Goal: Communication & Community: Answer question/provide support

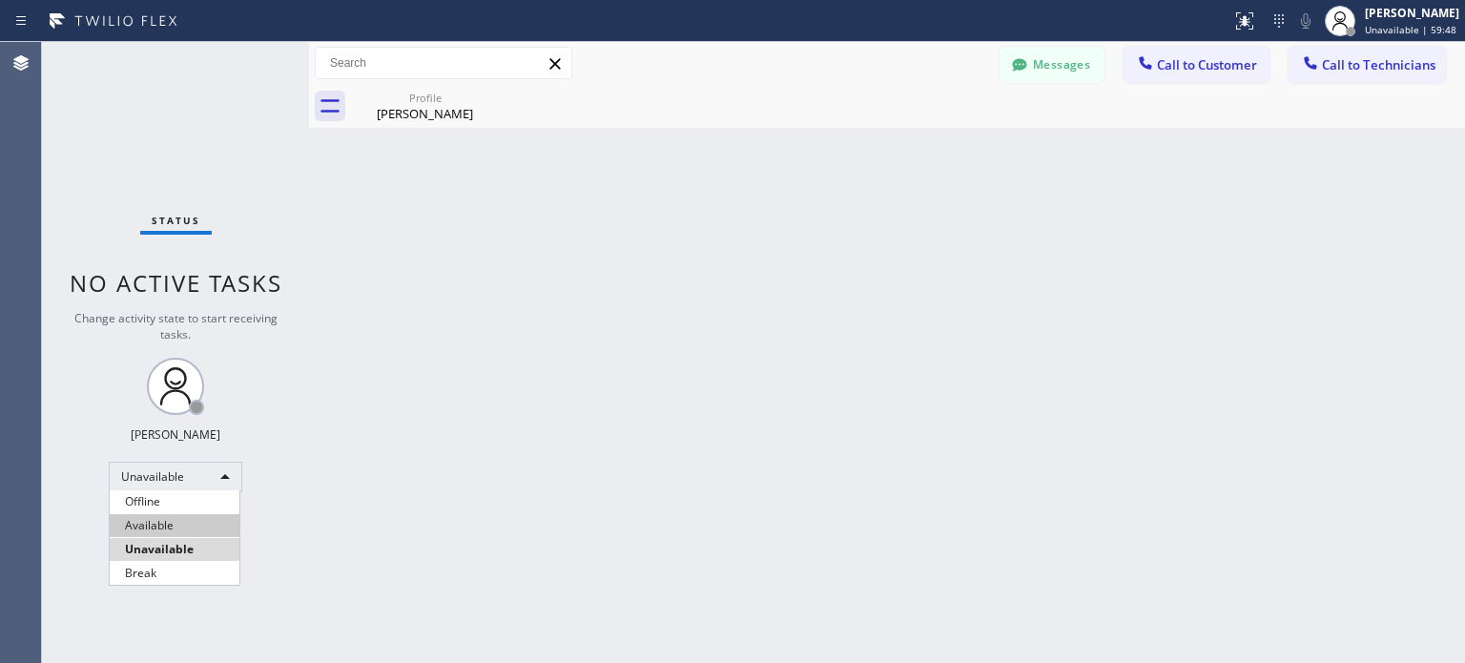
click at [184, 529] on li "Available" at bounding box center [175, 525] width 130 height 23
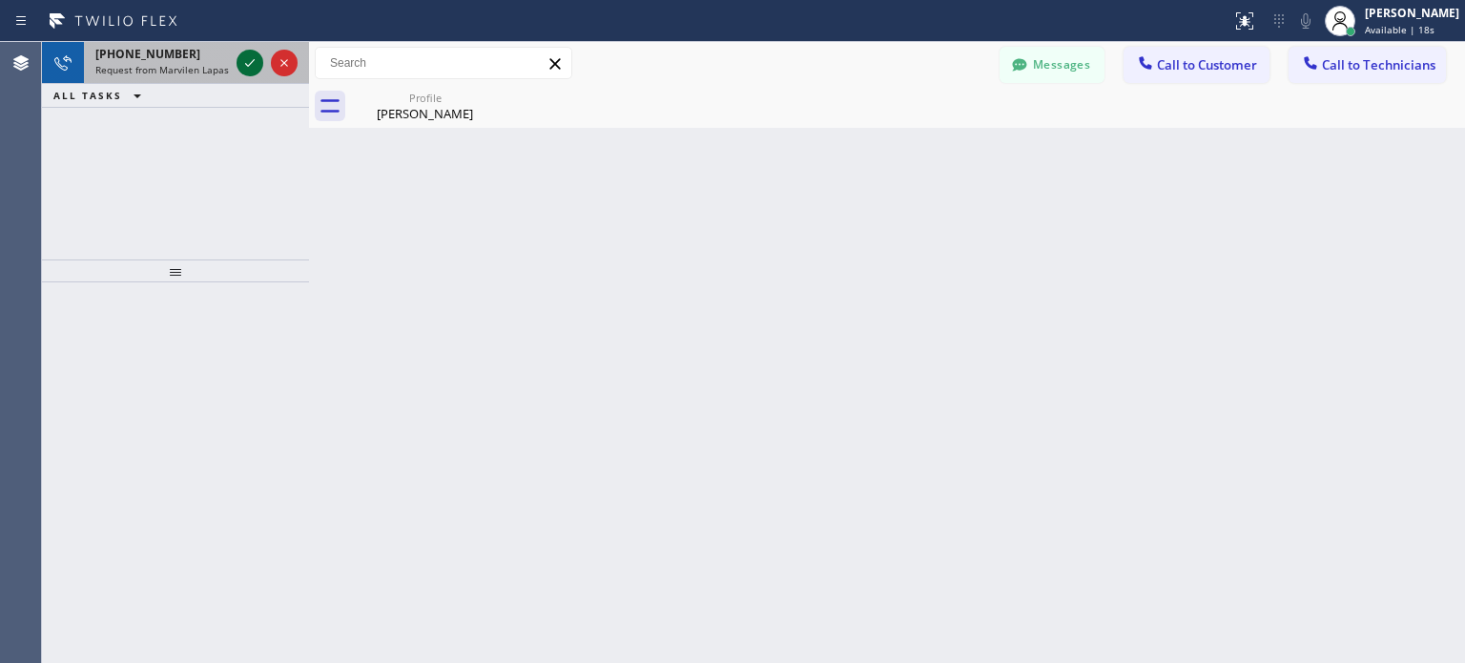
click at [249, 67] on icon at bounding box center [250, 63] width 23 height 23
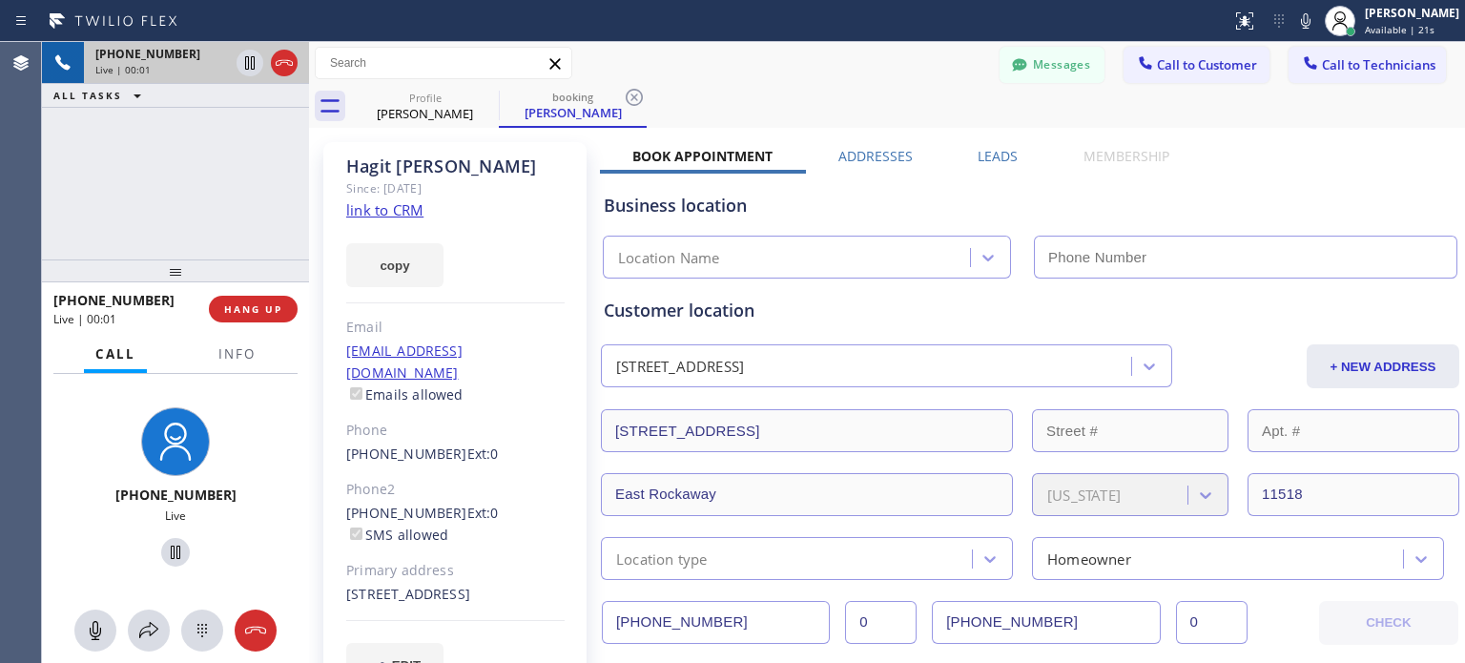
type input "[PHONE_NUMBER]"
click at [273, 301] on button "HANG UP" at bounding box center [253, 309] width 89 height 27
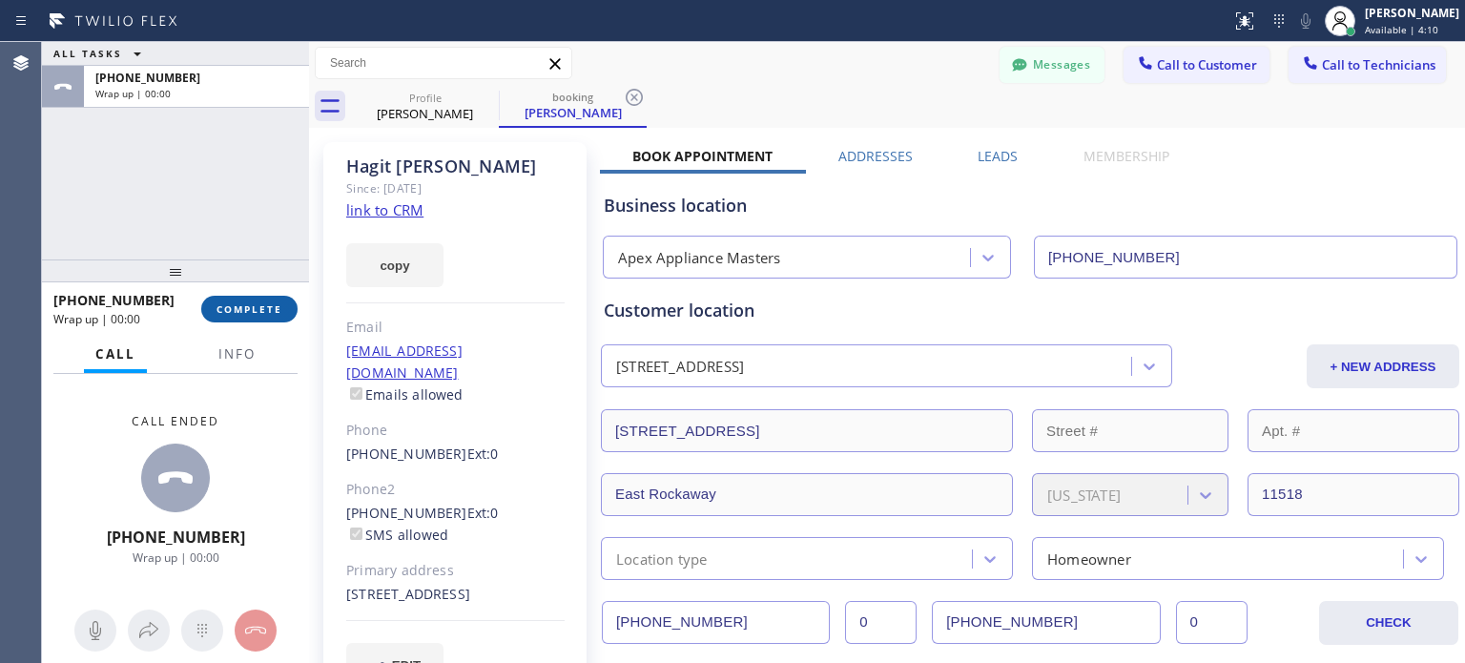
click at [275, 301] on button "COMPLETE" at bounding box center [249, 309] width 96 height 27
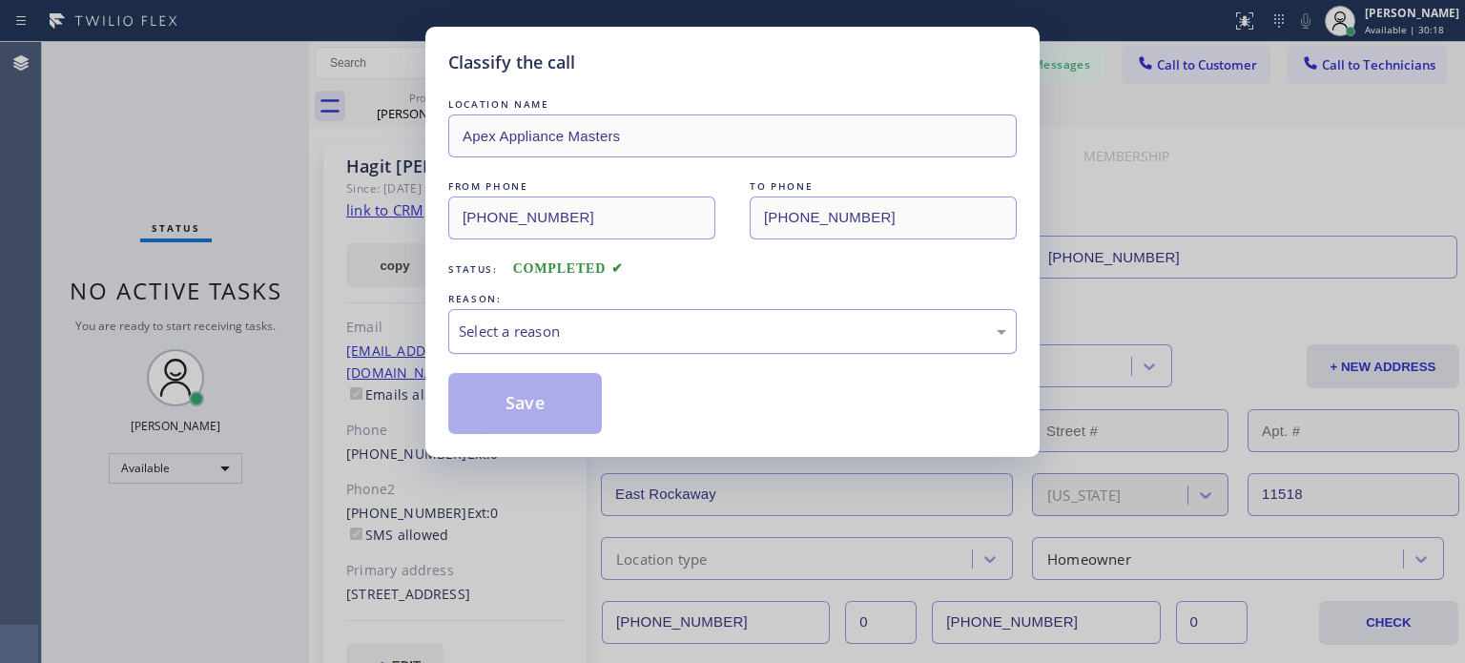
click at [593, 331] on div "Select a reason" at bounding box center [733, 332] width 548 height 22
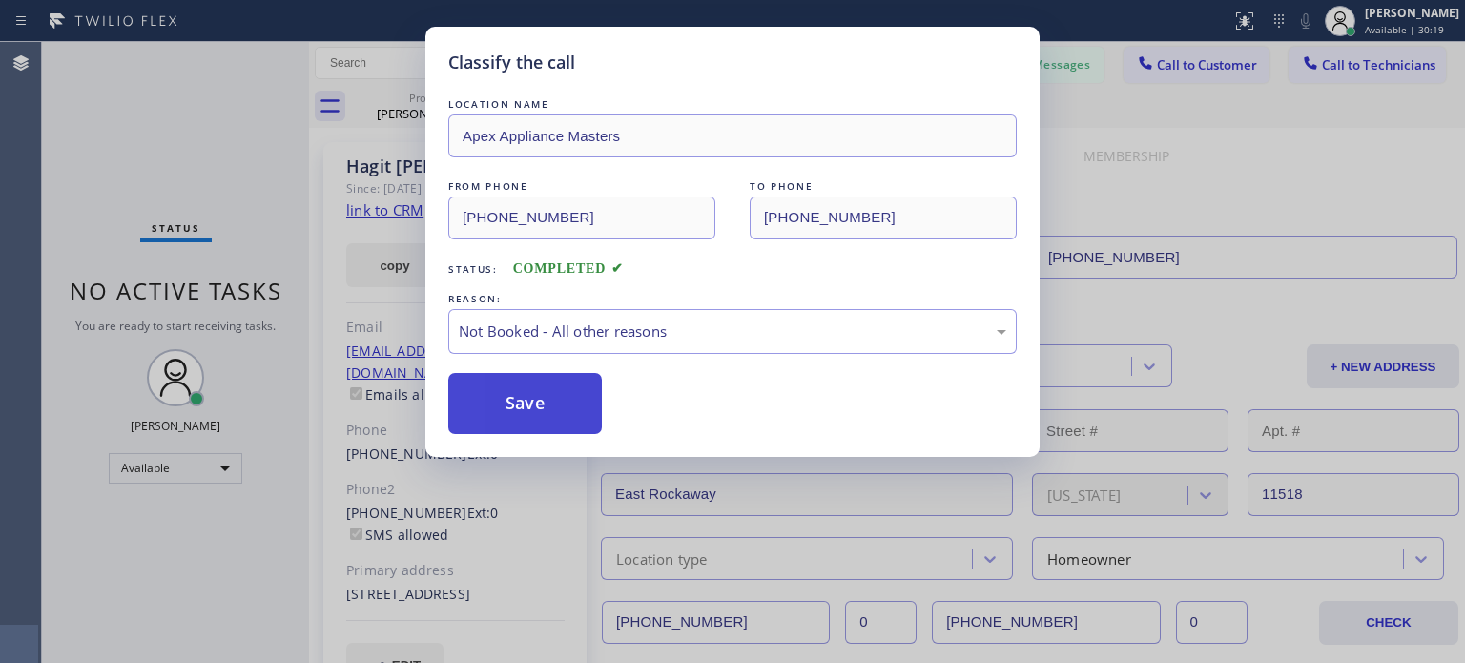
click at [571, 388] on button "Save" at bounding box center [525, 403] width 154 height 61
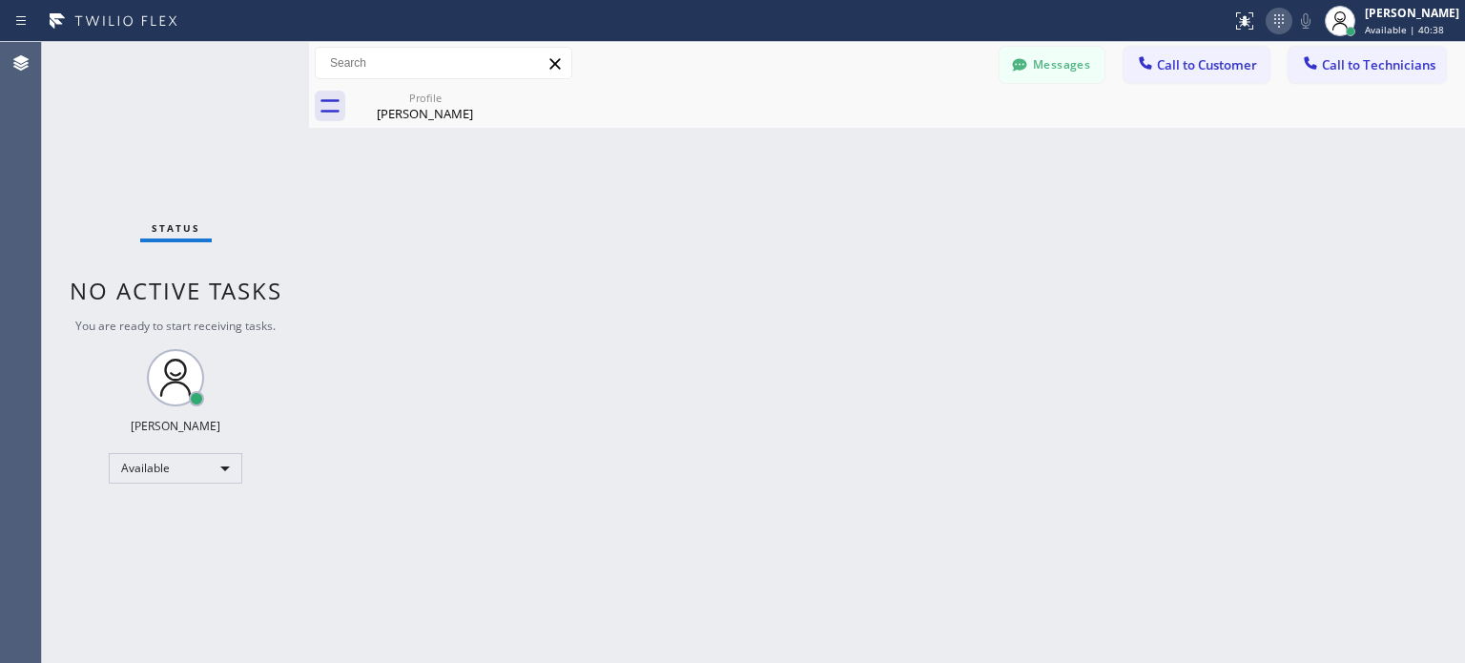
click at [1281, 19] on icon at bounding box center [1279, 21] width 23 height 23
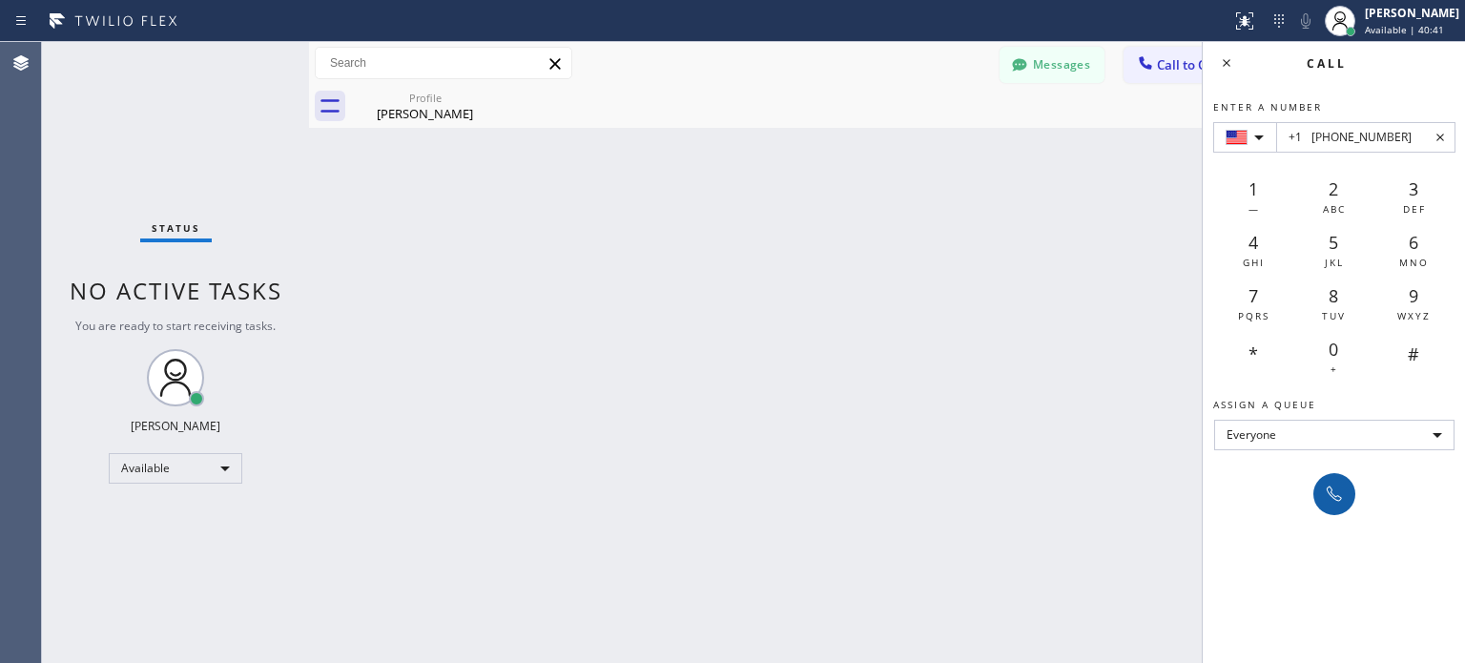
type input "+1 [PHONE_NUMBER]"
click at [1345, 483] on icon at bounding box center [1334, 494] width 23 height 23
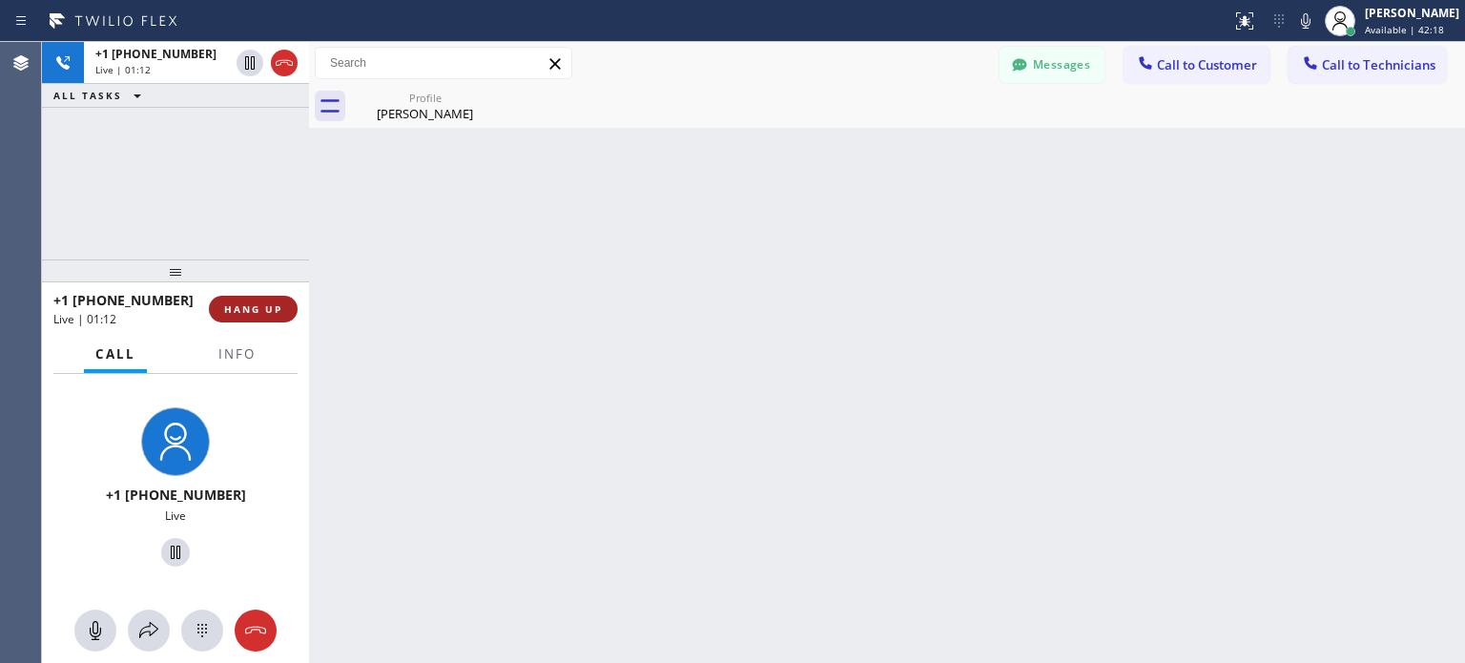
click at [245, 315] on span "HANG UP" at bounding box center [253, 308] width 58 height 13
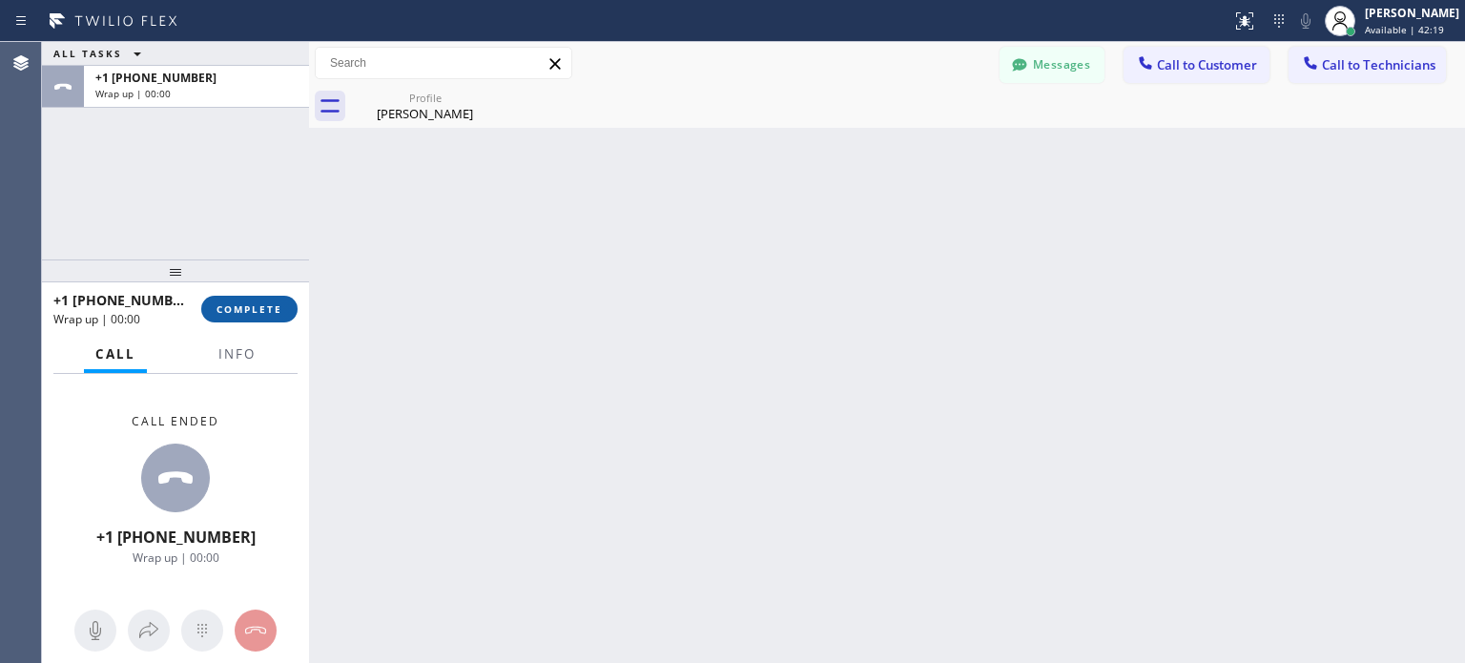
click at [260, 306] on span "COMPLETE" at bounding box center [250, 308] width 66 height 13
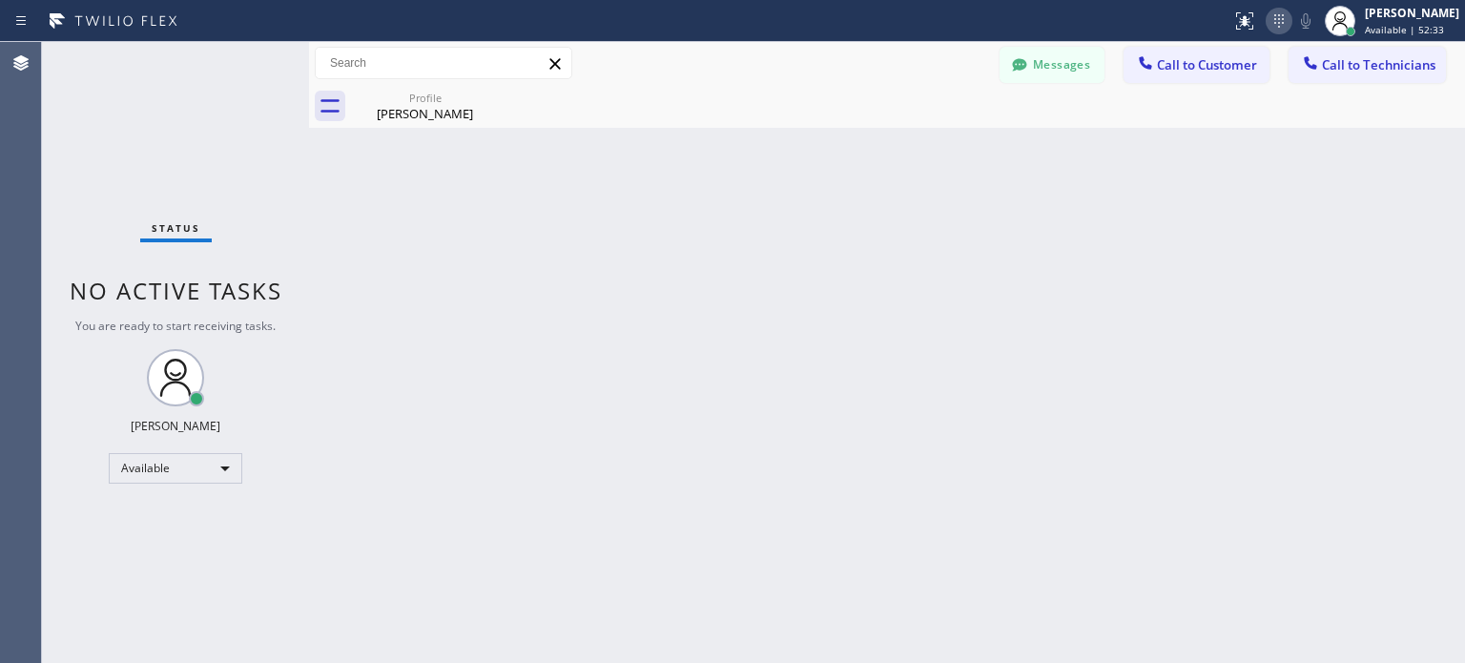
click at [1276, 26] on icon at bounding box center [1279, 21] width 23 height 23
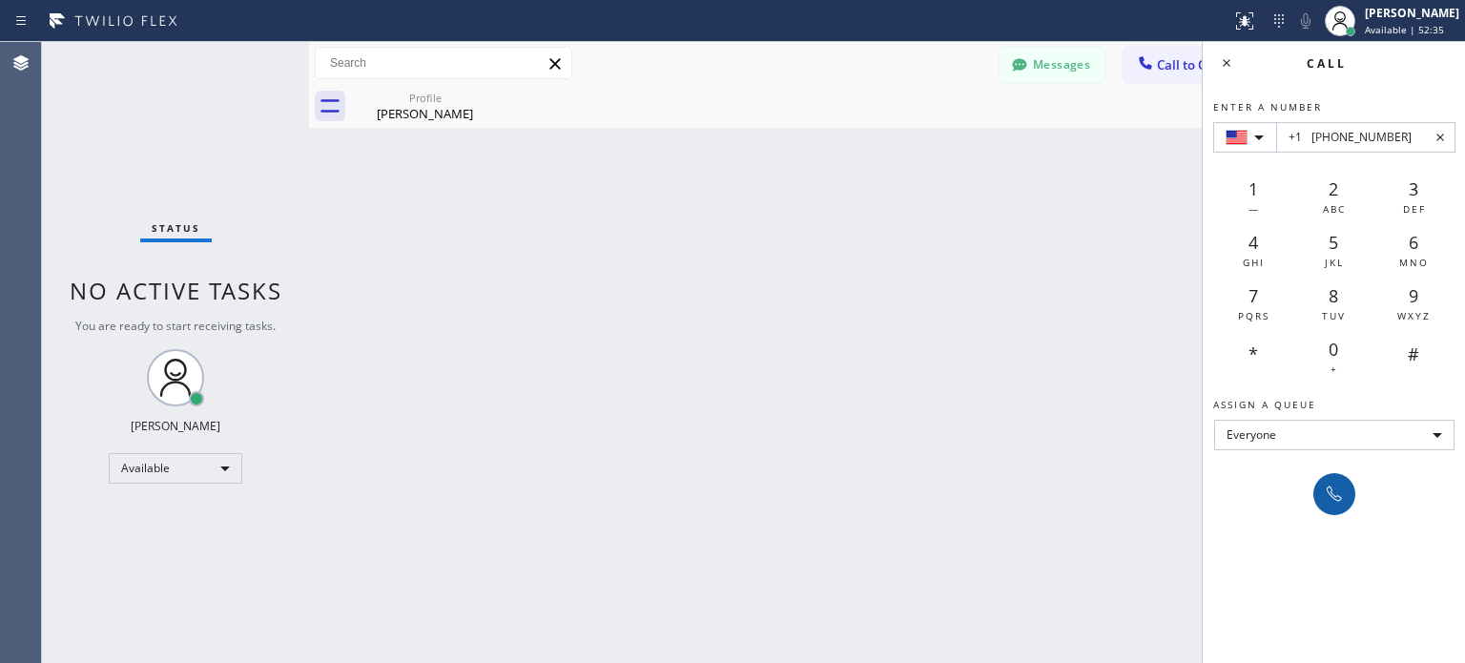
type input "+1 [PHONE_NUMBER]"
click at [1338, 492] on icon at bounding box center [1334, 494] width 23 height 23
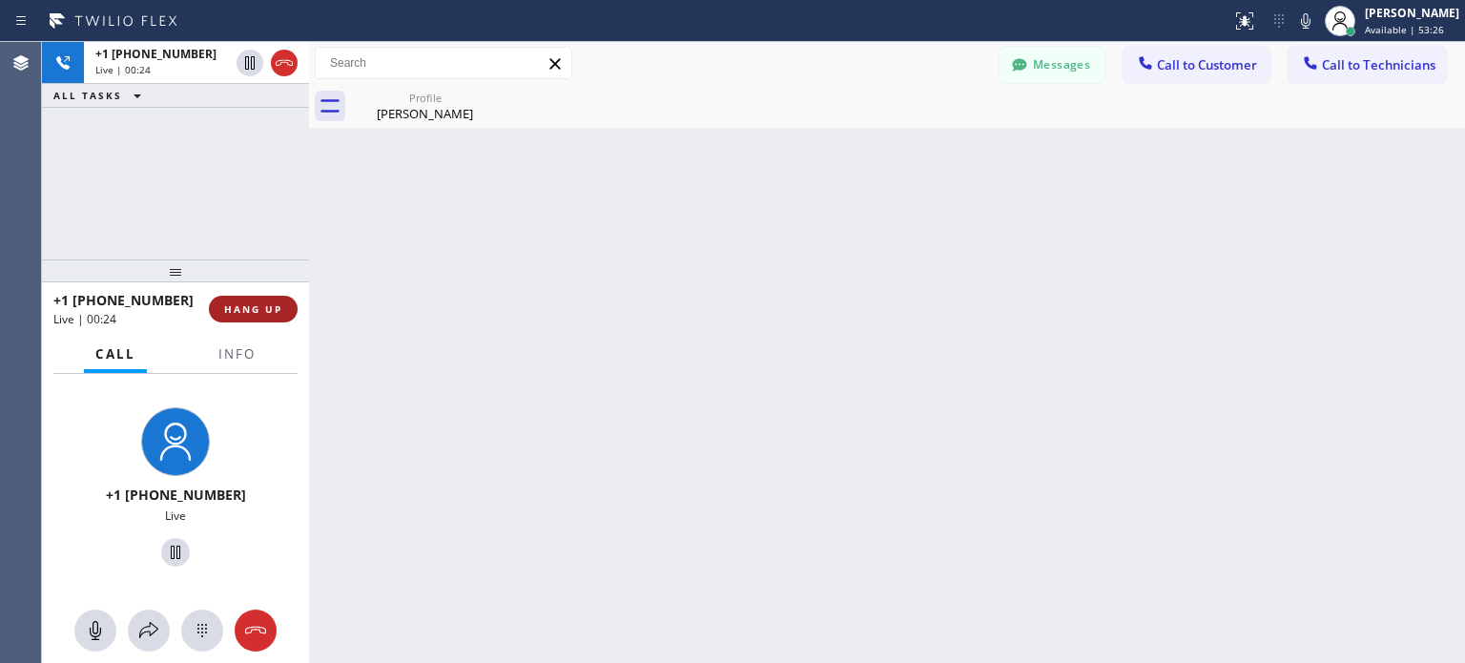
click at [270, 303] on span "HANG UP" at bounding box center [253, 308] width 58 height 13
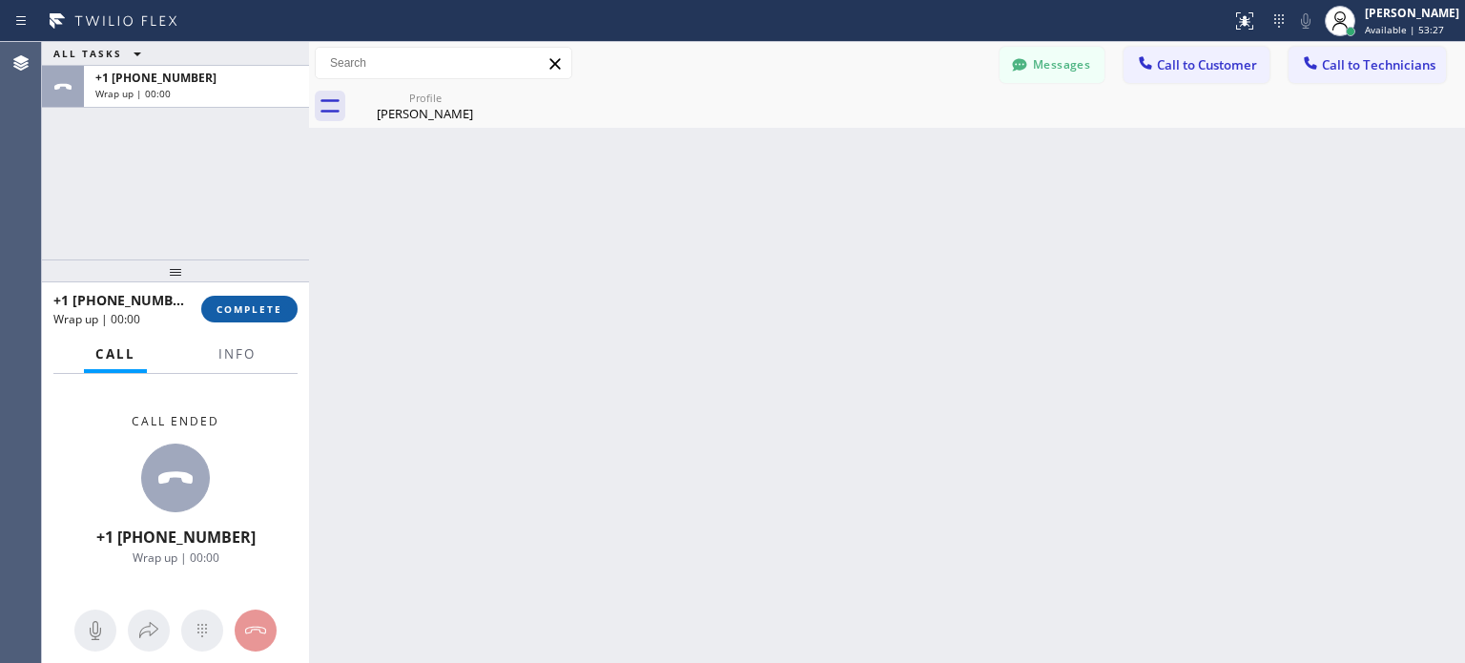
click at [270, 306] on span "COMPLETE" at bounding box center [250, 308] width 66 height 13
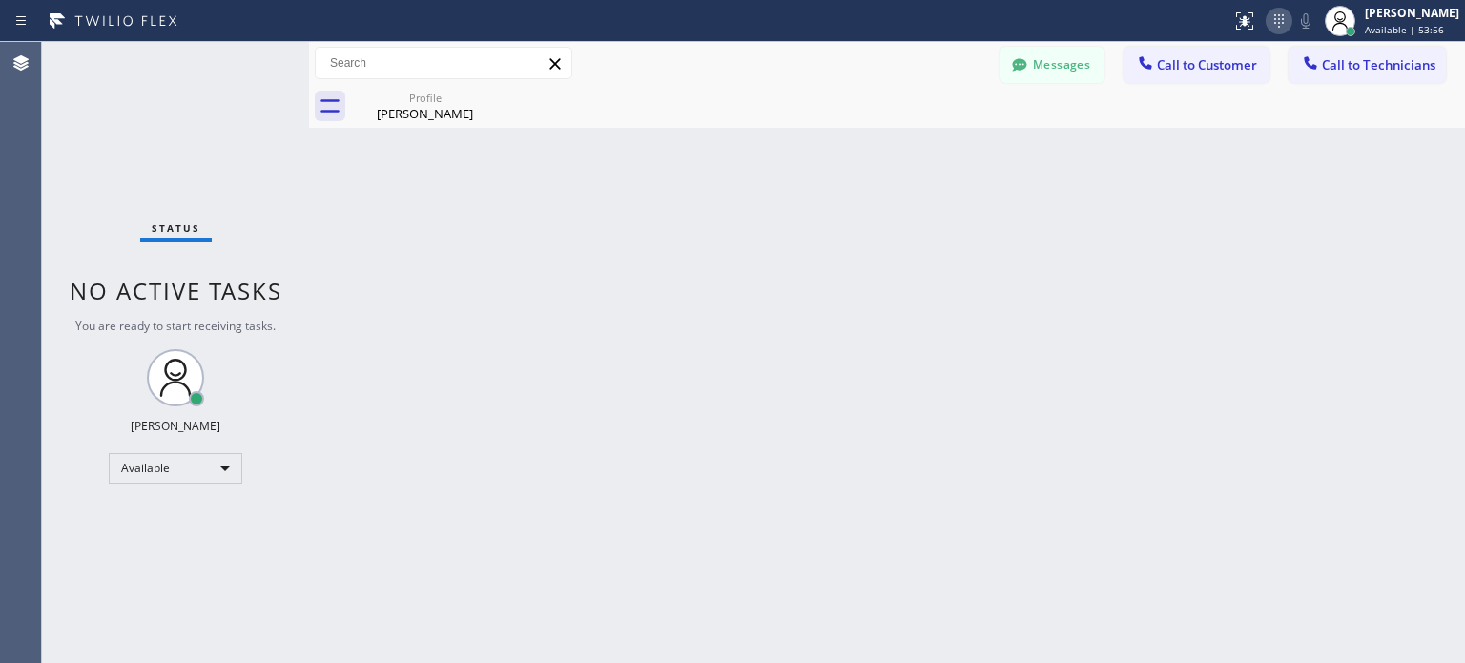
click at [1266, 21] on div at bounding box center [1279, 21] width 27 height 23
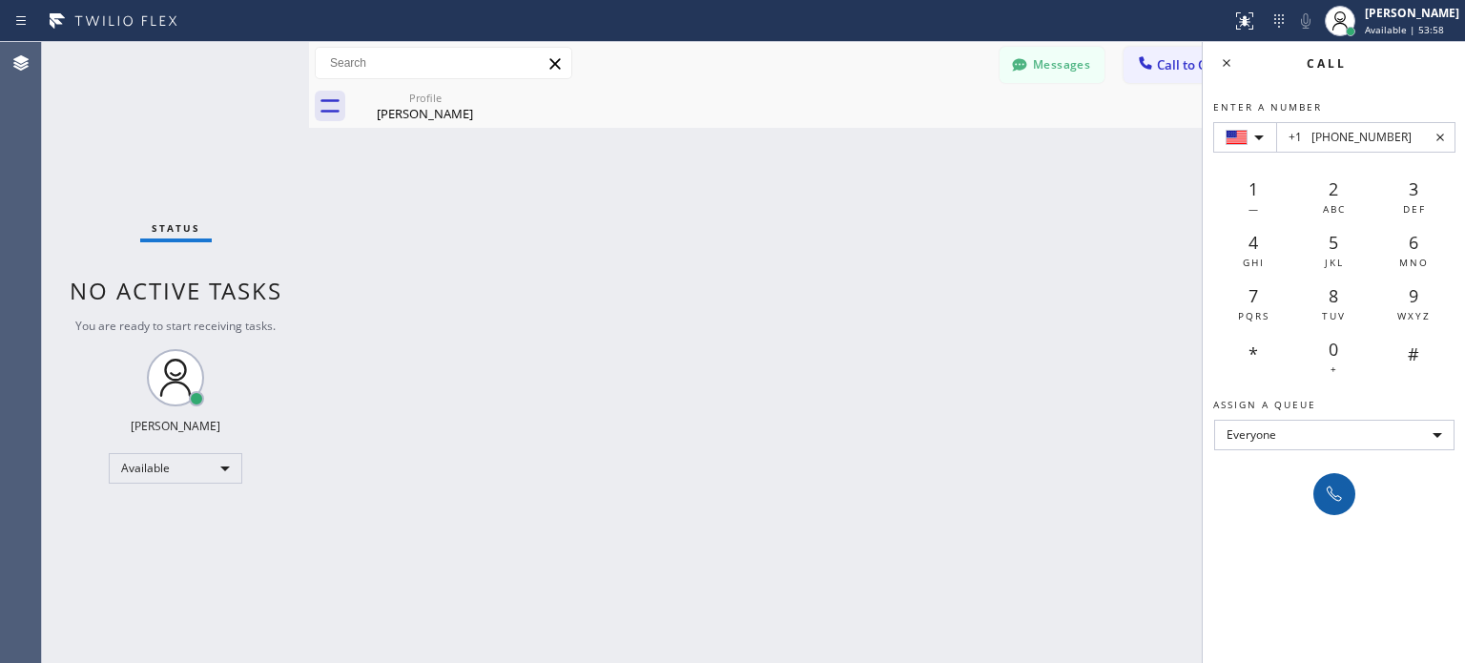
type input "+1 [PHONE_NUMBER]"
drag, startPoint x: 1339, startPoint y: 509, endPoint x: 1061, endPoint y: 197, distance: 417.5
click at [1338, 507] on button at bounding box center [1335, 494] width 42 height 42
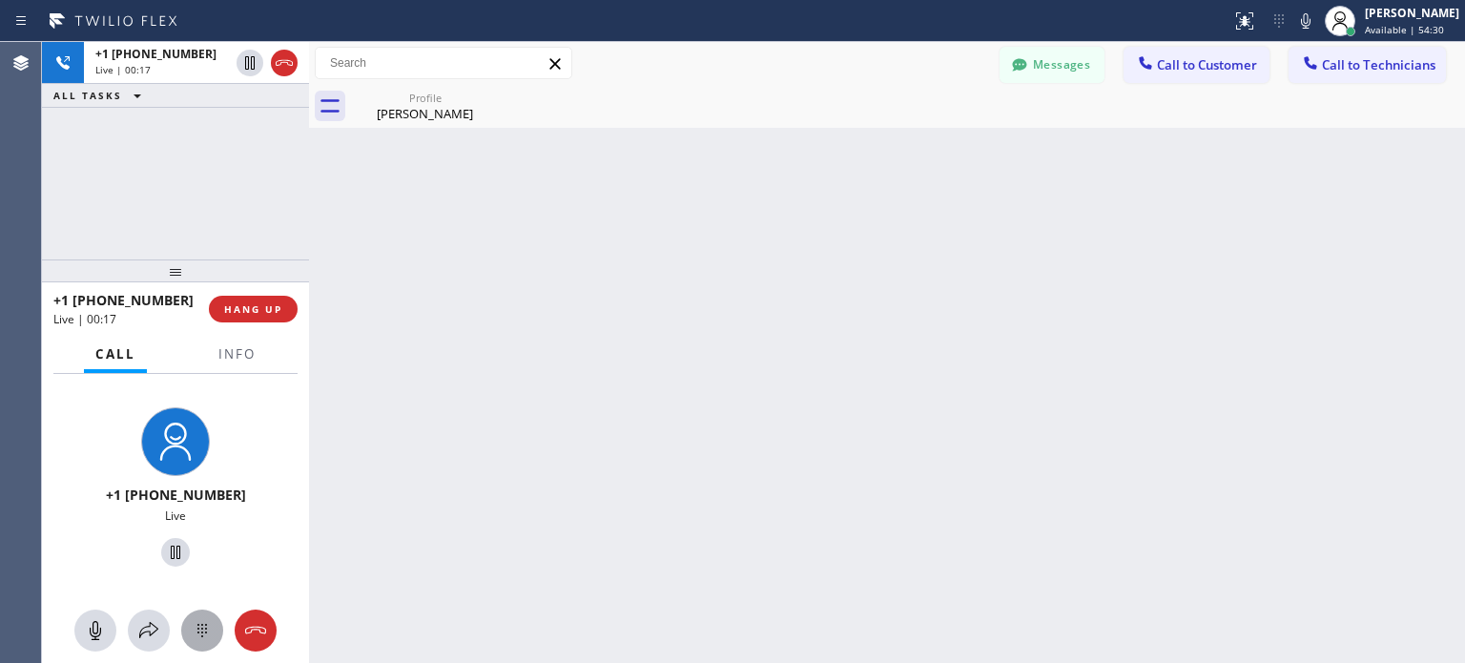
click at [211, 632] on icon at bounding box center [202, 630] width 23 height 23
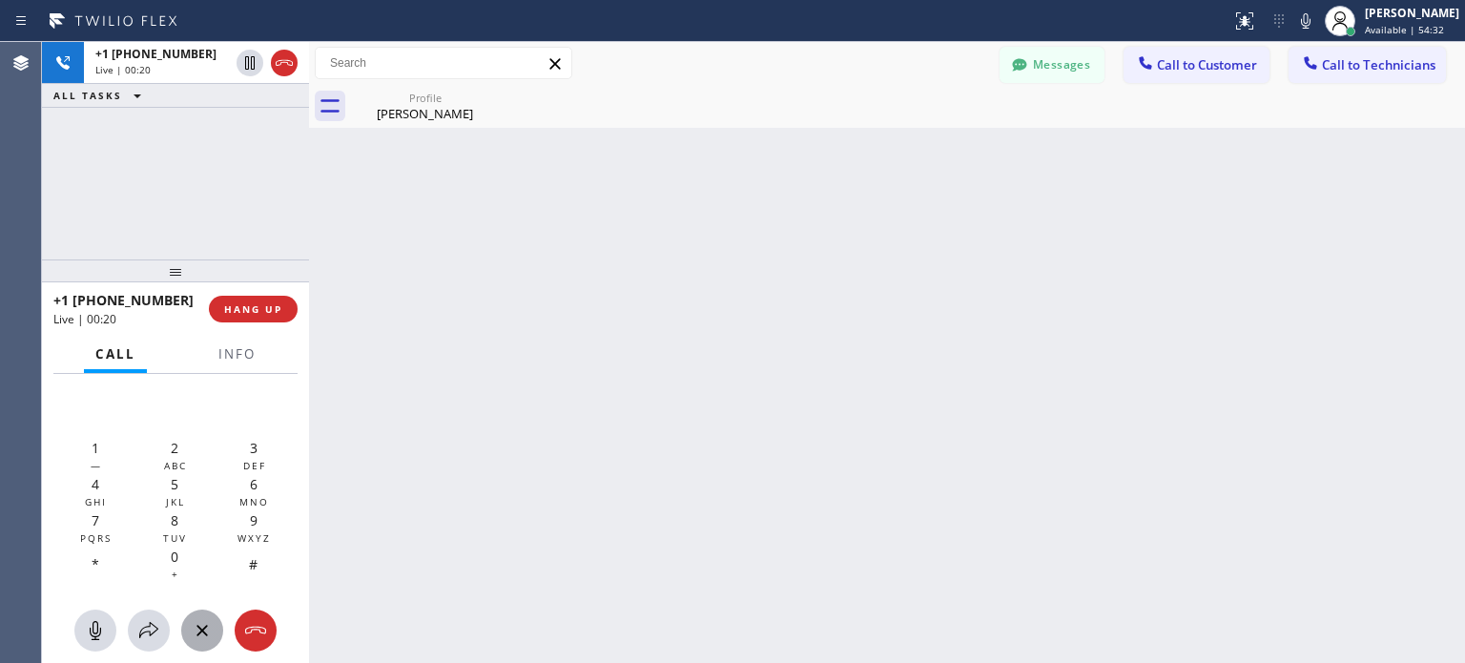
click at [435, 468] on div "Back to Dashboard Change Sender ID Customers Technicians T [PERSON_NAME] [DATE]…" at bounding box center [887, 352] width 1156 height 621
click at [211, 627] on icon at bounding box center [202, 630] width 23 height 23
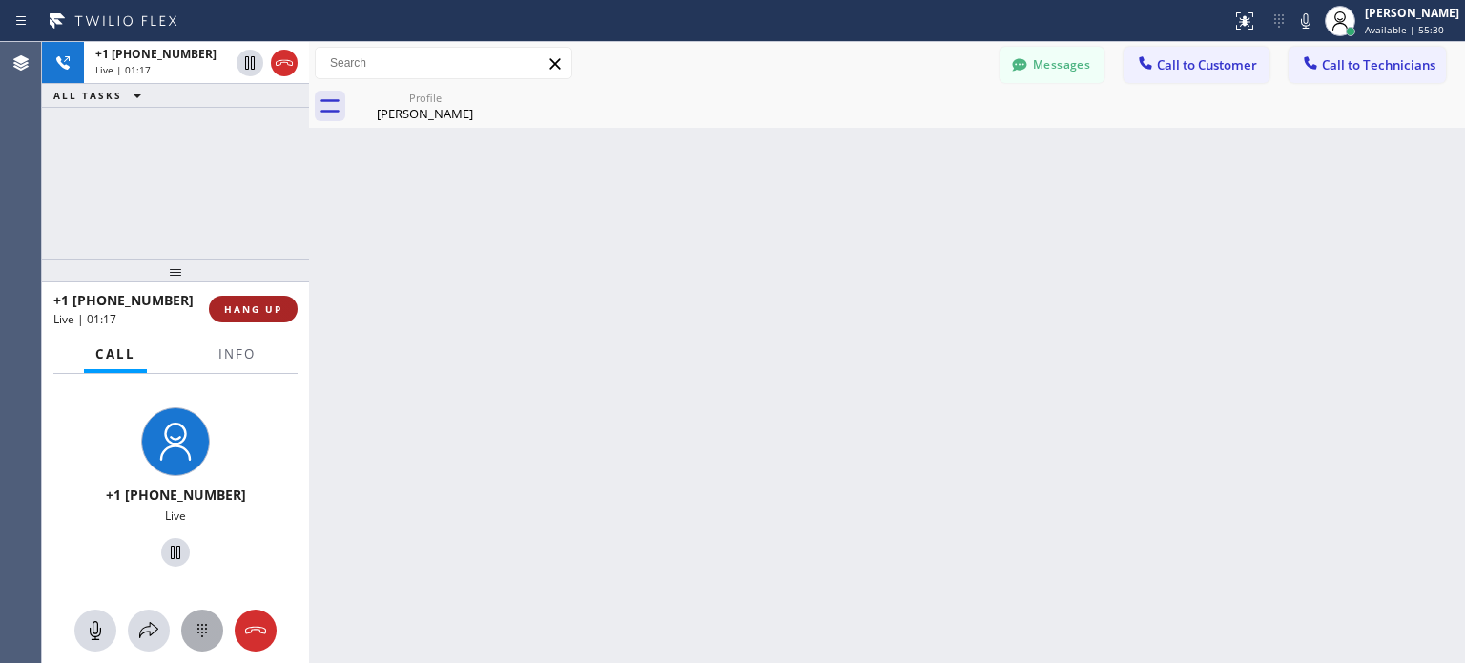
click at [243, 315] on span "HANG UP" at bounding box center [253, 308] width 58 height 13
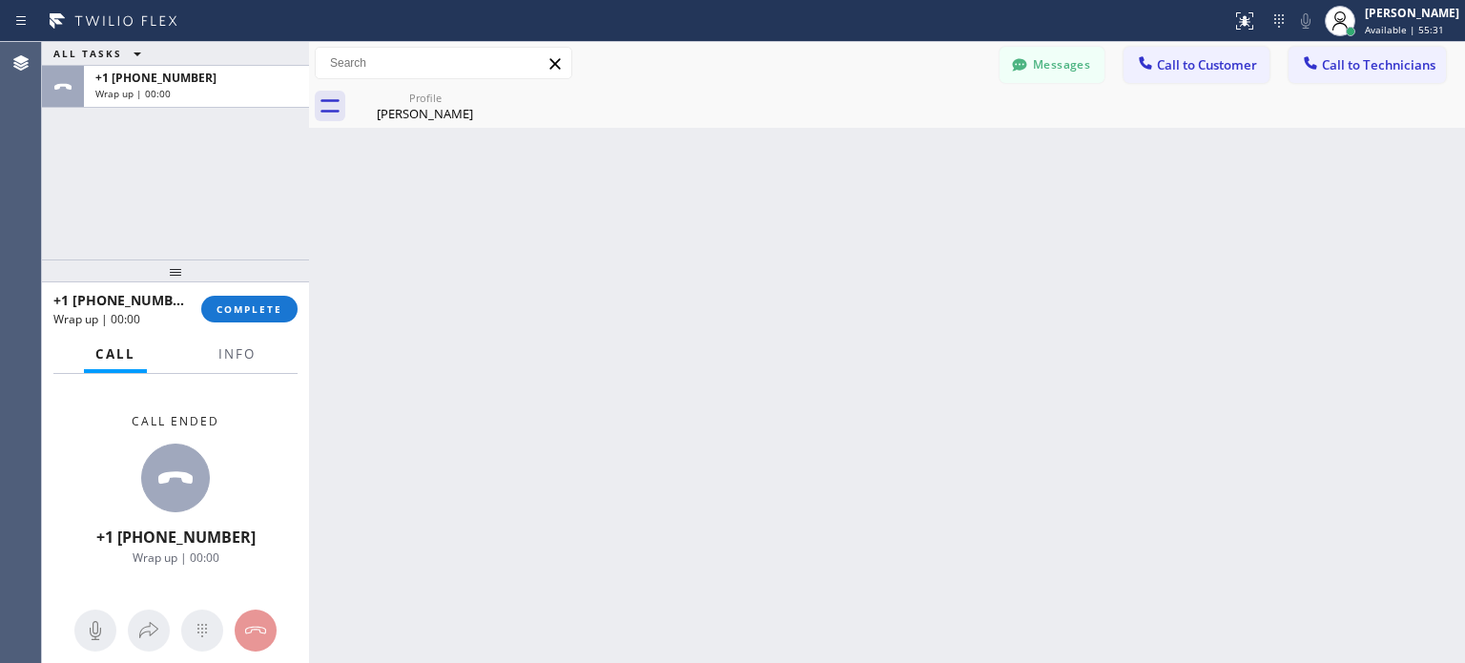
drag, startPoint x: 251, startPoint y: 301, endPoint x: 411, endPoint y: 22, distance: 321.4
click at [252, 301] on button "COMPLETE" at bounding box center [249, 309] width 96 height 27
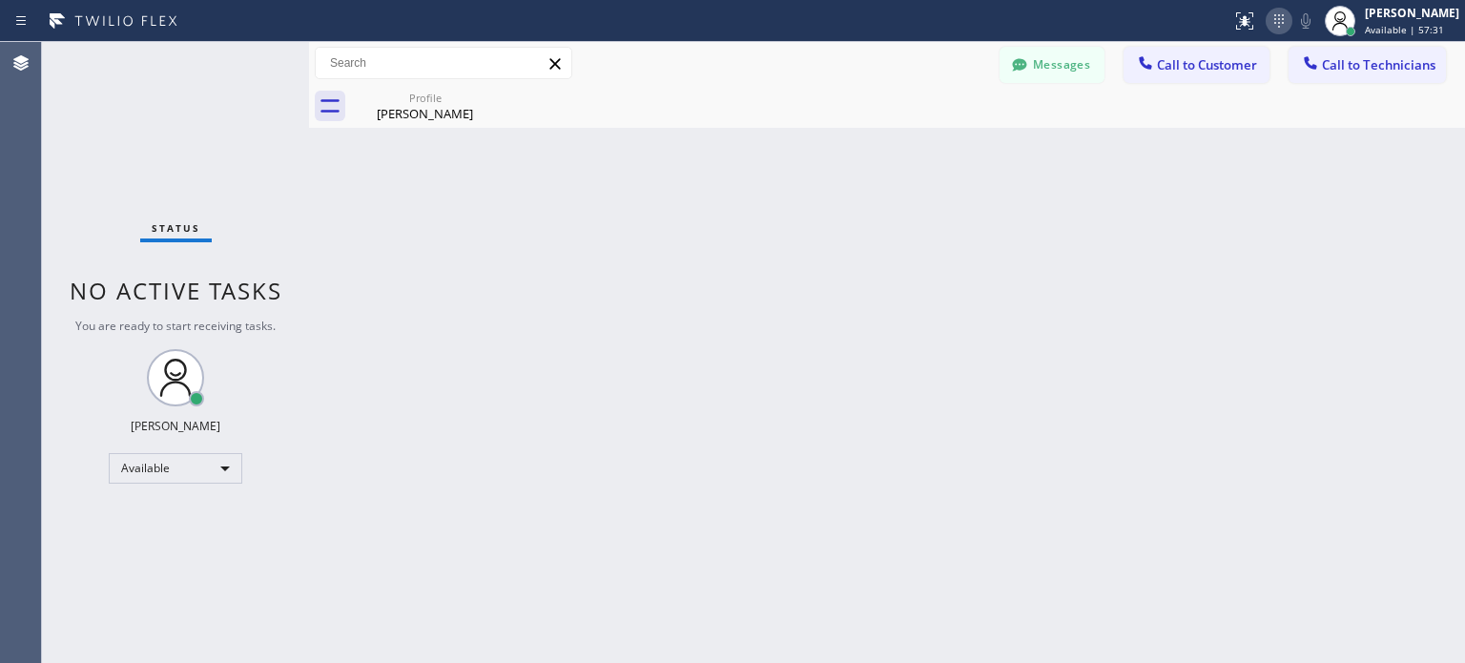
click at [1277, 16] on icon at bounding box center [1279, 21] width 23 height 23
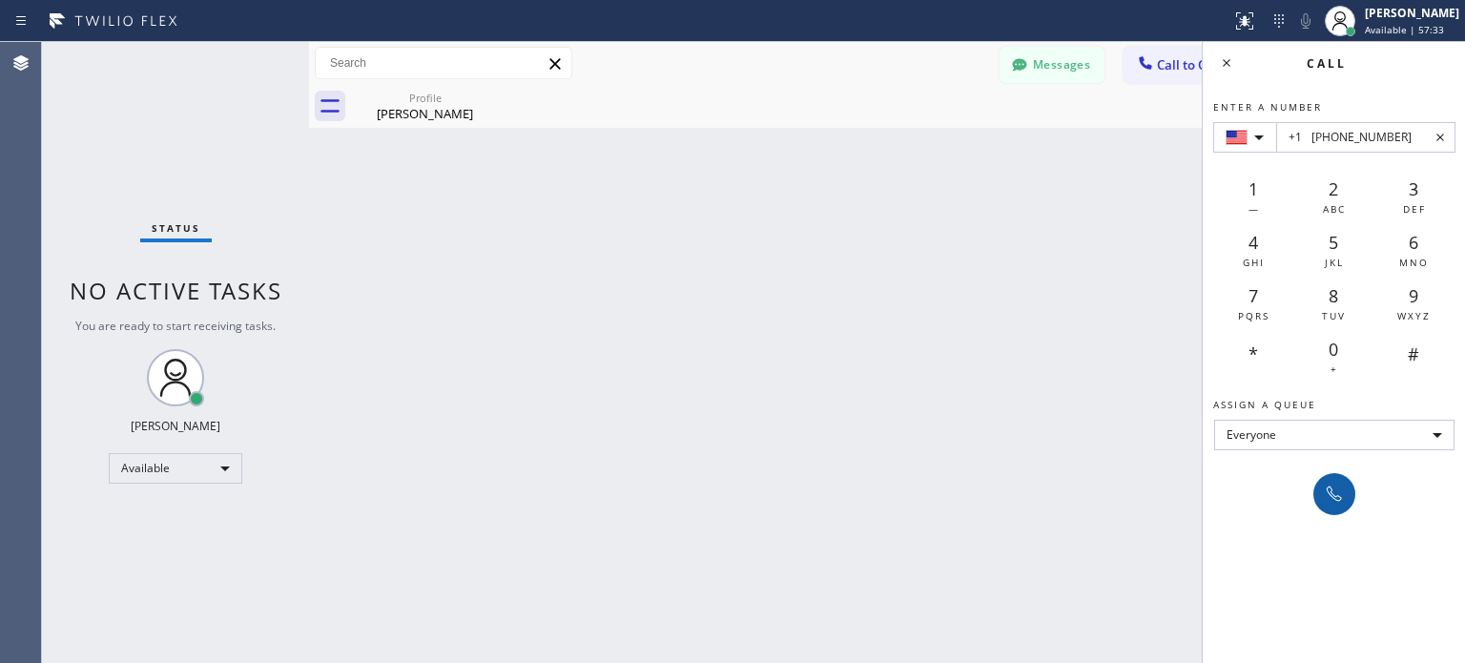
type input "+1 [PHONE_NUMBER]"
drag, startPoint x: 1332, startPoint y: 502, endPoint x: 932, endPoint y: 163, distance: 523.9
click at [1332, 499] on icon at bounding box center [1334, 494] width 23 height 23
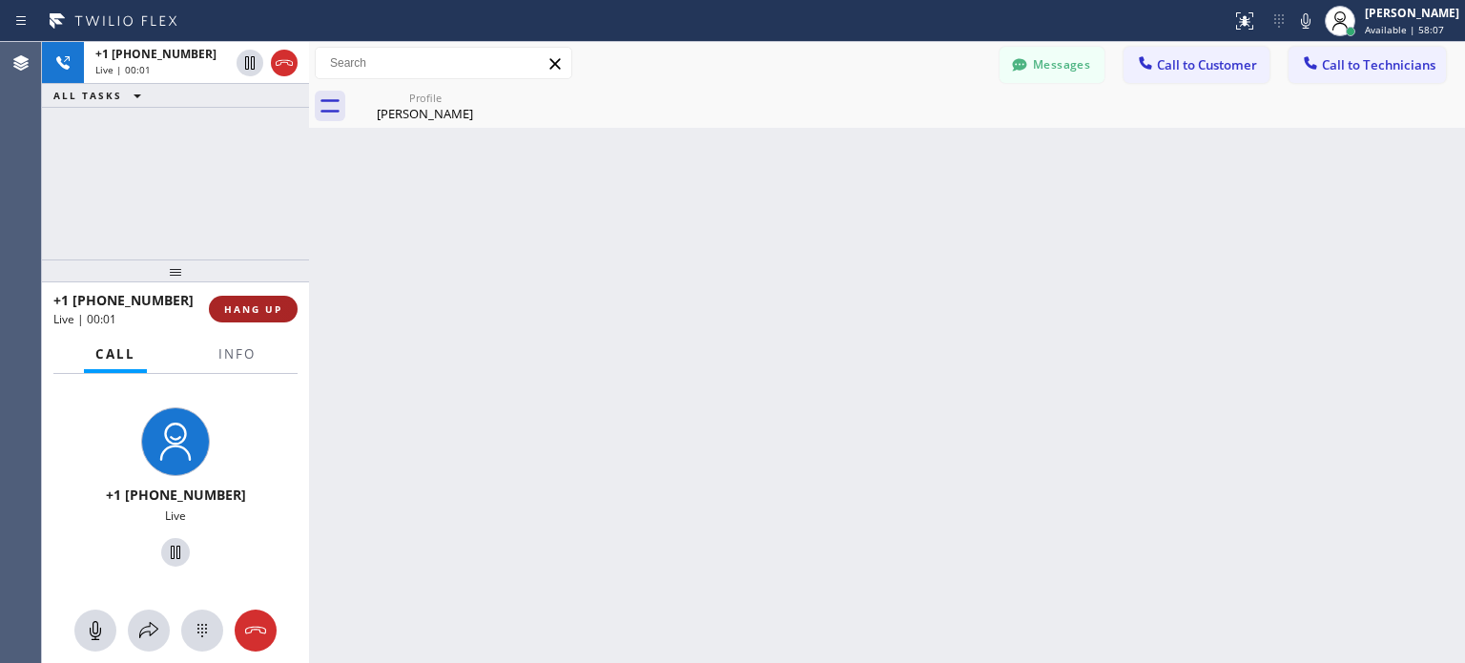
click at [279, 315] on span "HANG UP" at bounding box center [253, 308] width 58 height 13
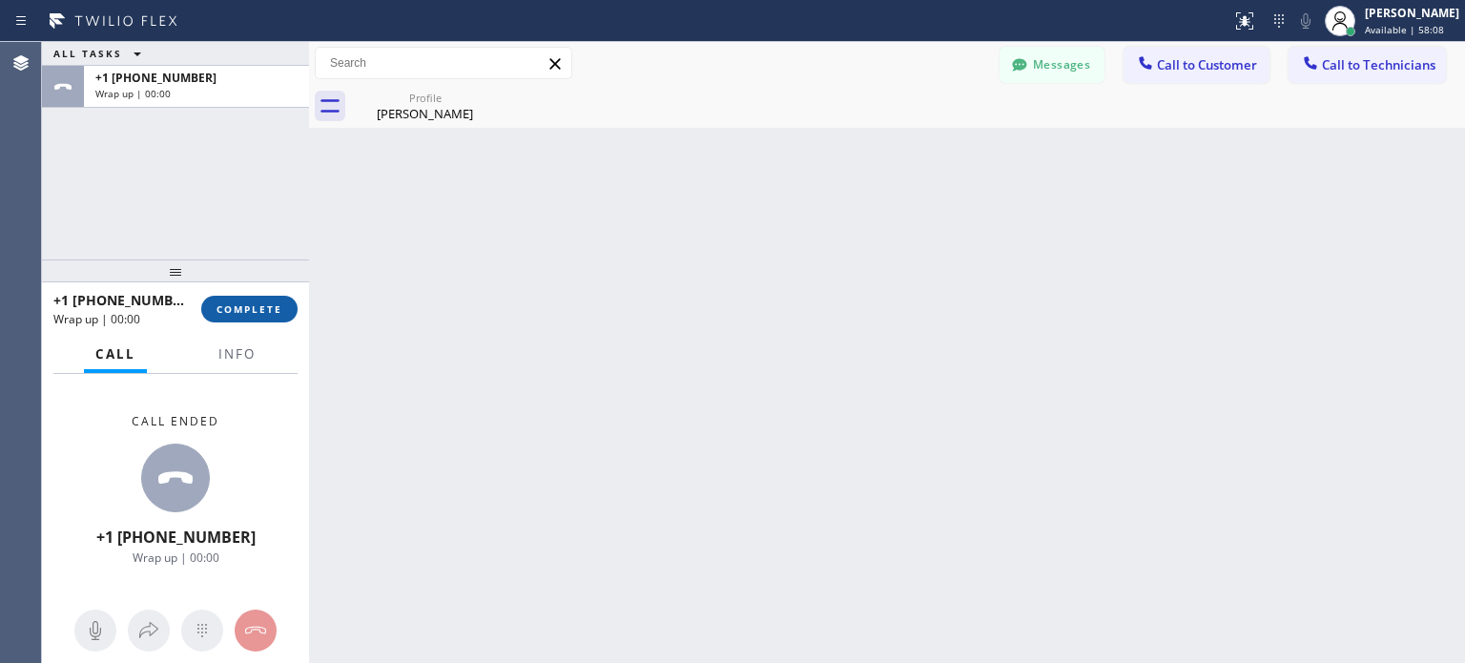
click at [274, 312] on span "COMPLETE" at bounding box center [250, 308] width 66 height 13
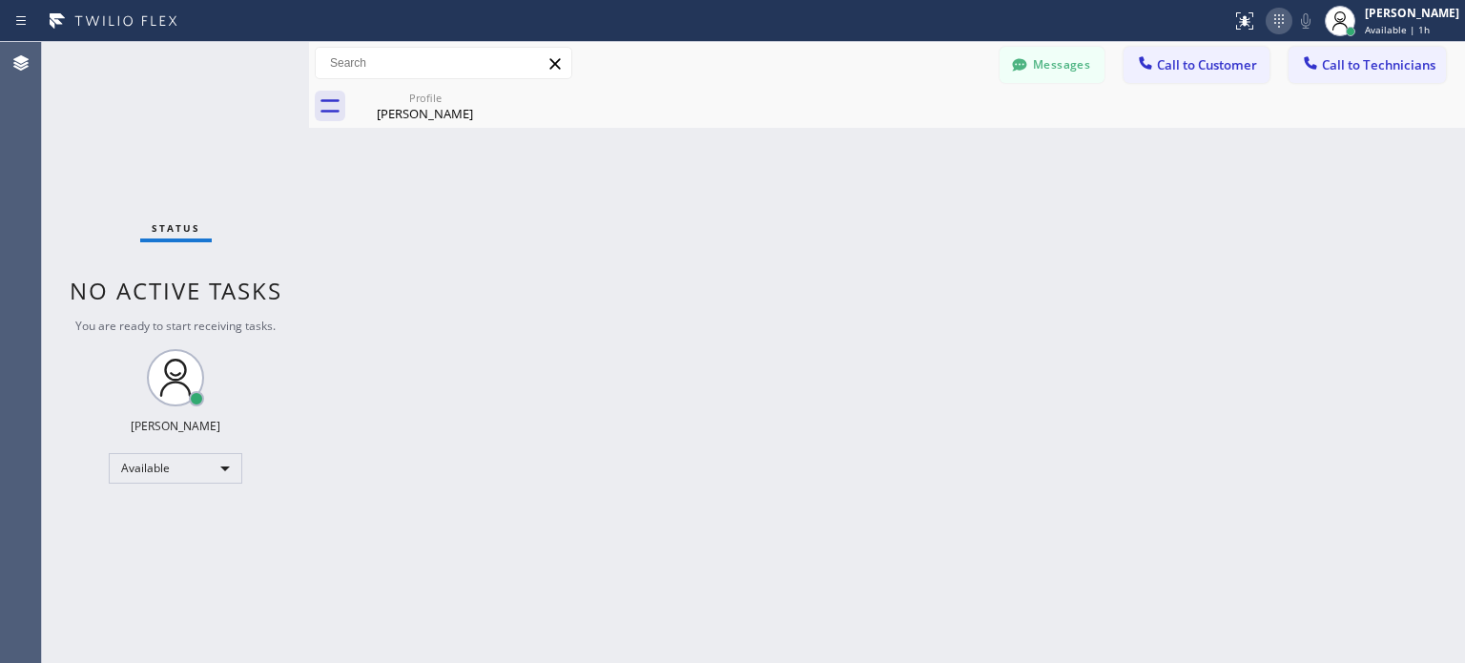
click at [1277, 18] on icon at bounding box center [1279, 21] width 23 height 23
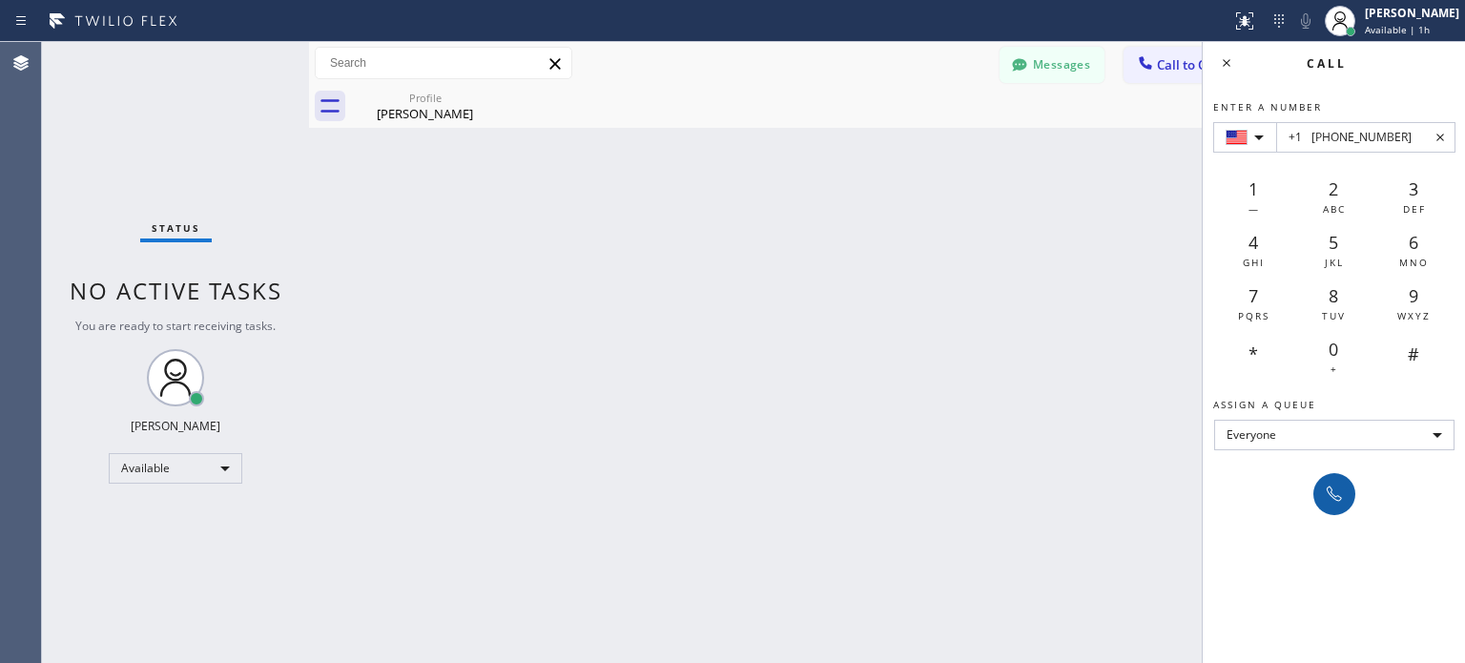
type input "+1 [PHONE_NUMBER]"
click at [1336, 497] on icon at bounding box center [1334, 494] width 23 height 23
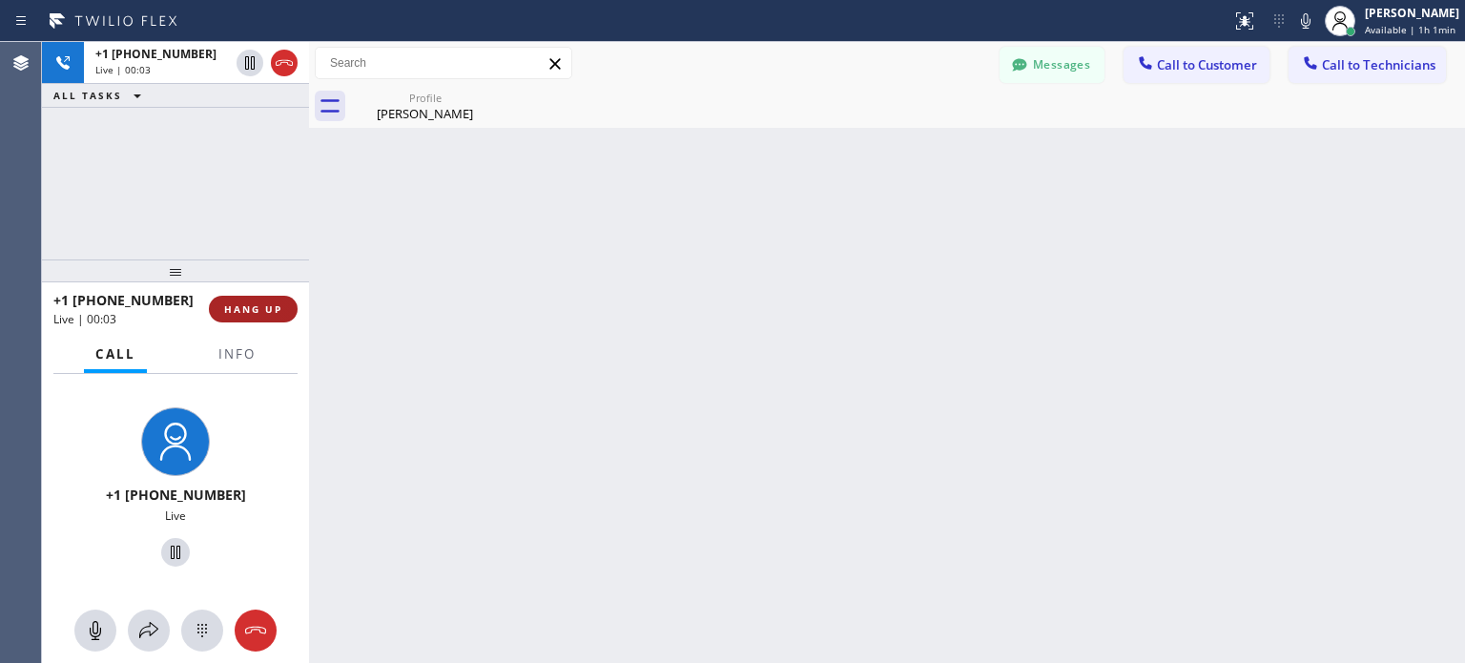
click at [260, 302] on span "HANG UP" at bounding box center [253, 308] width 58 height 13
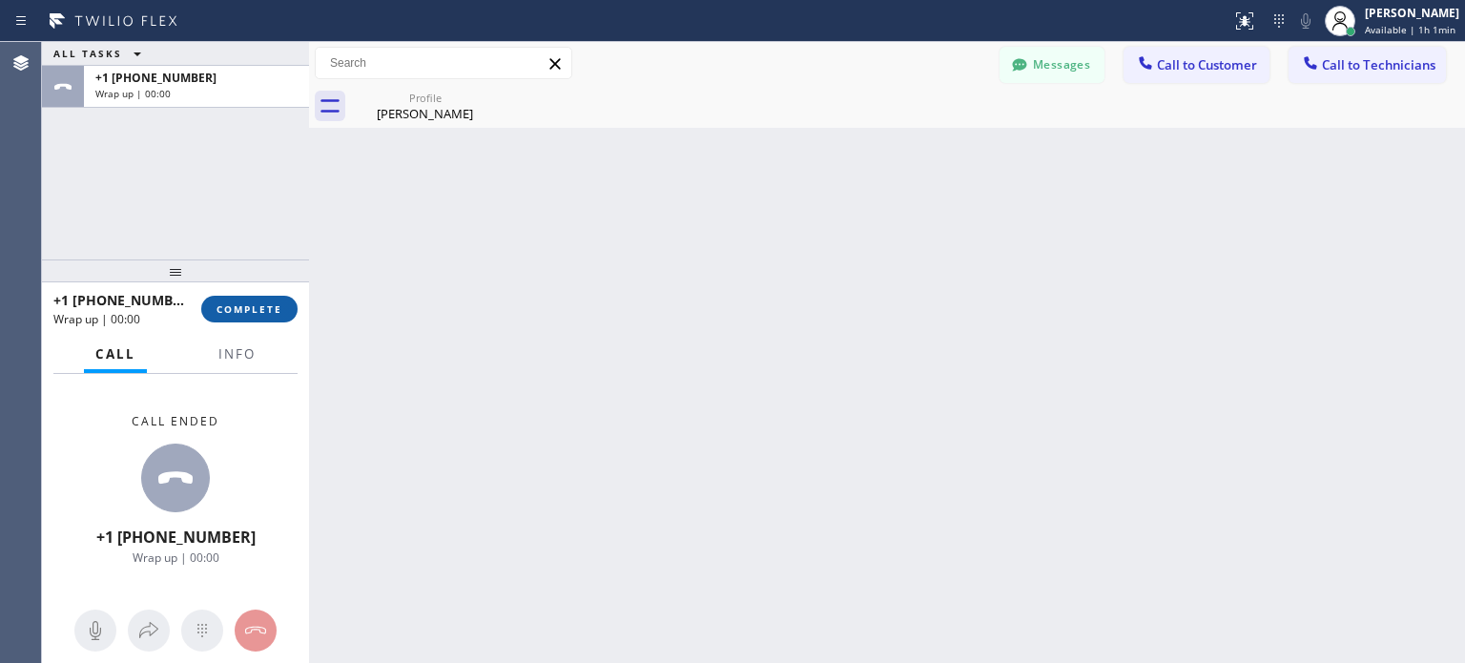
click at [262, 308] on span "COMPLETE" at bounding box center [250, 308] width 66 height 13
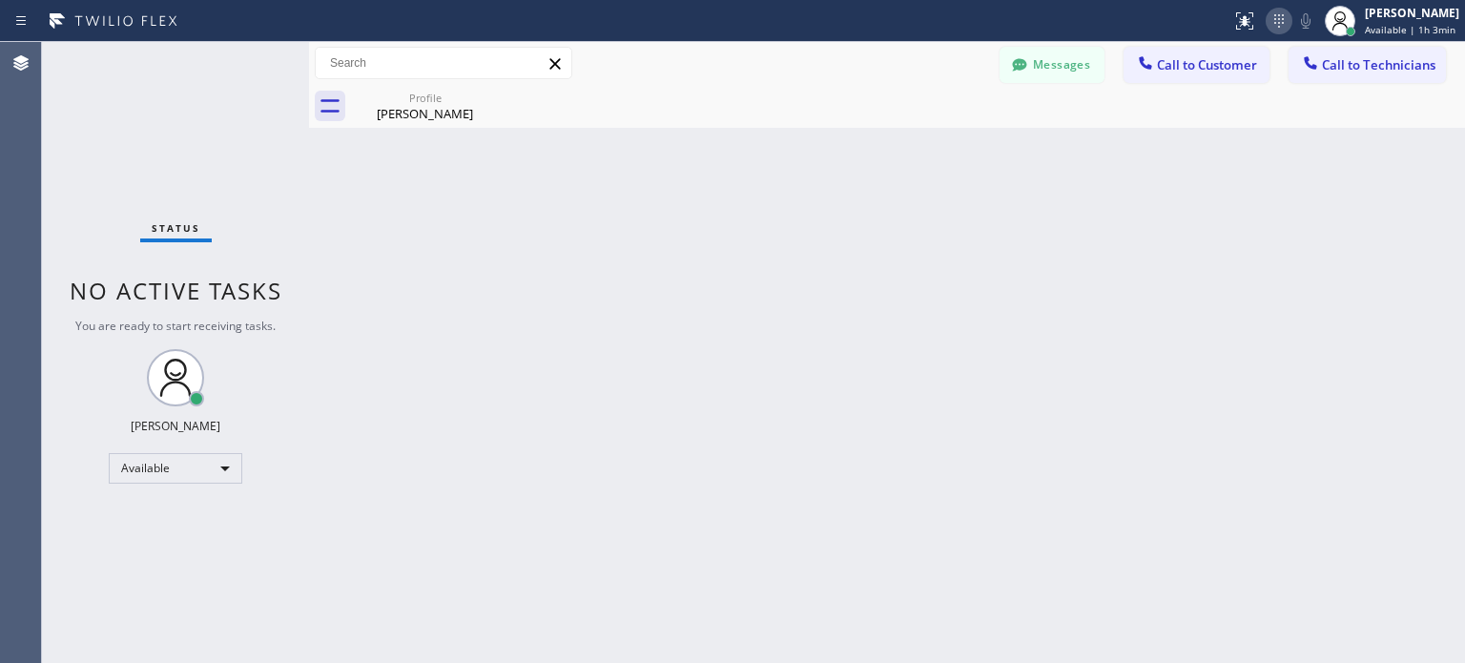
click at [1278, 18] on icon at bounding box center [1280, 20] width 10 height 13
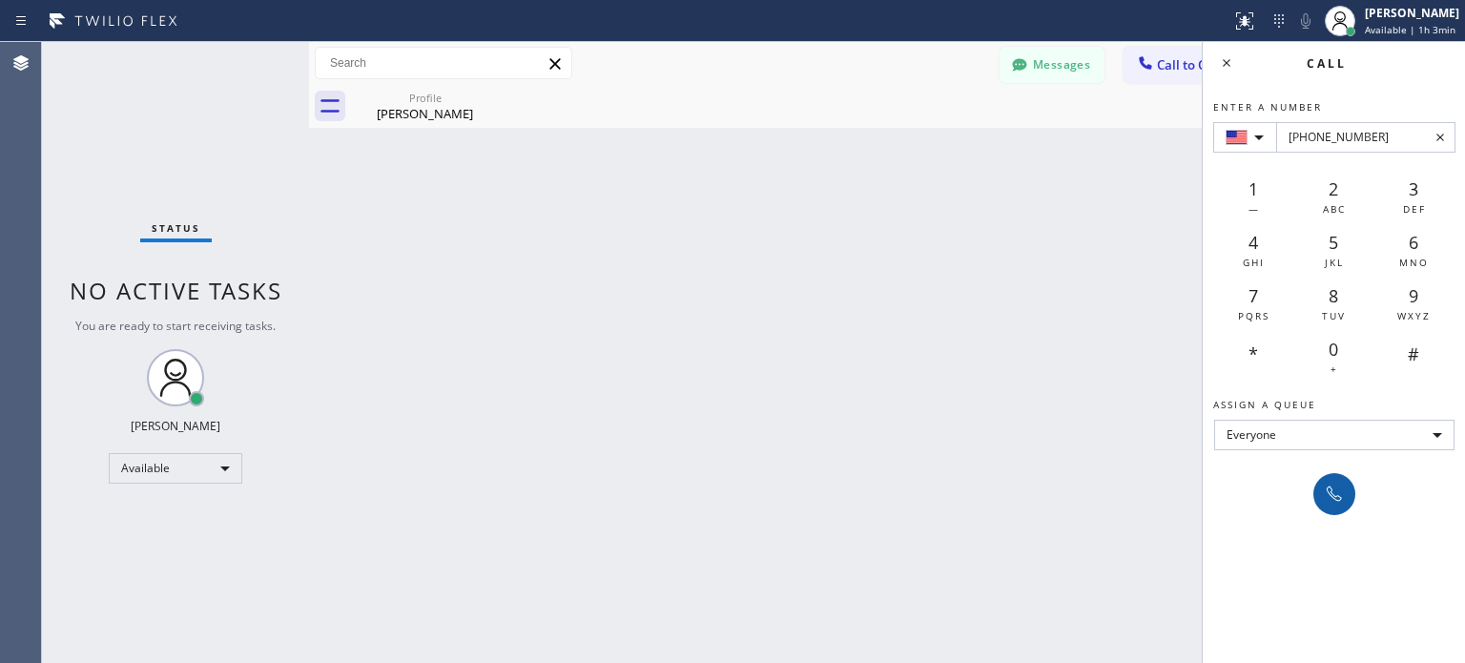
type input "[PHONE_NUMBER]"
drag, startPoint x: 1341, startPoint y: 501, endPoint x: 958, endPoint y: 176, distance: 502.3
click at [1340, 499] on icon at bounding box center [1334, 494] width 23 height 23
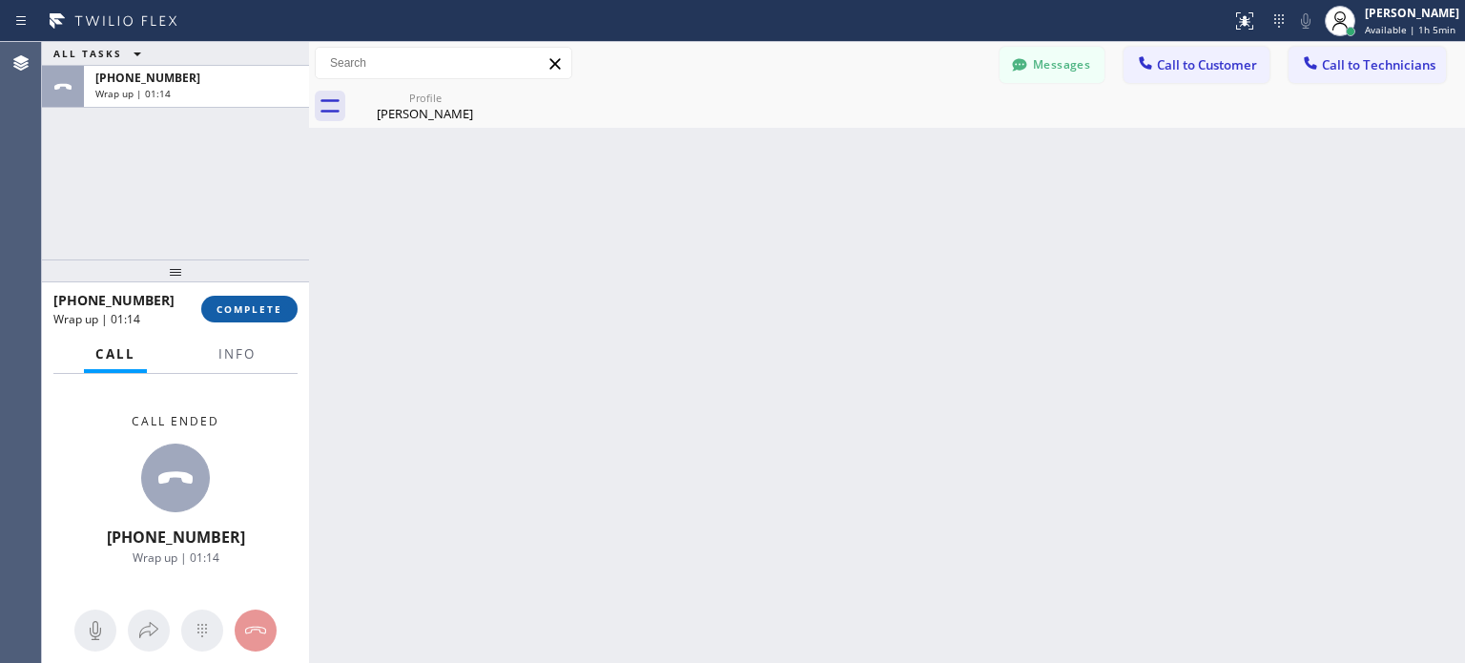
click at [280, 309] on span "COMPLETE" at bounding box center [250, 308] width 66 height 13
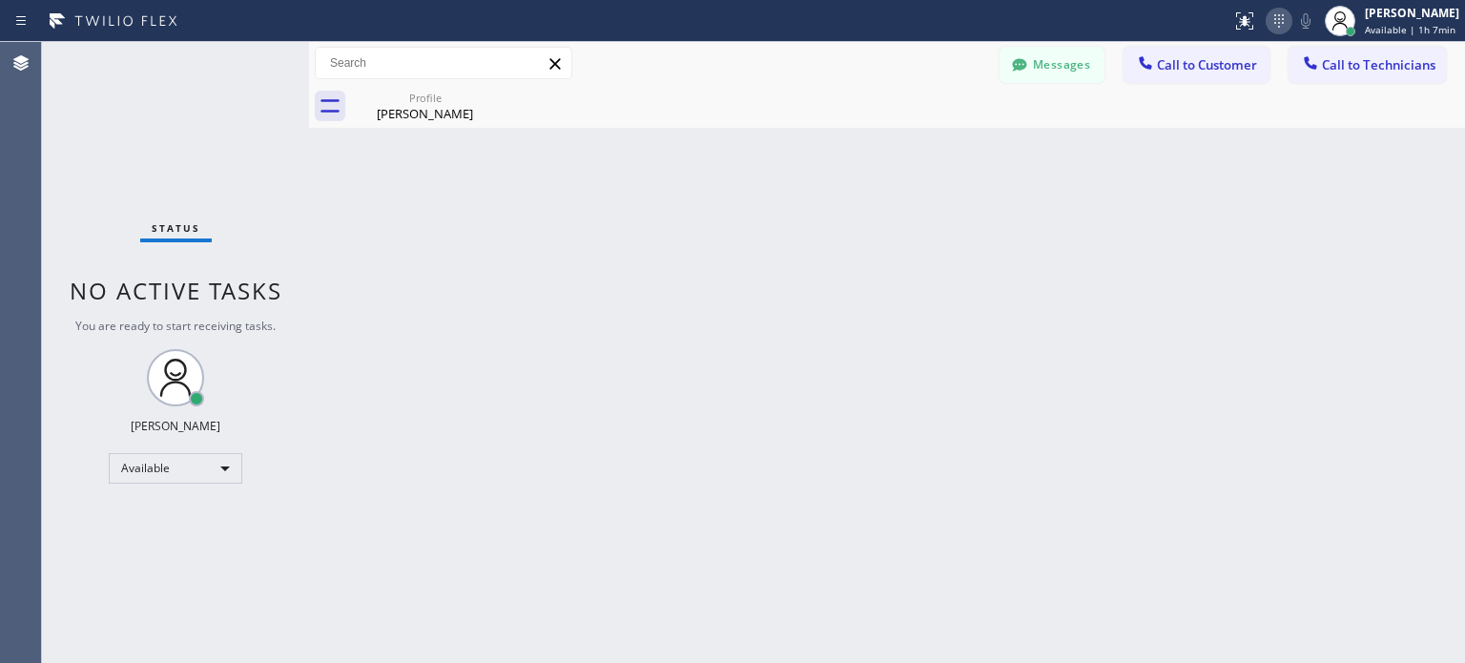
click at [1275, 18] on icon at bounding box center [1280, 20] width 10 height 13
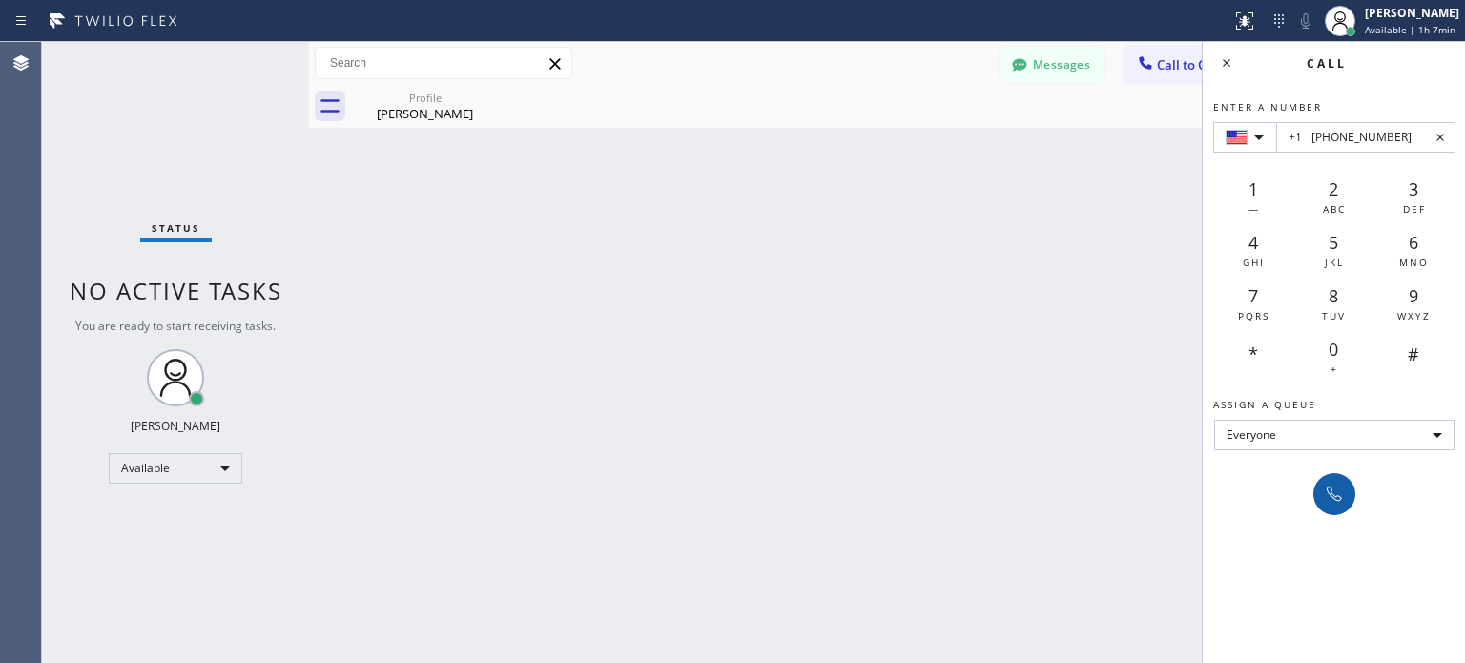
type input "+1 [PHONE_NUMBER]"
click at [1343, 490] on icon at bounding box center [1334, 494] width 23 height 23
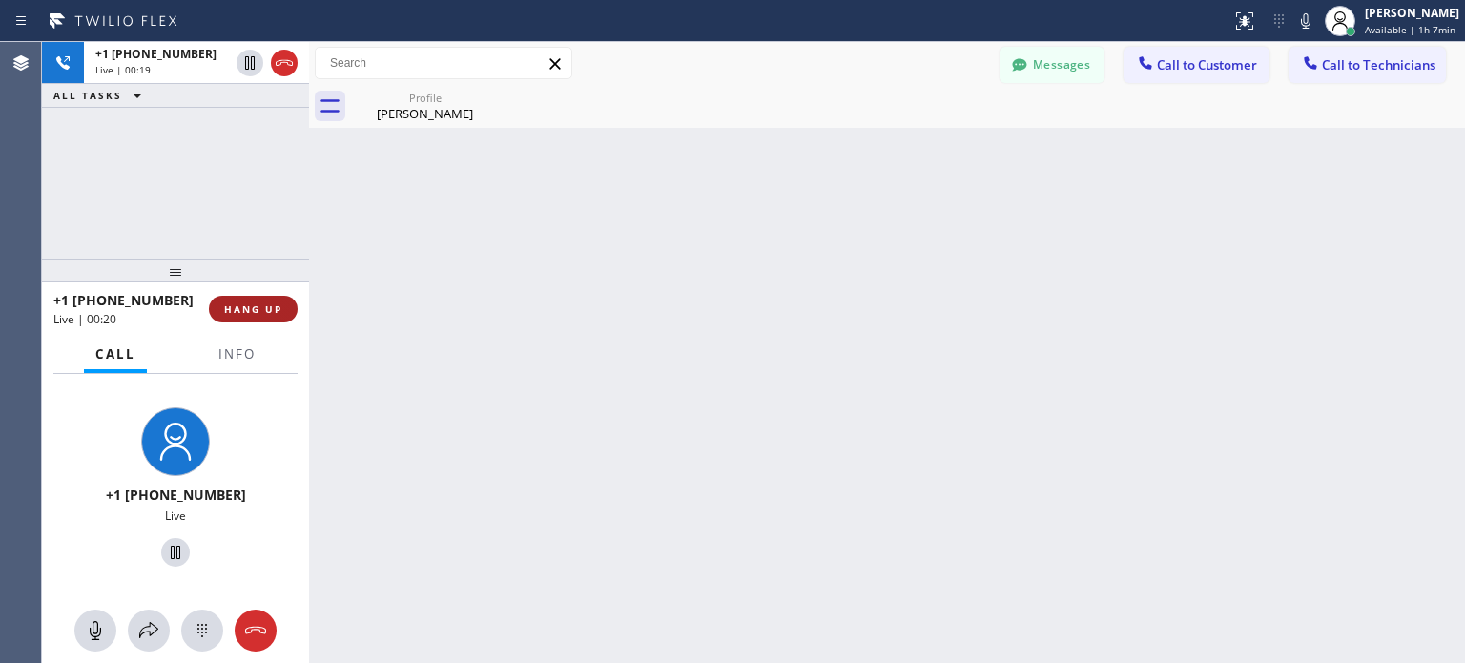
click at [269, 312] on span "HANG UP" at bounding box center [253, 308] width 58 height 13
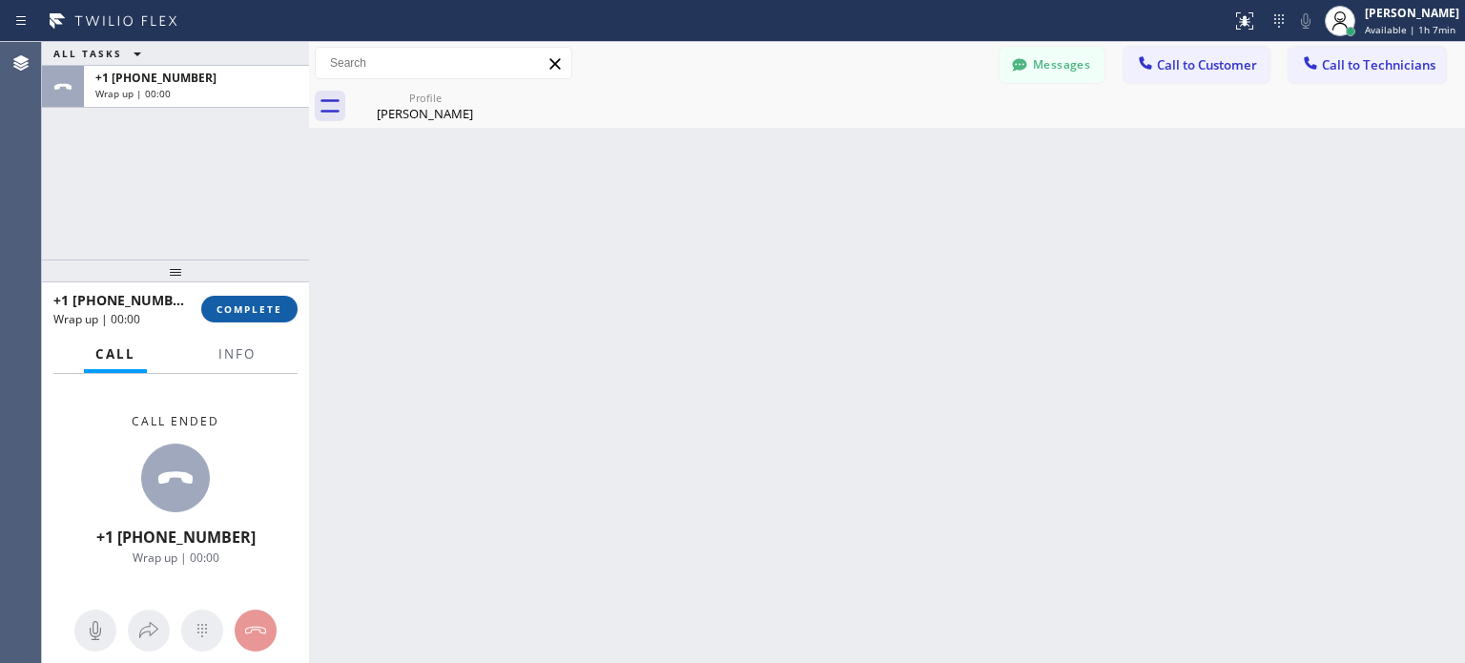
click at [269, 313] on span "COMPLETE" at bounding box center [250, 308] width 66 height 13
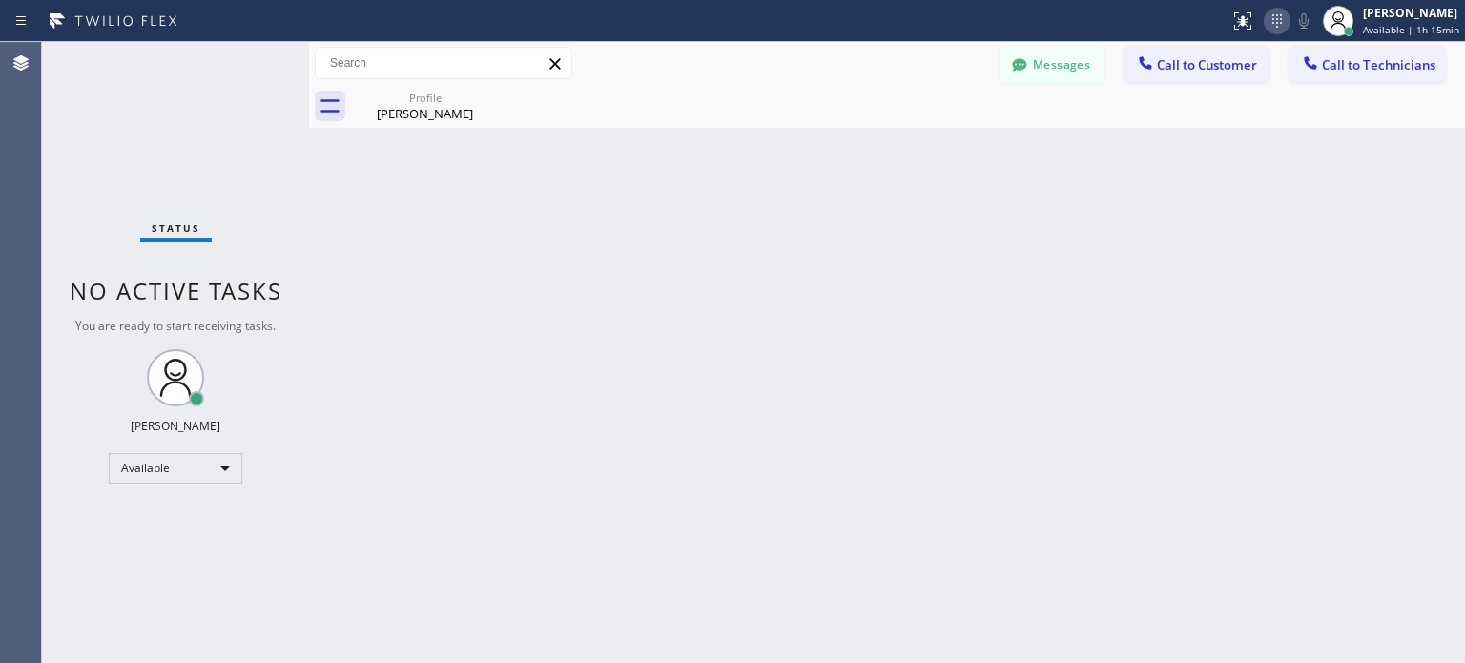
click at [1274, 31] on icon at bounding box center [1277, 21] width 23 height 23
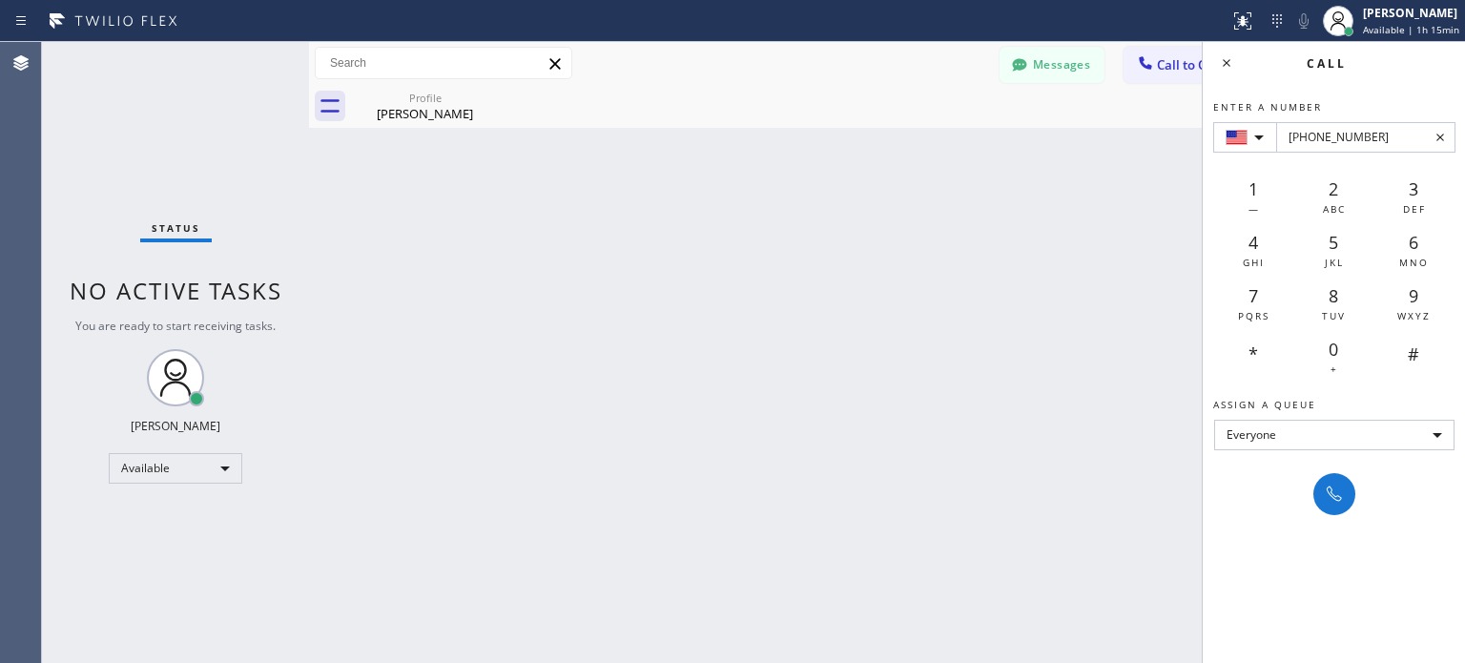
type input "[PHONE_NUMBER]"
click at [1324, 473] on div at bounding box center [1335, 494] width 42 height 42
click at [1354, 507] on div at bounding box center [1335, 494] width 42 height 42
click at [1341, 505] on button at bounding box center [1335, 494] width 42 height 42
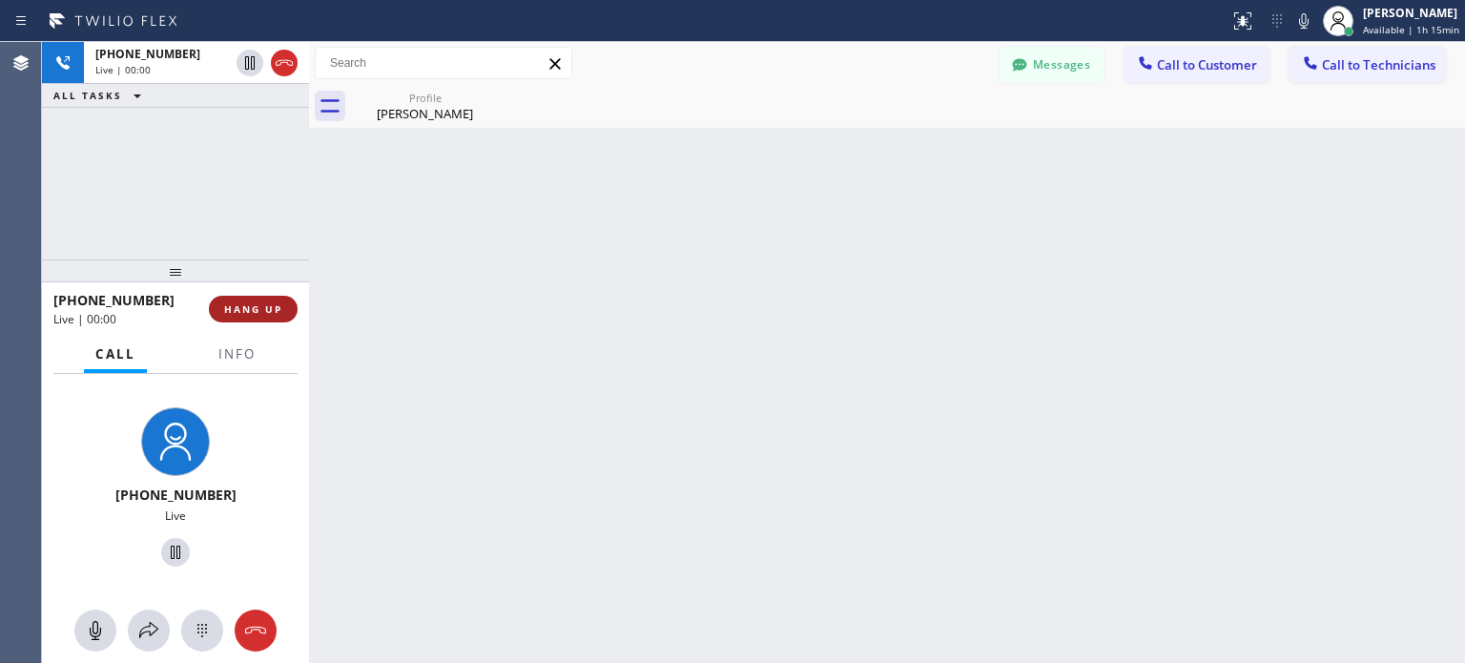
click at [276, 310] on span "HANG UP" at bounding box center [253, 308] width 58 height 13
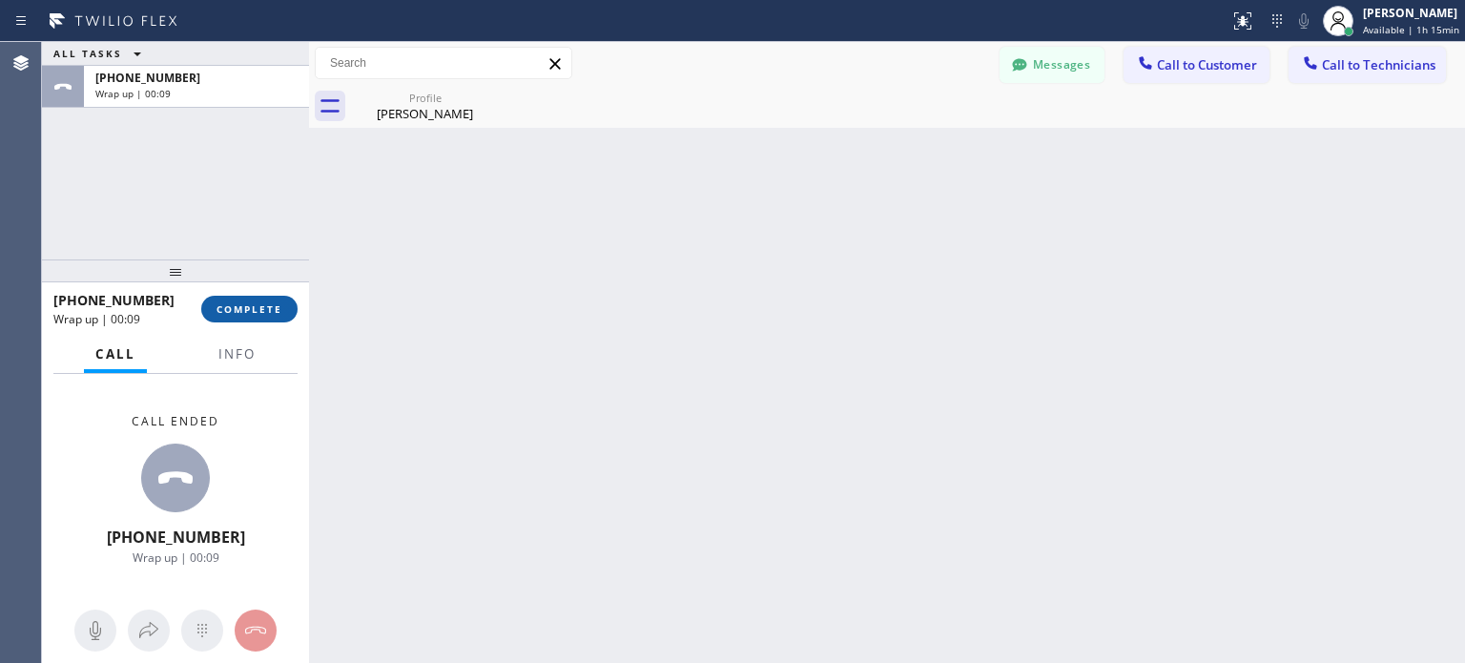
click at [226, 316] on button "COMPLETE" at bounding box center [249, 309] width 96 height 27
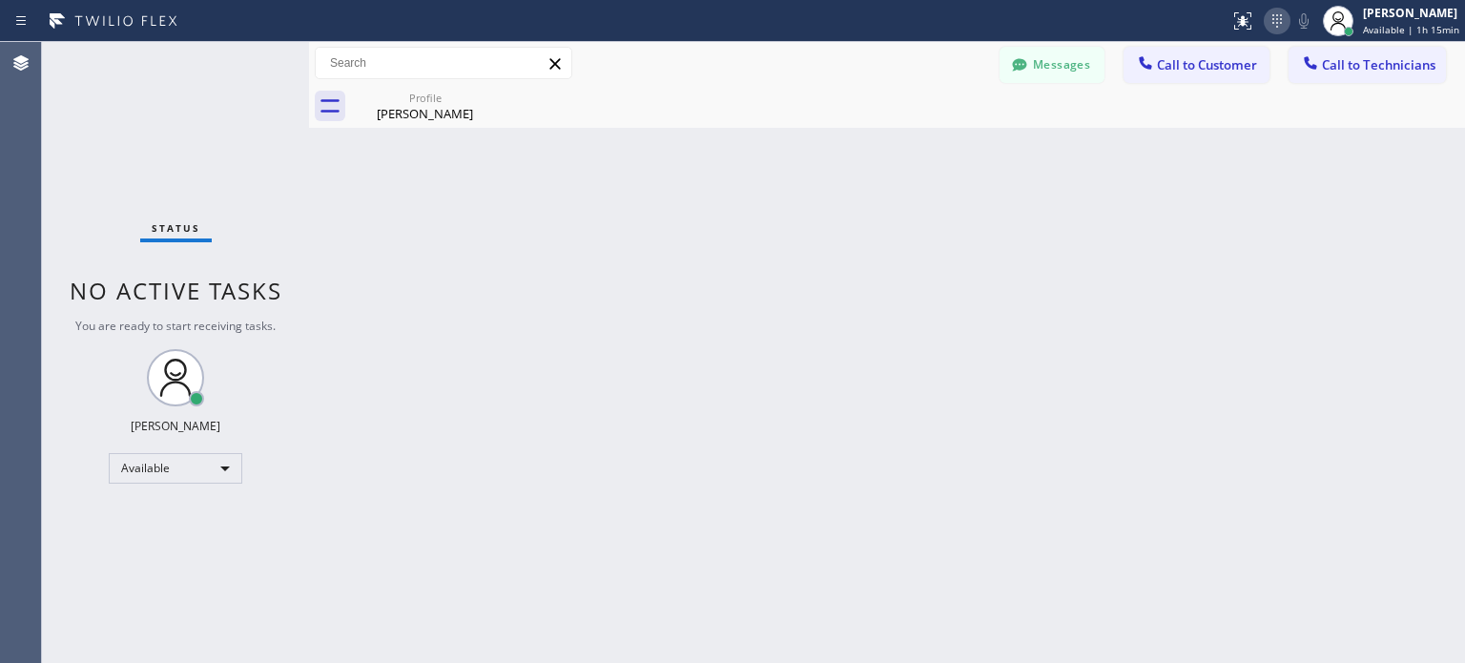
click at [1269, 25] on icon at bounding box center [1277, 21] width 23 height 23
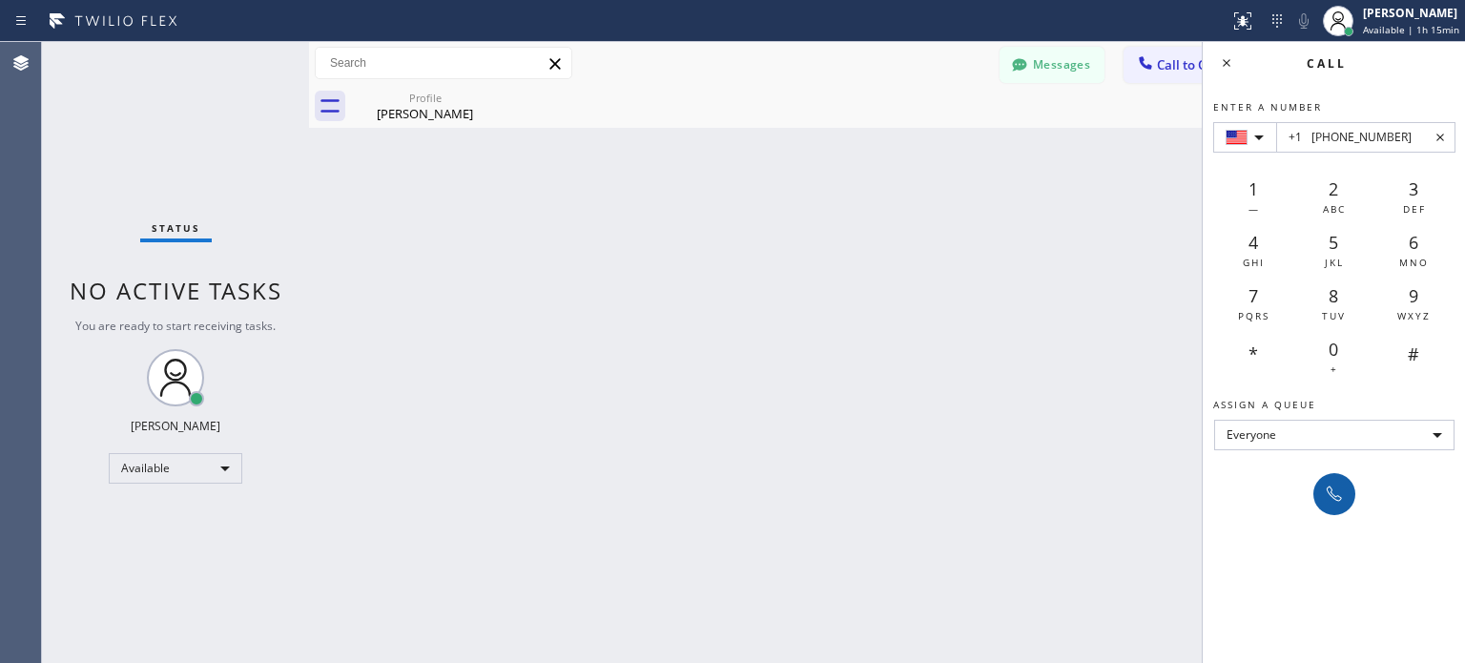
type input "+1 [PHONE_NUMBER]"
drag, startPoint x: 1335, startPoint y: 499, endPoint x: 1335, endPoint y: 481, distance: 18.1
click at [1335, 499] on icon at bounding box center [1334, 494] width 23 height 23
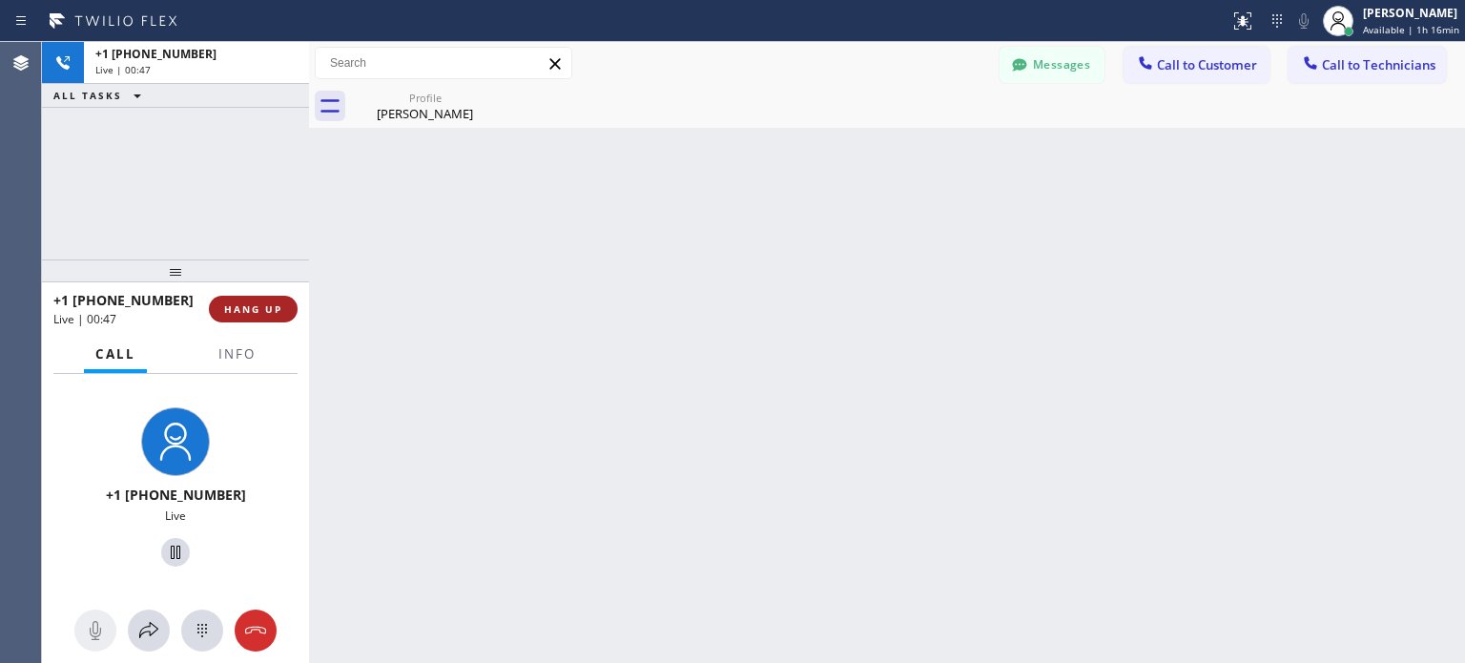
click at [275, 316] on button "HANG UP" at bounding box center [253, 309] width 89 height 27
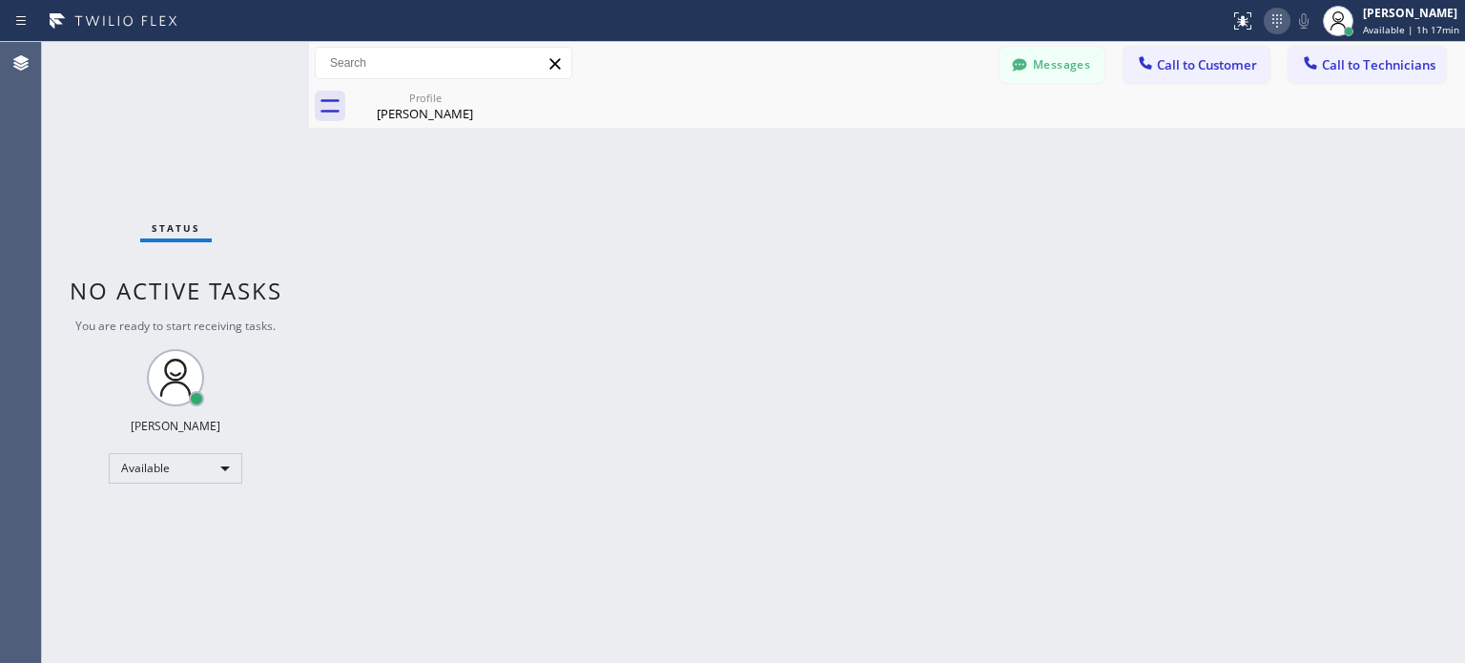
click at [1283, 21] on div "Status report No issues detected If you experience an issue, please download th…" at bounding box center [1343, 21] width 243 height 42
click at [1279, 21] on icon at bounding box center [1277, 21] width 23 height 23
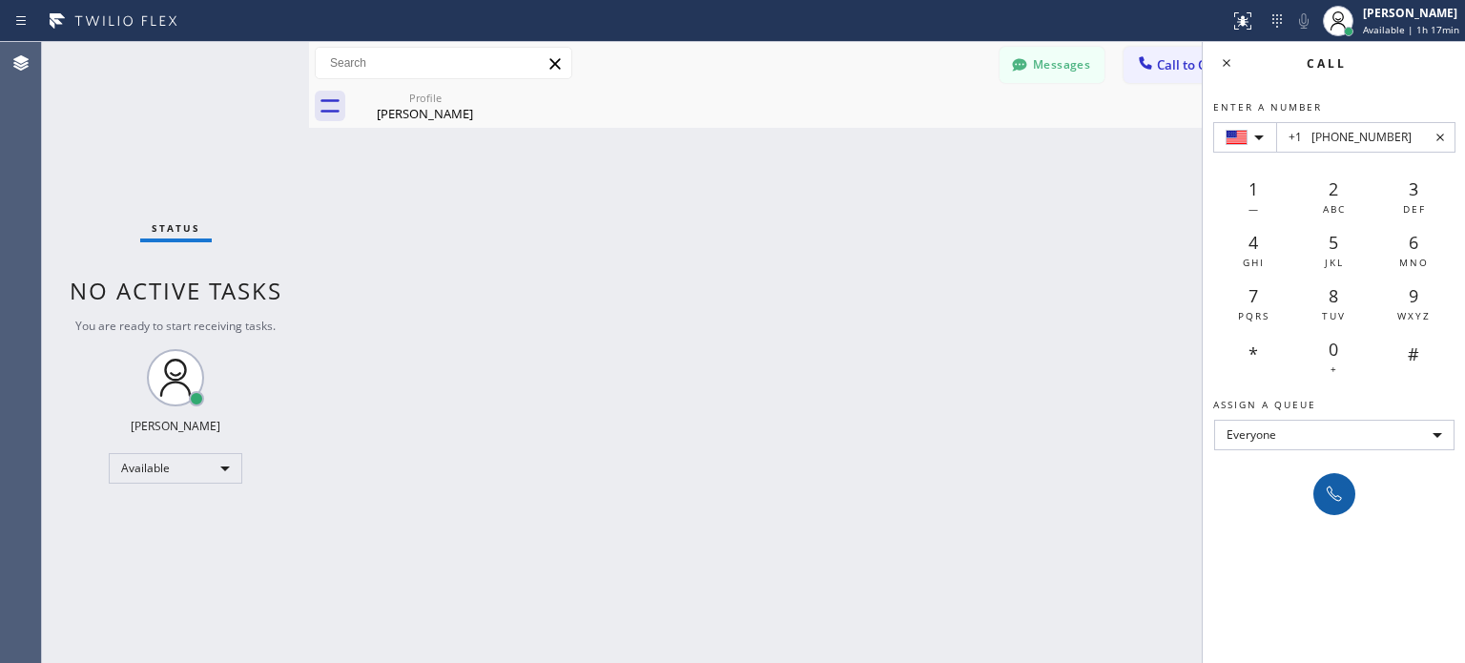
type input "+1 [PHONE_NUMBER]"
click at [1344, 487] on icon at bounding box center [1334, 494] width 23 height 23
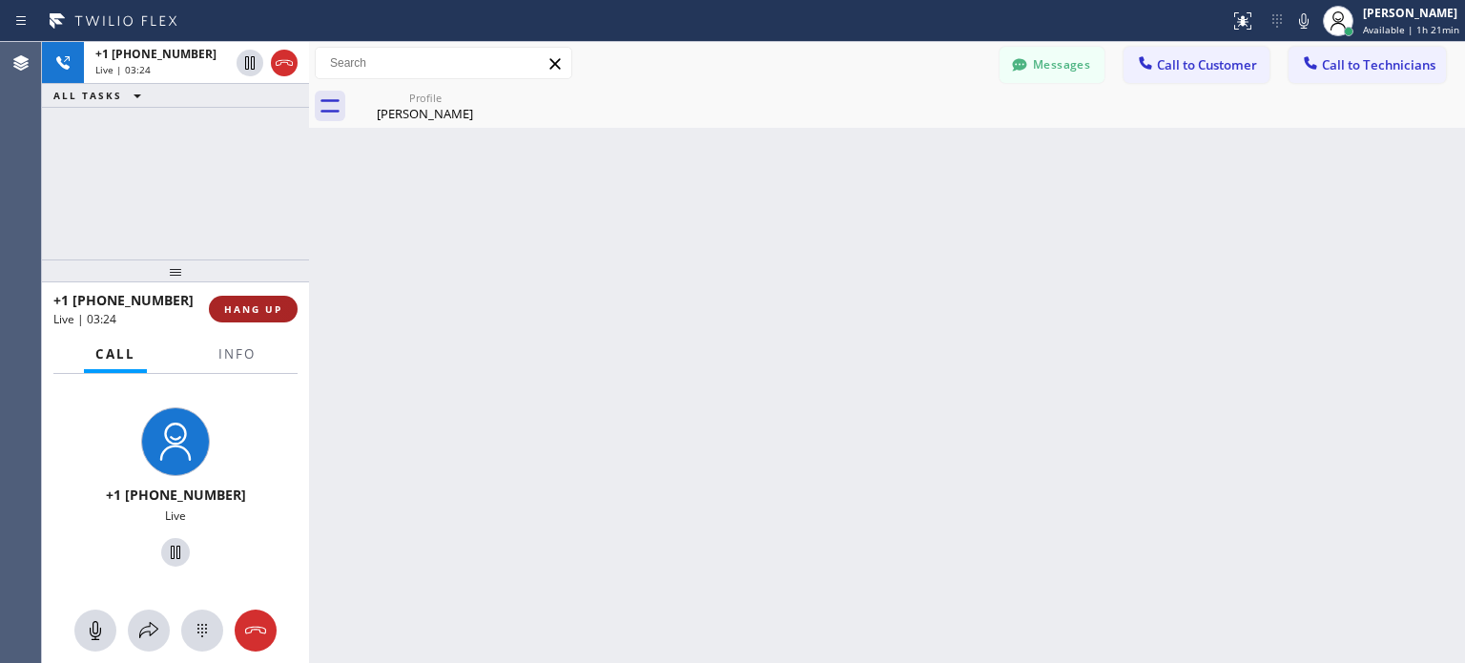
click at [265, 303] on span "HANG UP" at bounding box center [253, 308] width 58 height 13
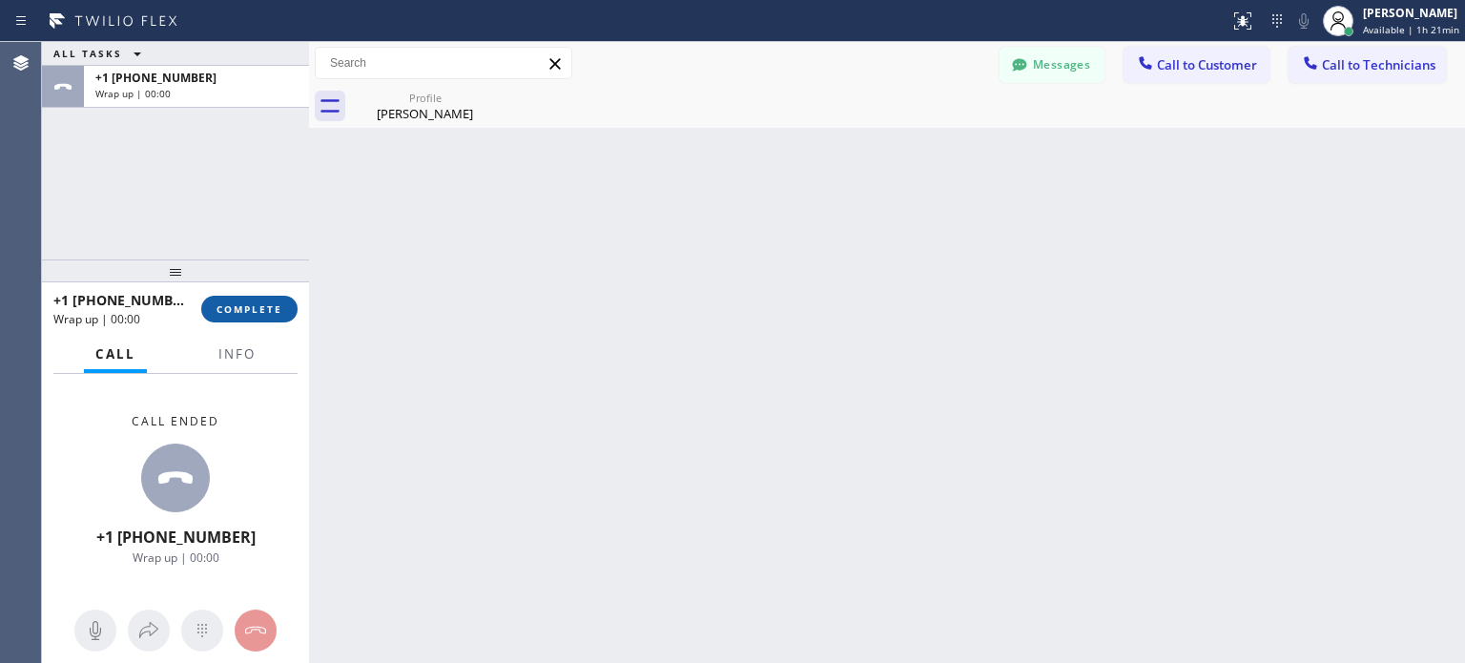
drag, startPoint x: 269, startPoint y: 308, endPoint x: 321, endPoint y: 12, distance: 300.2
click at [270, 307] on span "COMPLETE" at bounding box center [250, 308] width 66 height 13
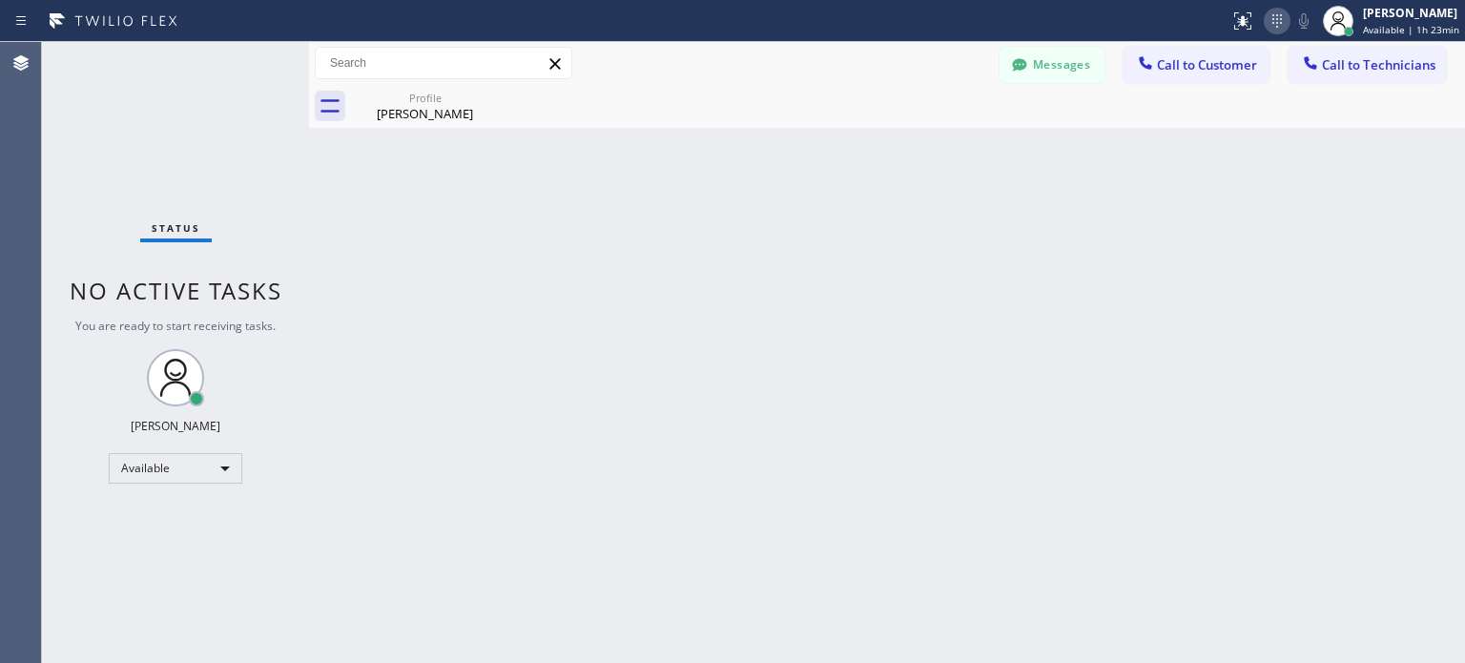
click at [1273, 29] on icon at bounding box center [1277, 21] width 23 height 23
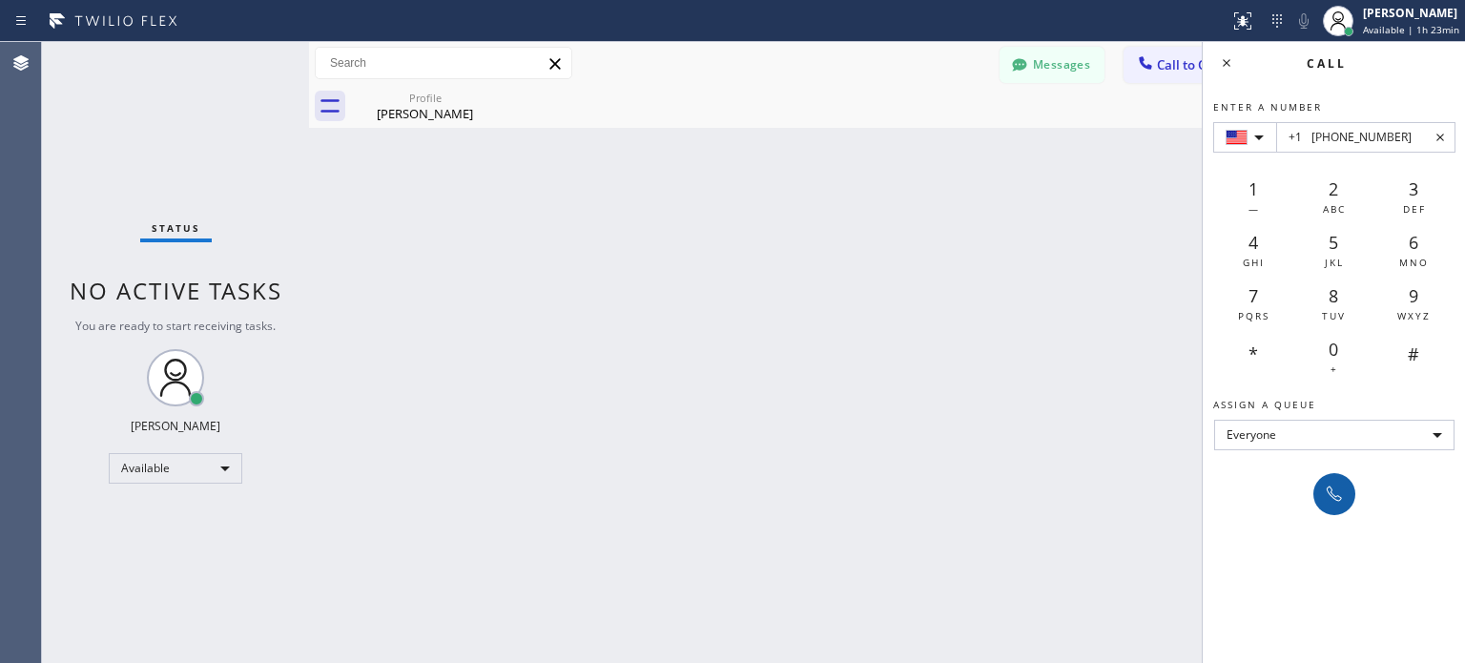
type input "+1 [PHONE_NUMBER]"
click at [1327, 491] on icon at bounding box center [1334, 494] width 23 height 23
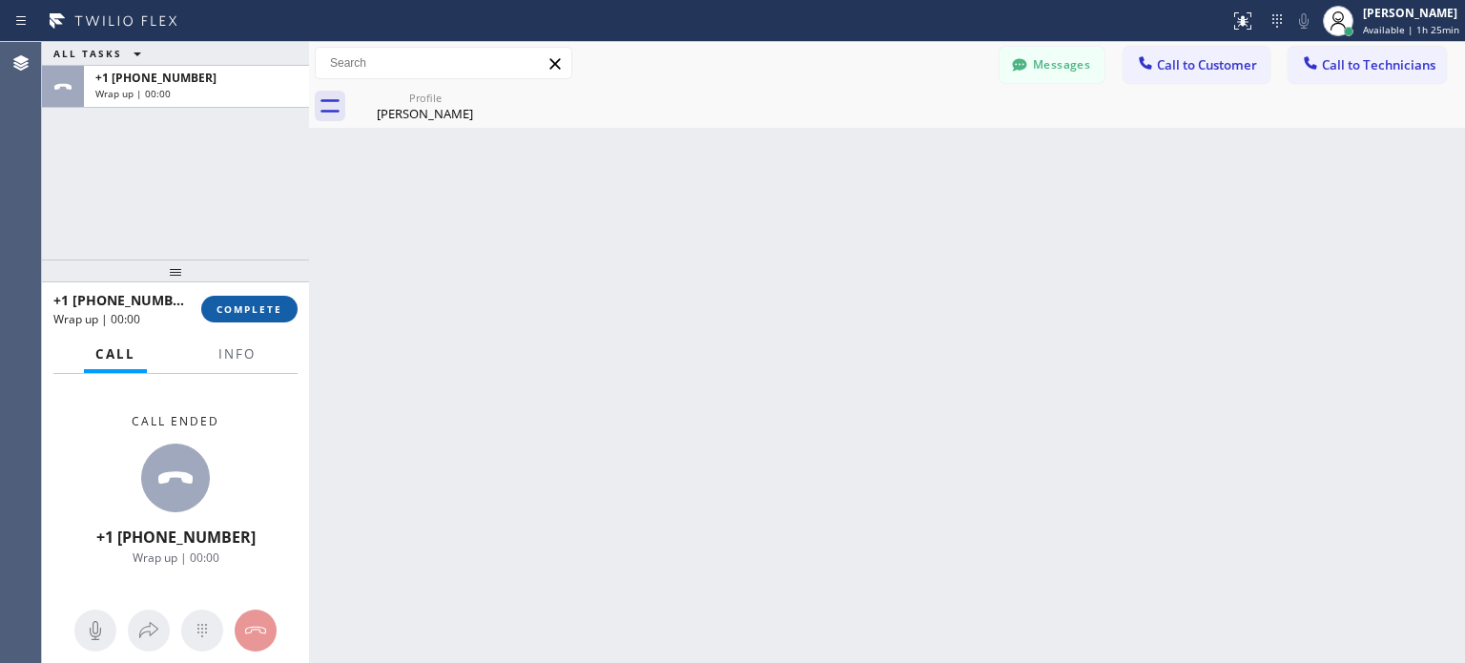
click at [277, 310] on span "COMPLETE" at bounding box center [250, 308] width 66 height 13
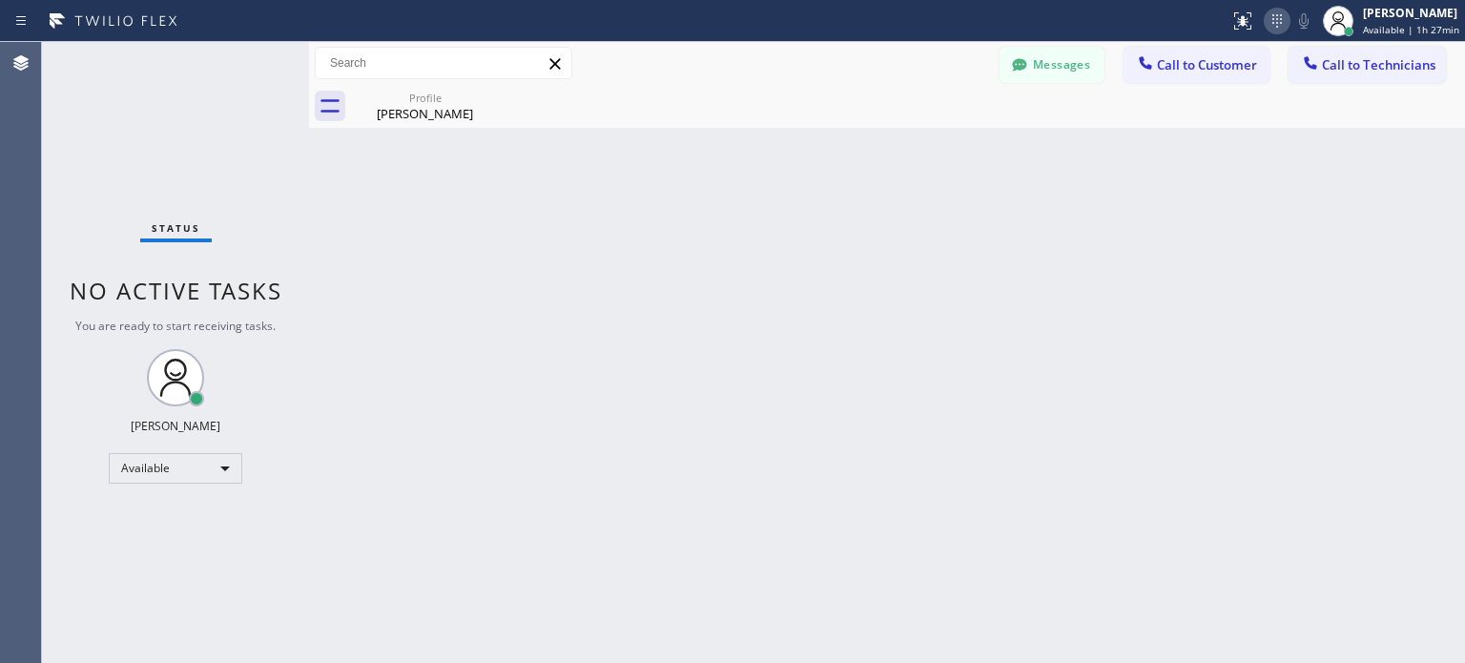
click at [1282, 31] on icon at bounding box center [1277, 21] width 23 height 23
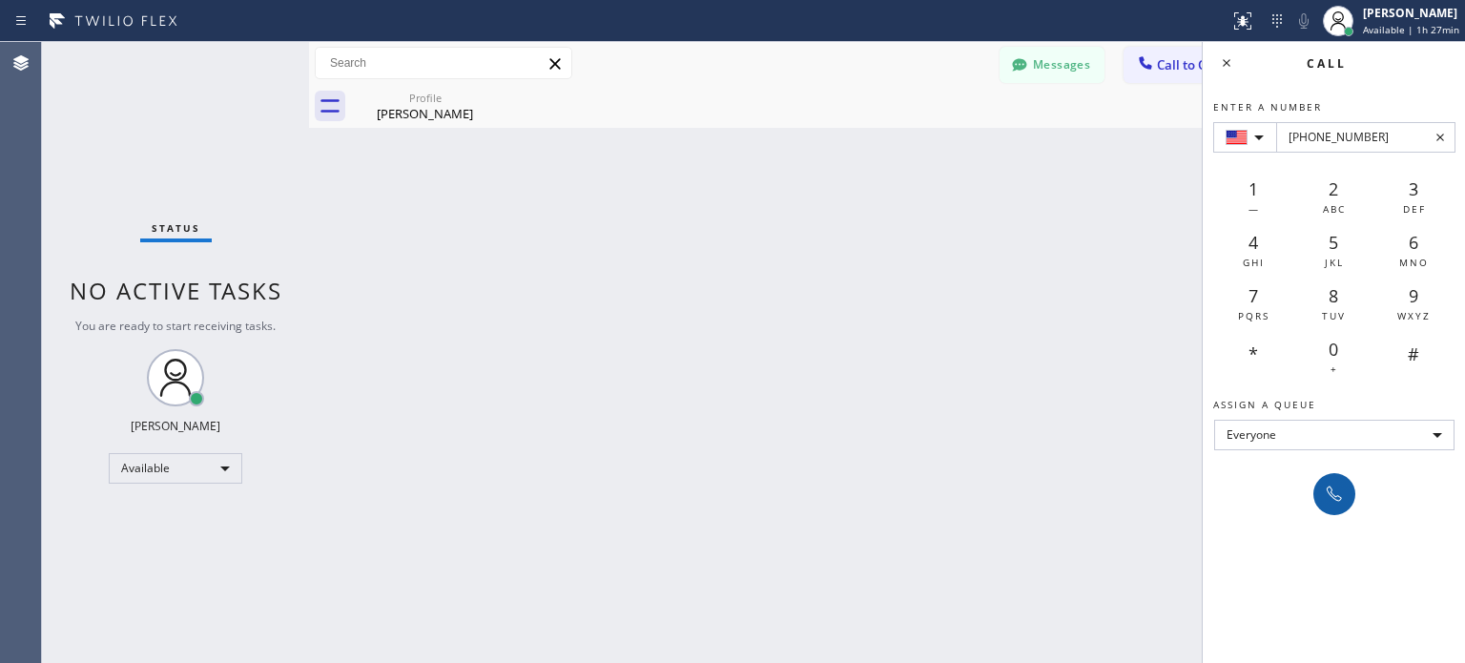
type input "[PHONE_NUMBER]"
click at [1332, 500] on icon at bounding box center [1334, 494] width 23 height 23
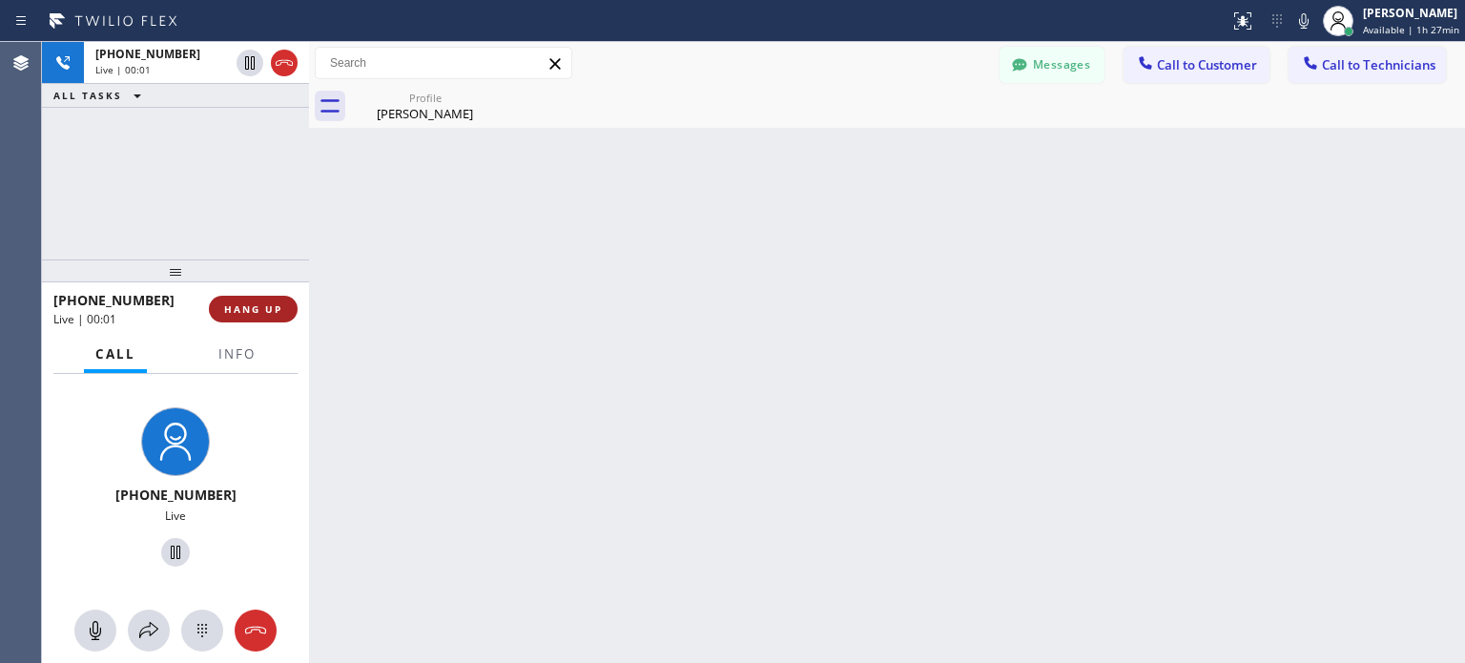
click at [279, 308] on span "HANG UP" at bounding box center [253, 308] width 58 height 13
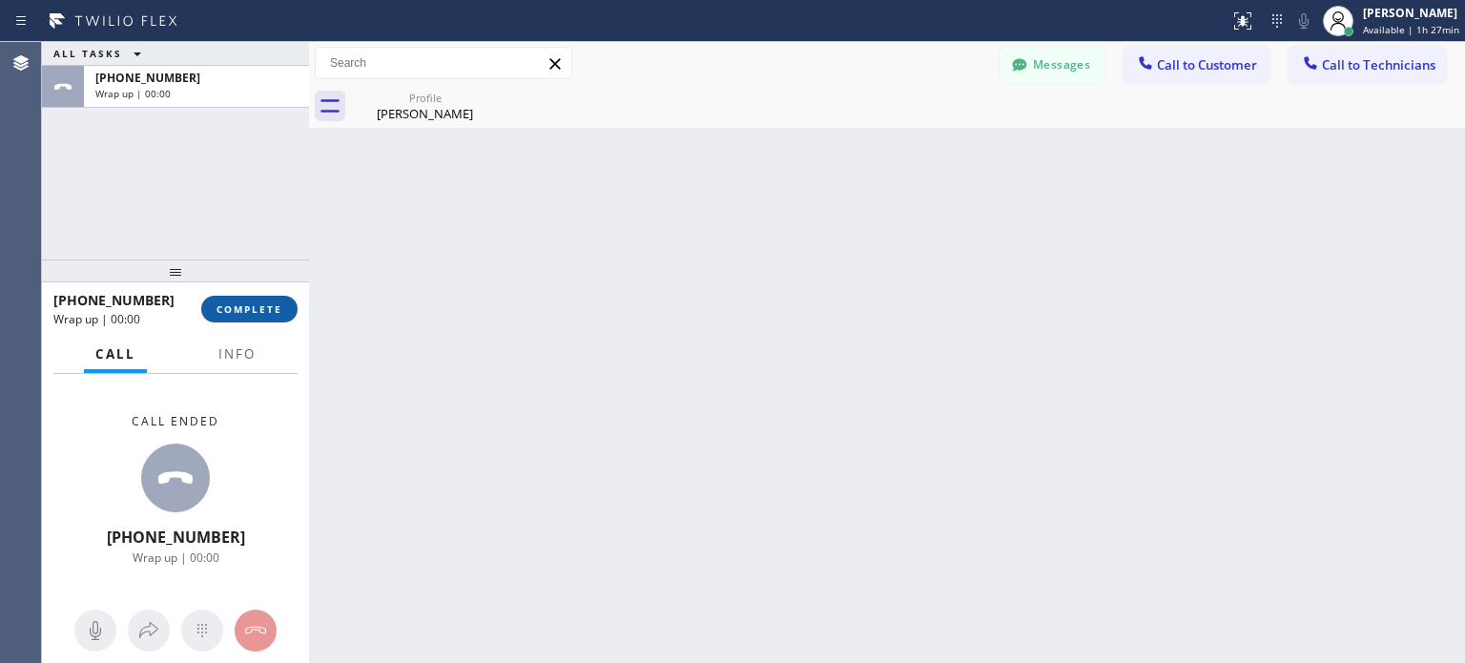
click at [273, 304] on span "COMPLETE" at bounding box center [250, 308] width 66 height 13
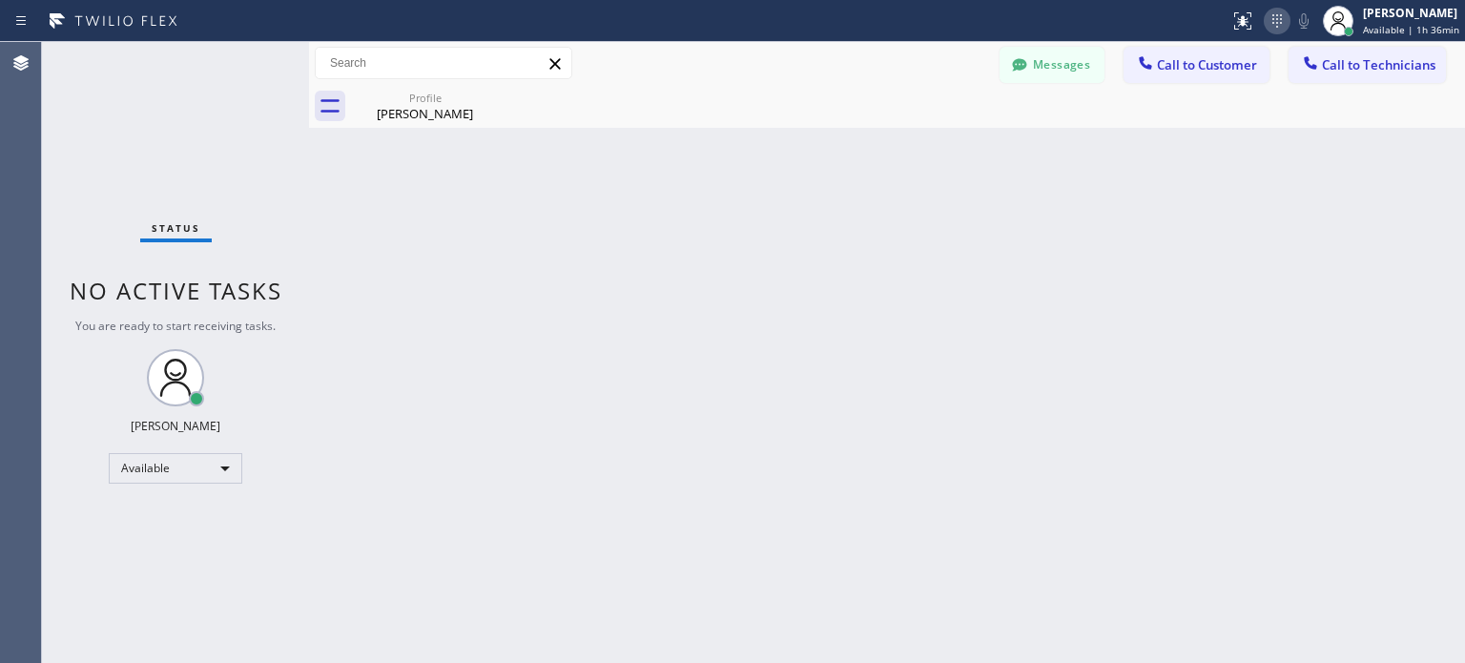
click at [1284, 18] on icon at bounding box center [1277, 21] width 23 height 23
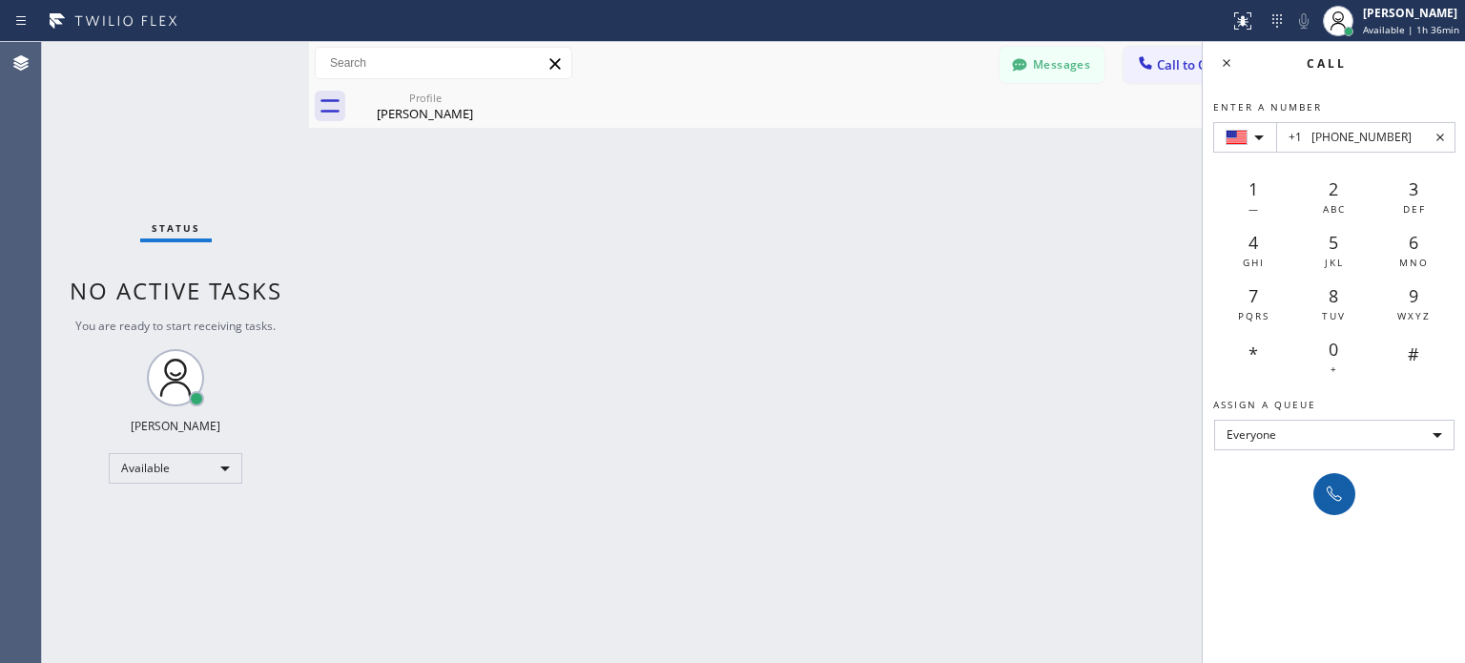
type input "+1 [PHONE_NUMBER]"
drag, startPoint x: 1336, startPoint y: 500, endPoint x: 1113, endPoint y: 269, distance: 320.5
click at [1336, 497] on icon at bounding box center [1334, 494] width 23 height 23
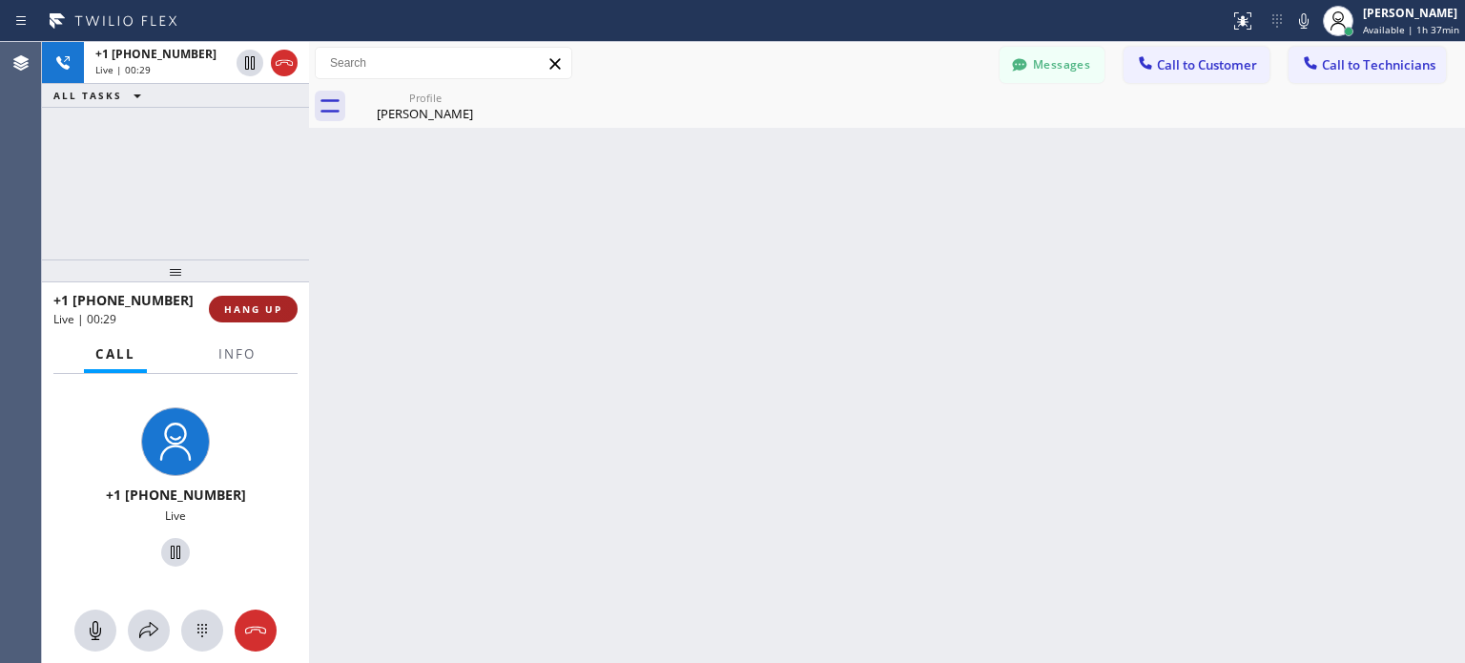
click at [250, 305] on span "HANG UP" at bounding box center [253, 308] width 58 height 13
click at [251, 305] on span "HANG UP" at bounding box center [253, 308] width 58 height 13
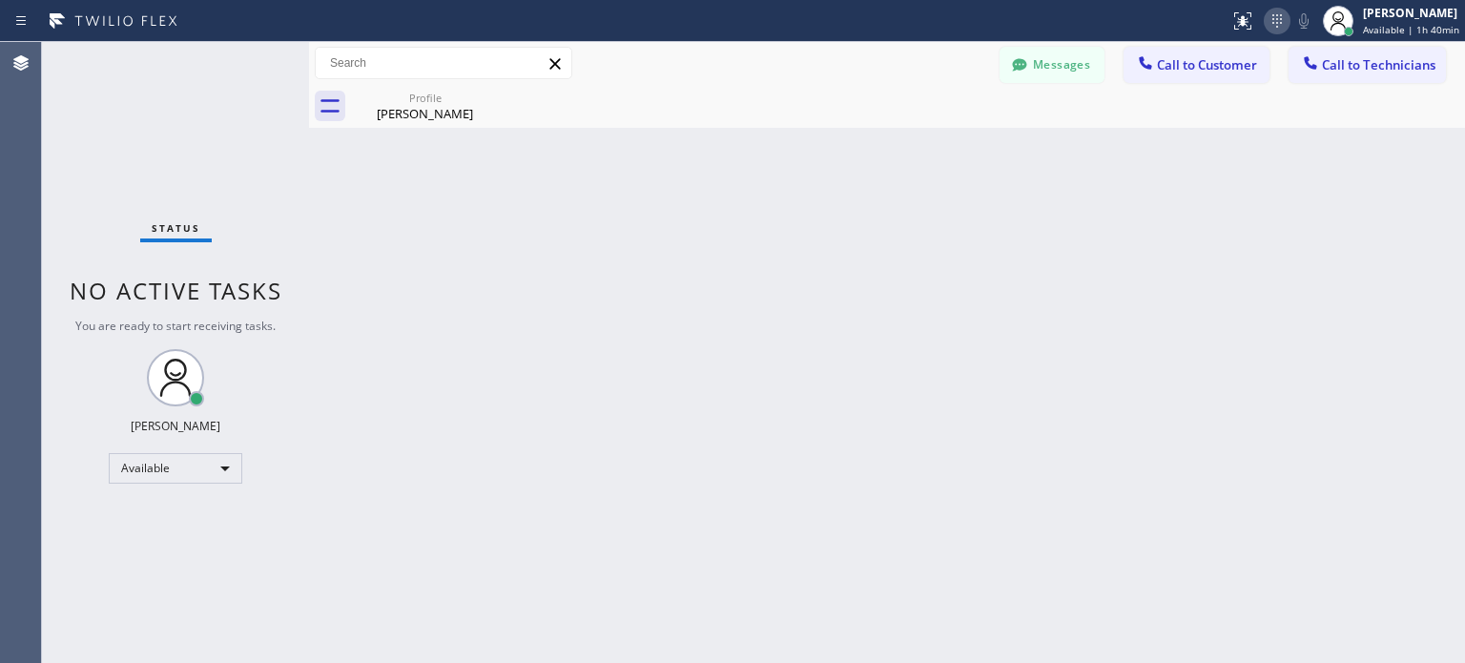
click at [1268, 15] on icon at bounding box center [1277, 21] width 23 height 23
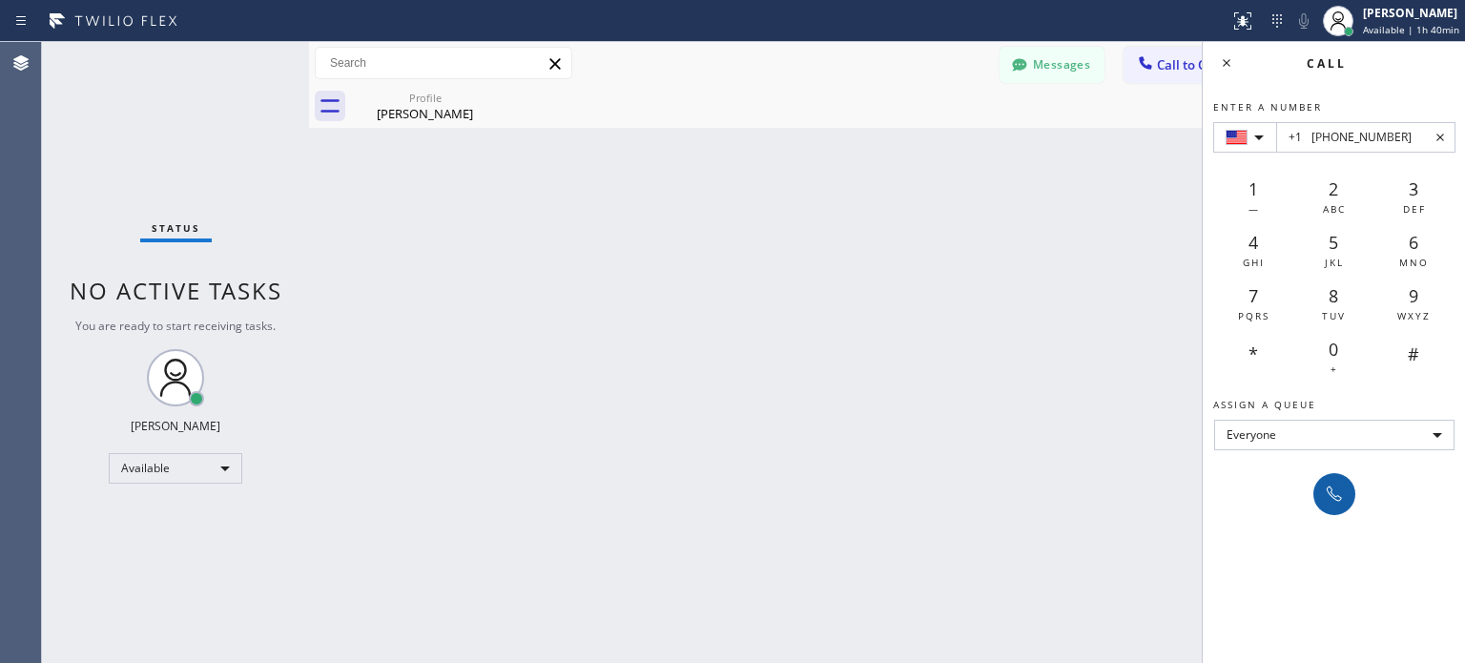
type input "+1 [PHONE_NUMBER]"
drag, startPoint x: 1324, startPoint y: 488, endPoint x: 1316, endPoint y: 410, distance: 78.7
click at [1325, 488] on icon at bounding box center [1334, 494] width 23 height 23
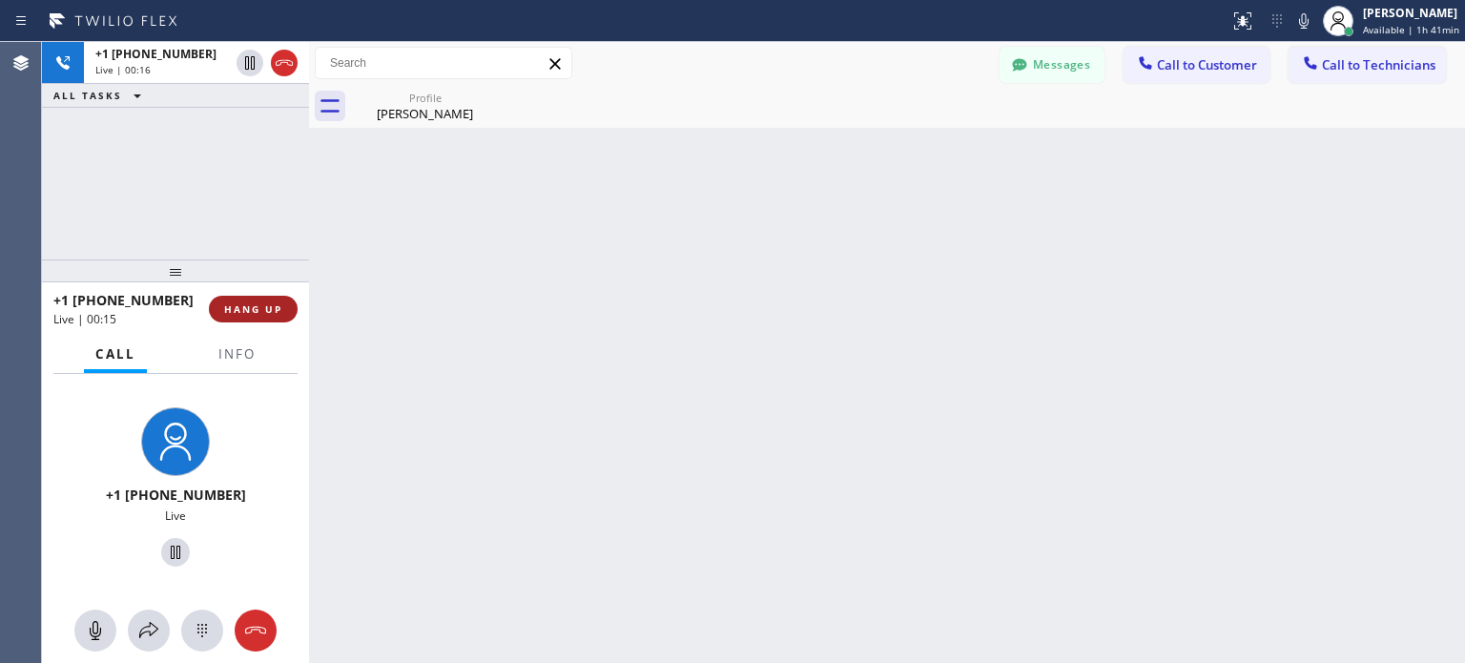
click at [256, 317] on button "HANG UP" at bounding box center [253, 309] width 89 height 27
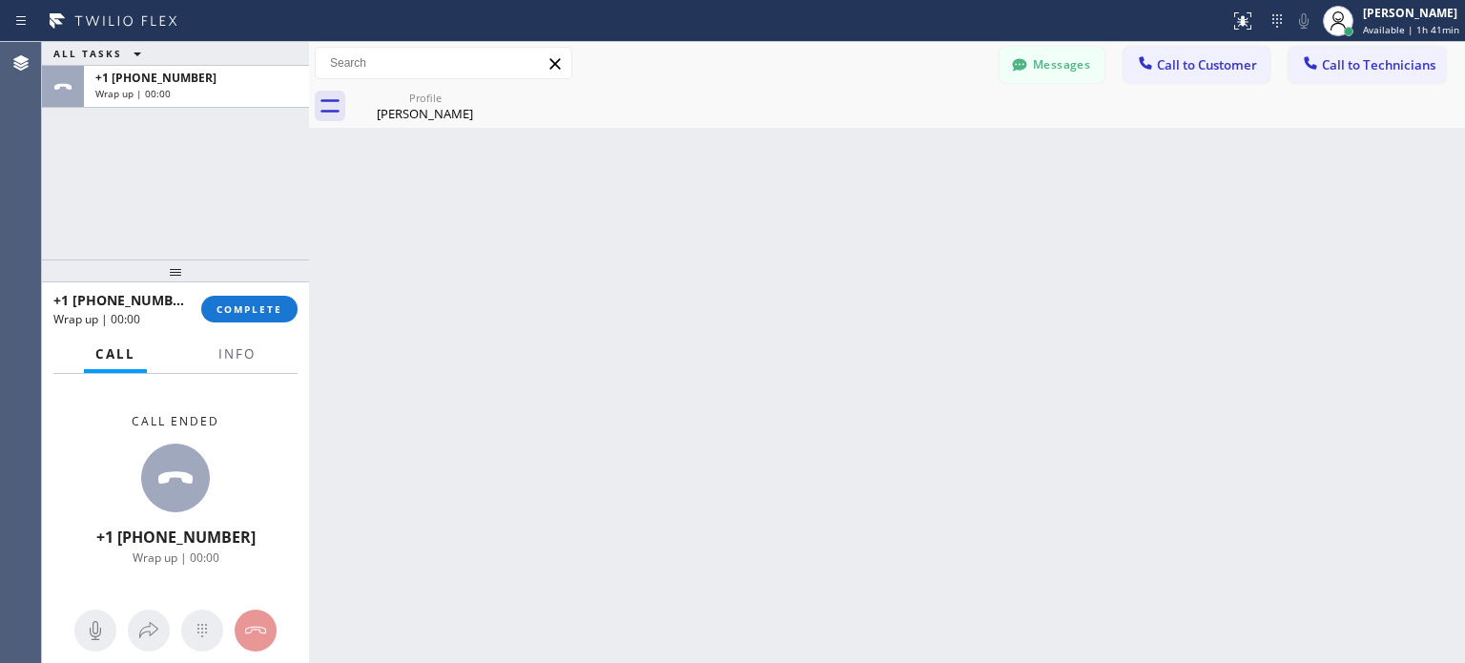
drag, startPoint x: 256, startPoint y: 304, endPoint x: 301, endPoint y: 18, distance: 289.9
click at [256, 303] on span "COMPLETE" at bounding box center [250, 308] width 66 height 13
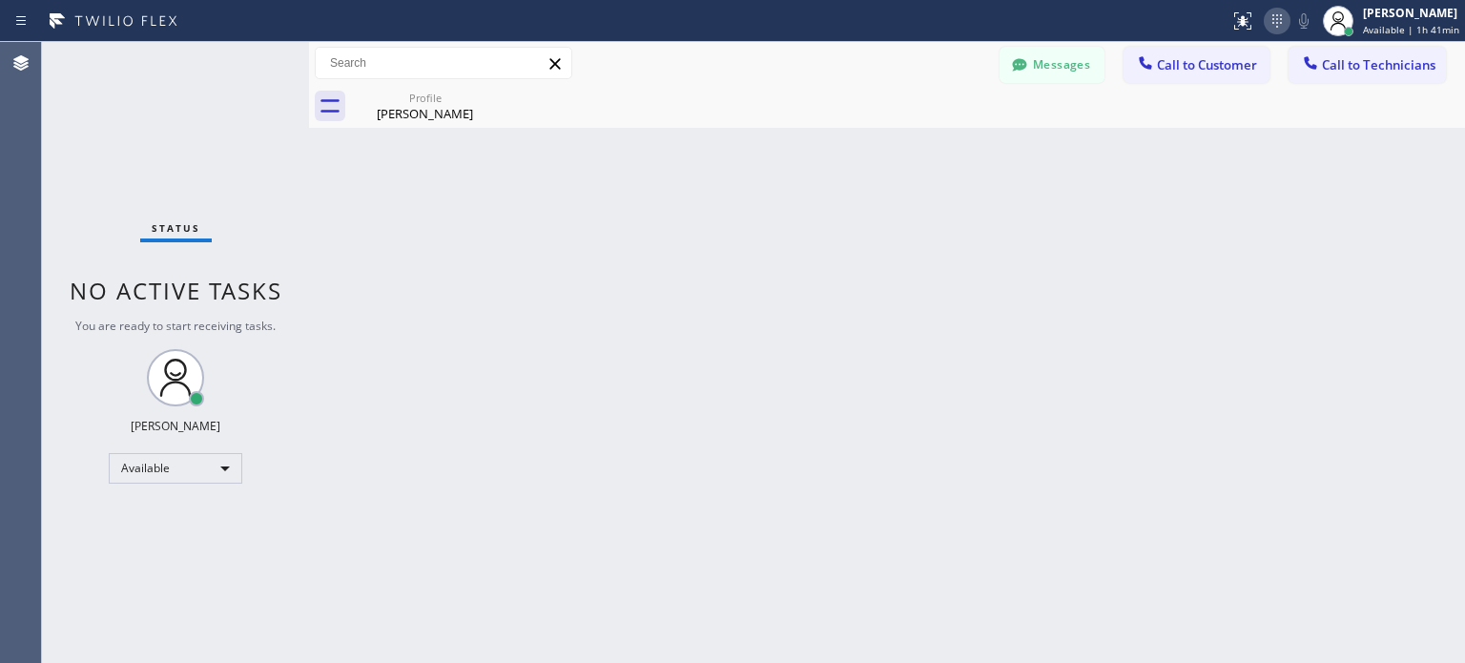
click at [1279, 16] on icon at bounding box center [1277, 21] width 23 height 23
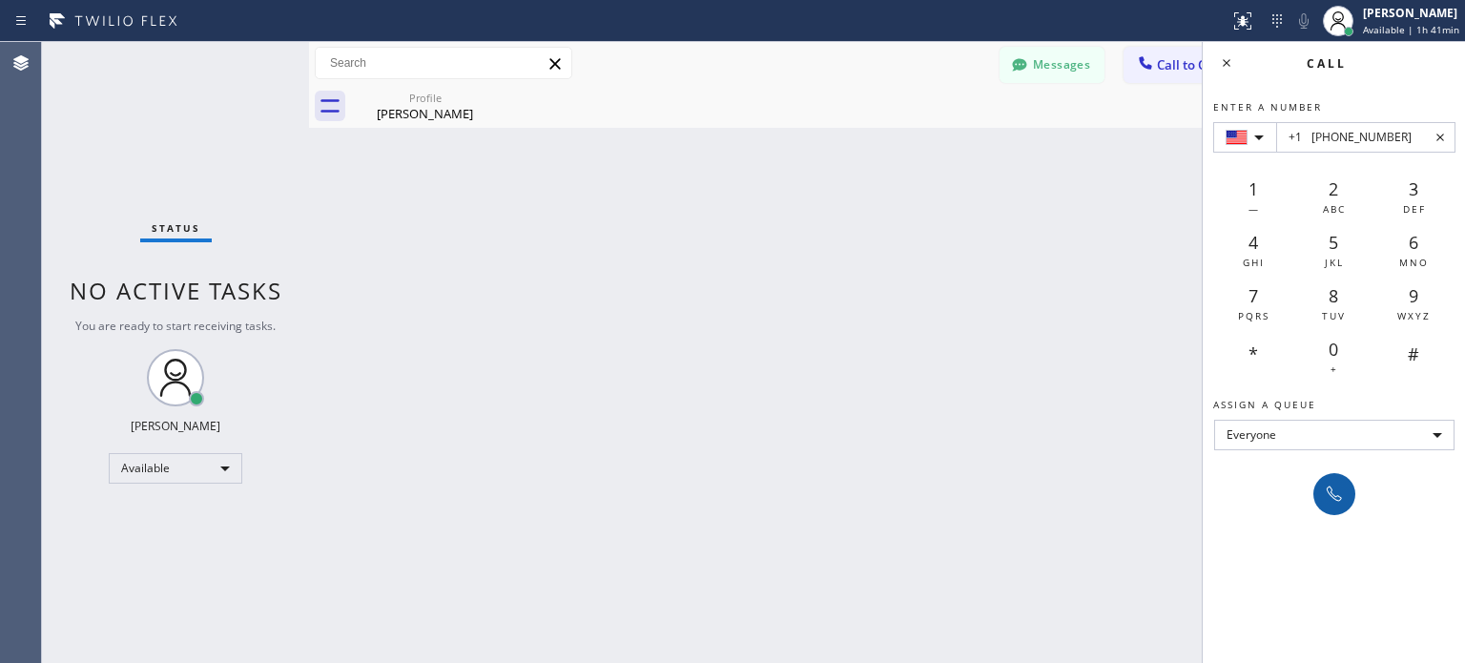
type input "+1 [PHONE_NUMBER]"
click at [1338, 492] on icon at bounding box center [1334, 494] width 23 height 23
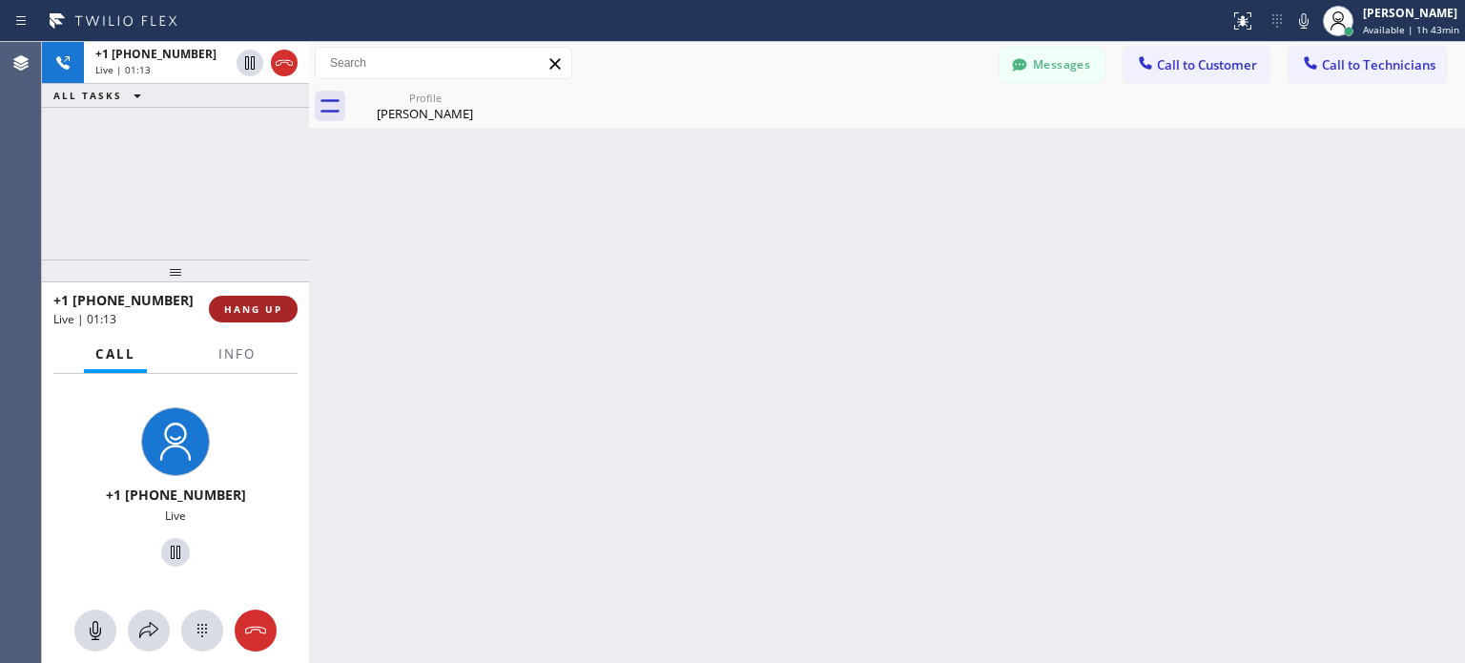
click at [286, 312] on button "HANG UP" at bounding box center [253, 309] width 89 height 27
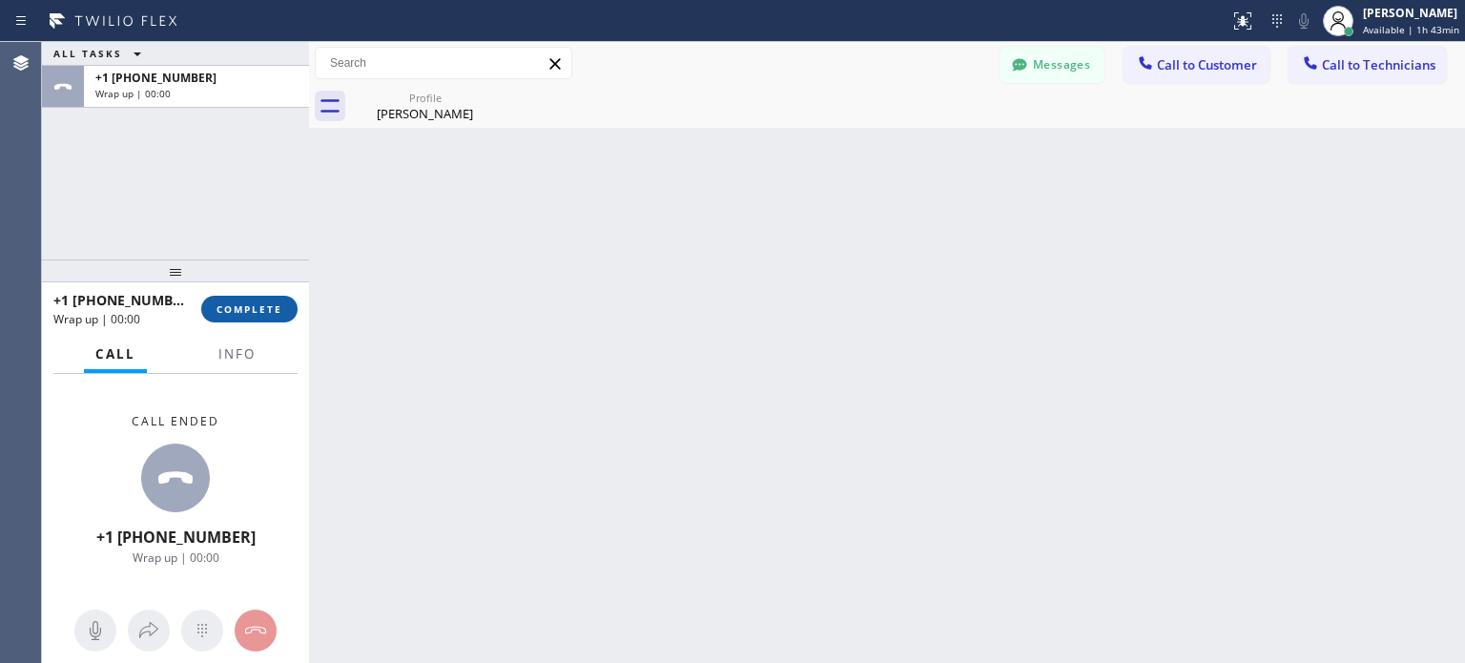
click at [272, 308] on span "COMPLETE" at bounding box center [250, 308] width 66 height 13
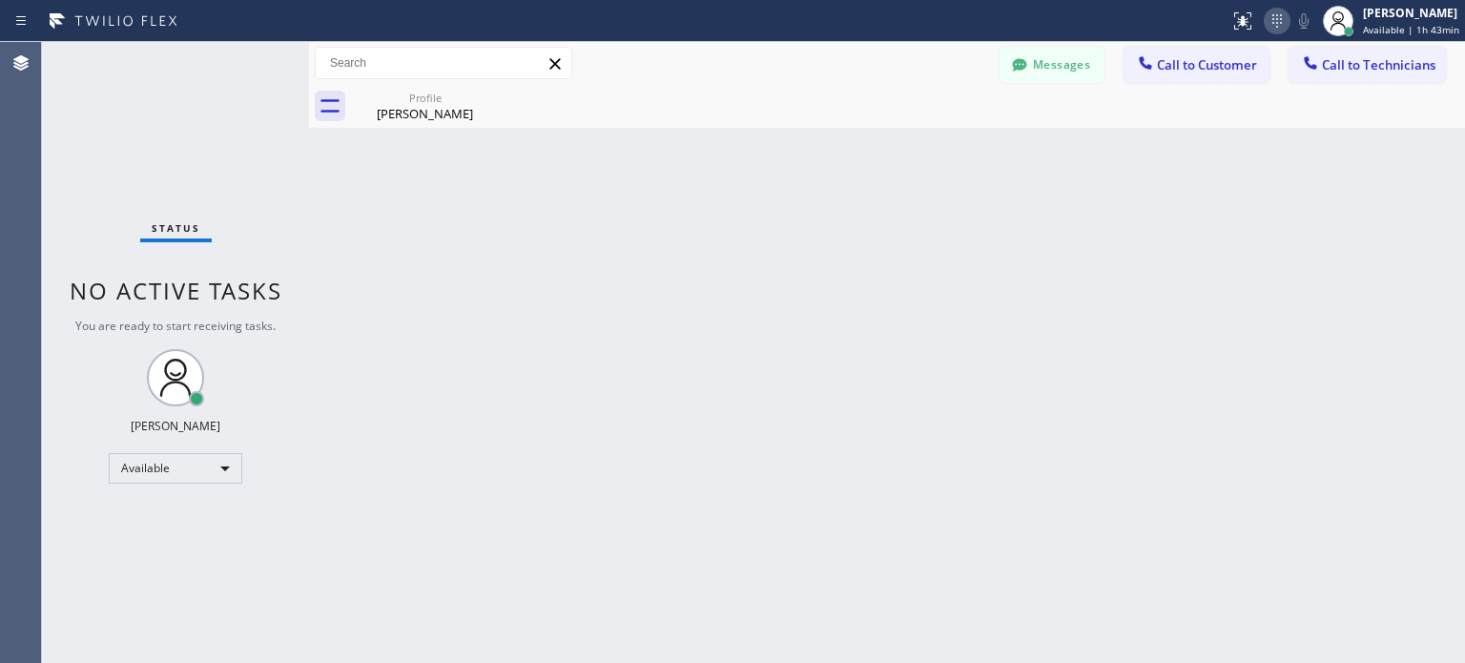
click at [1276, 30] on icon at bounding box center [1277, 21] width 23 height 23
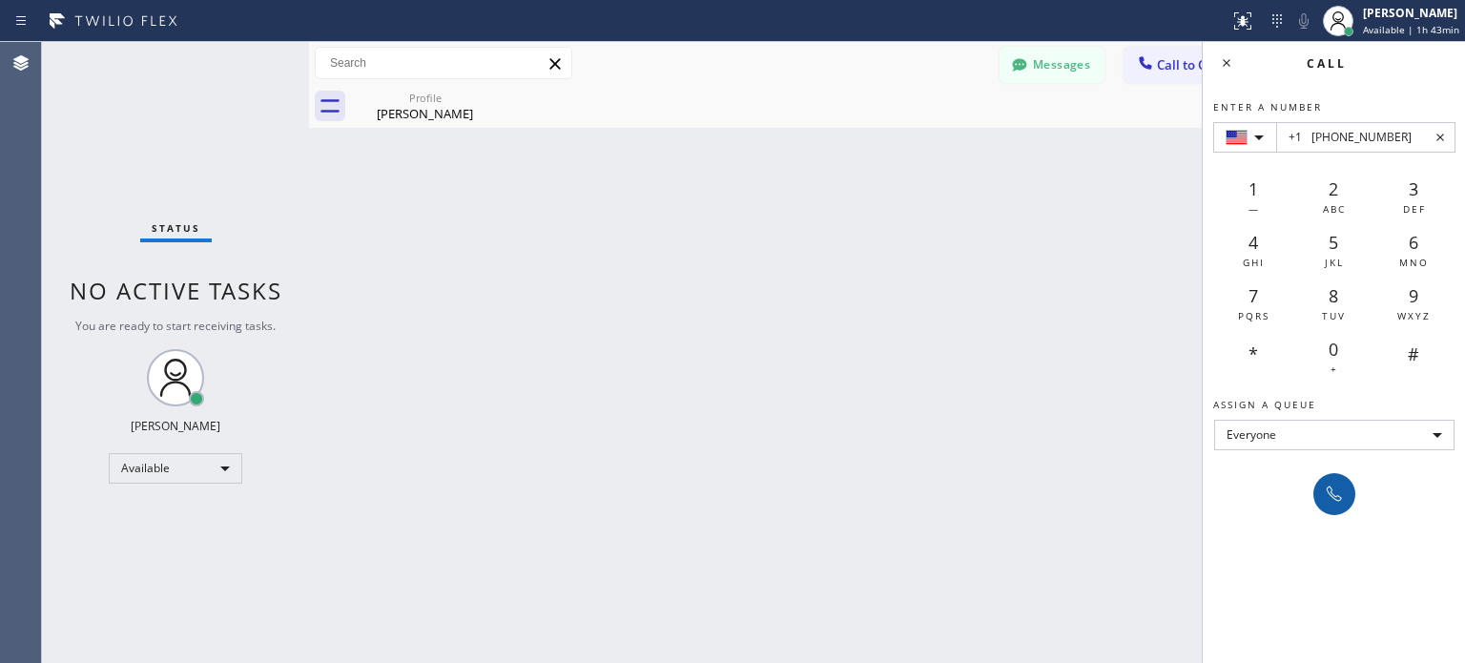
type input "+1 [PHONE_NUMBER]"
click at [1330, 503] on icon at bounding box center [1334, 494] width 23 height 23
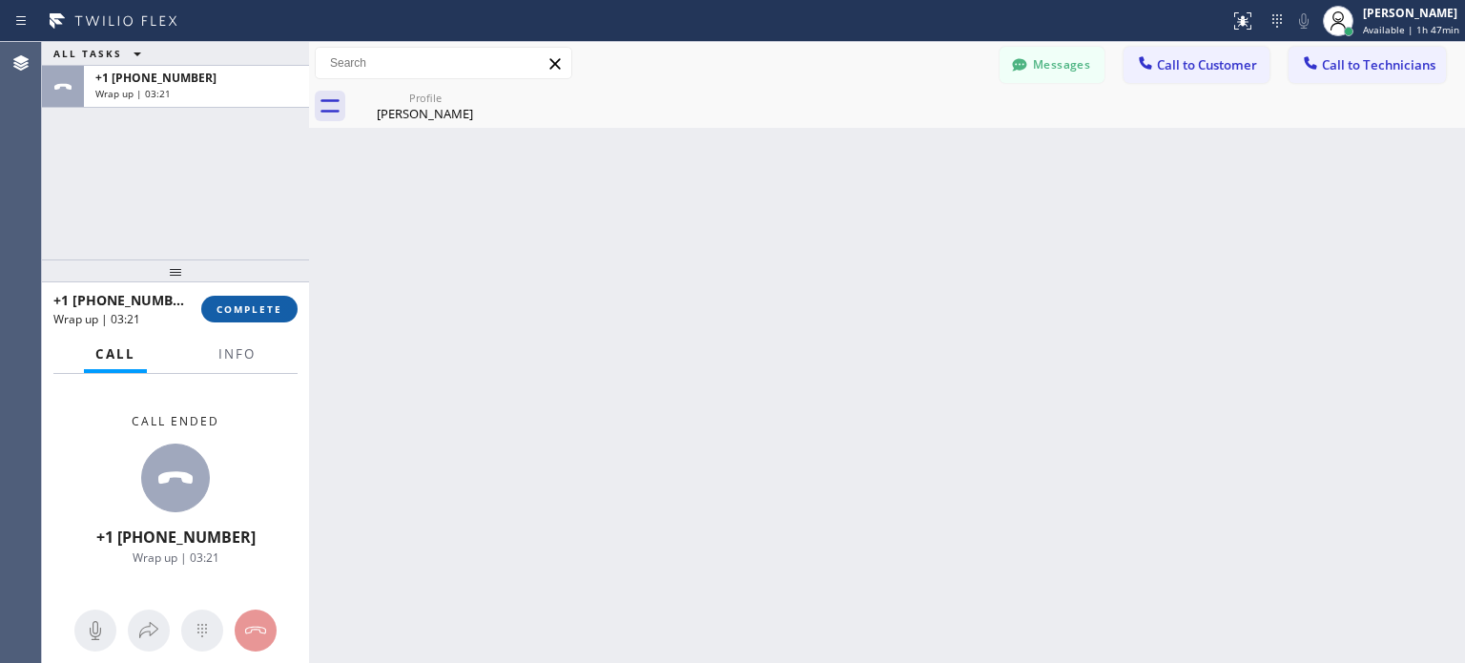
click at [264, 314] on span "COMPLETE" at bounding box center [250, 308] width 66 height 13
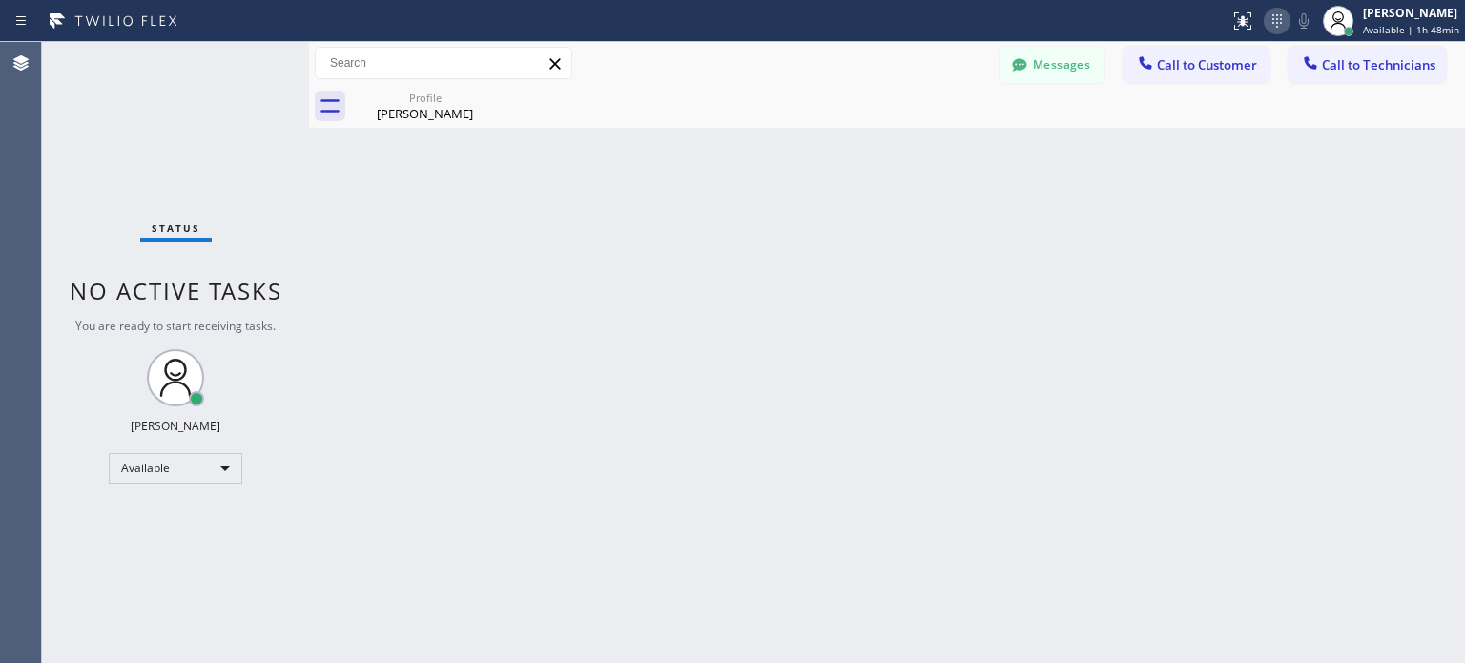
click at [1266, 25] on icon at bounding box center [1277, 21] width 23 height 23
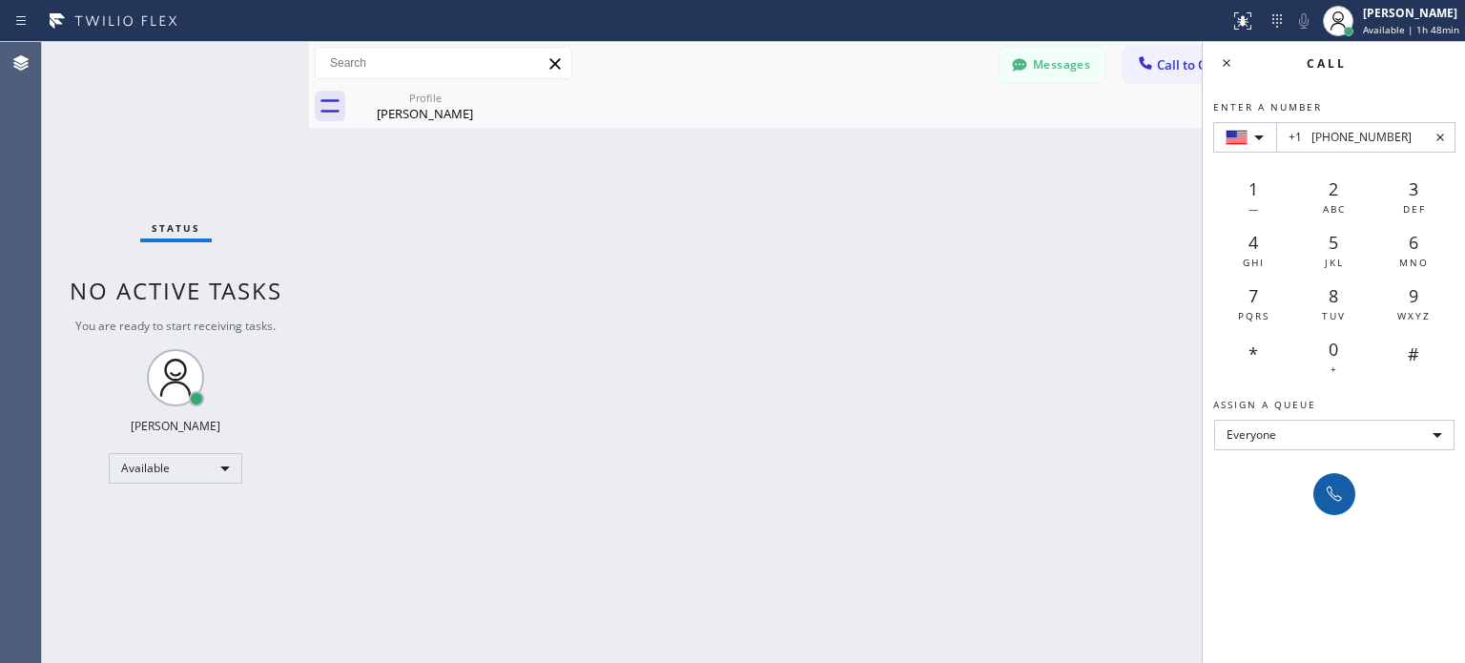
type input "+1 [PHONE_NUMBER]"
drag, startPoint x: 1328, startPoint y: 499, endPoint x: 1206, endPoint y: 254, distance: 273.9
click at [1328, 497] on icon at bounding box center [1334, 494] width 23 height 23
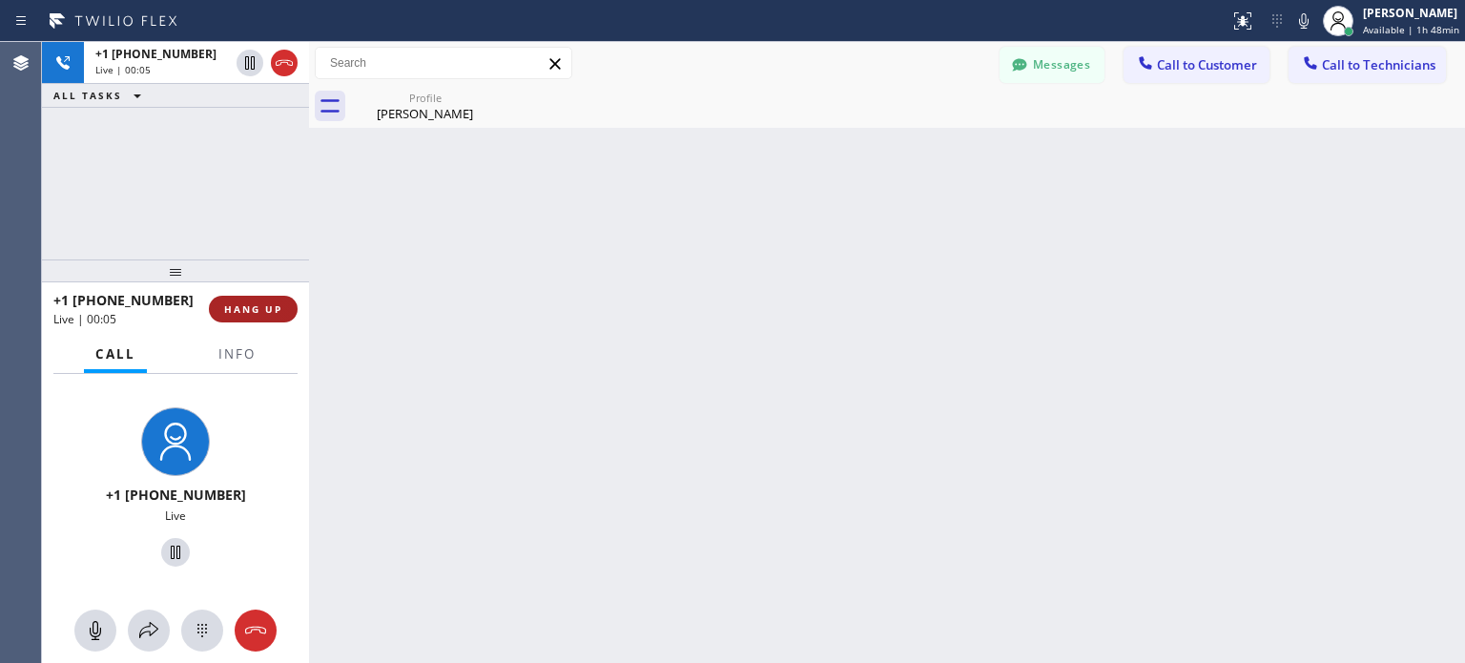
click at [244, 310] on span "HANG UP" at bounding box center [253, 308] width 58 height 13
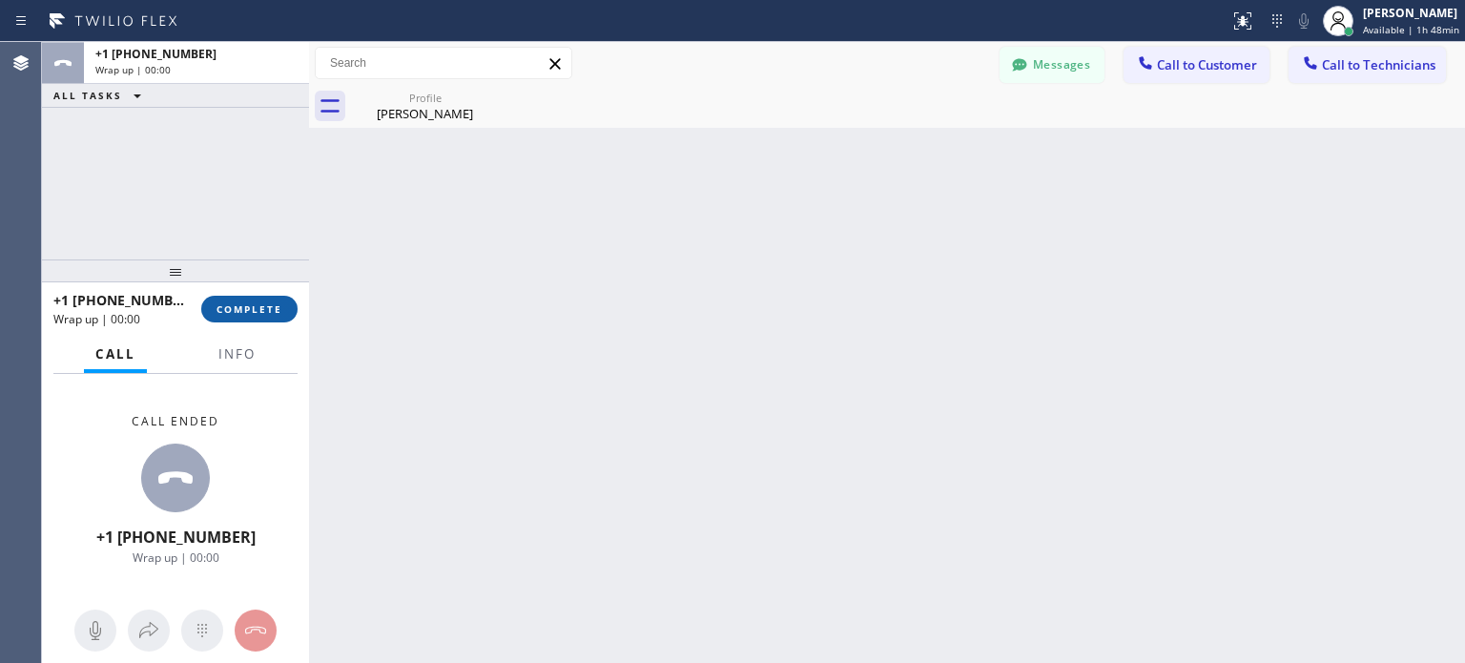
click at [247, 308] on span "COMPLETE" at bounding box center [250, 308] width 66 height 13
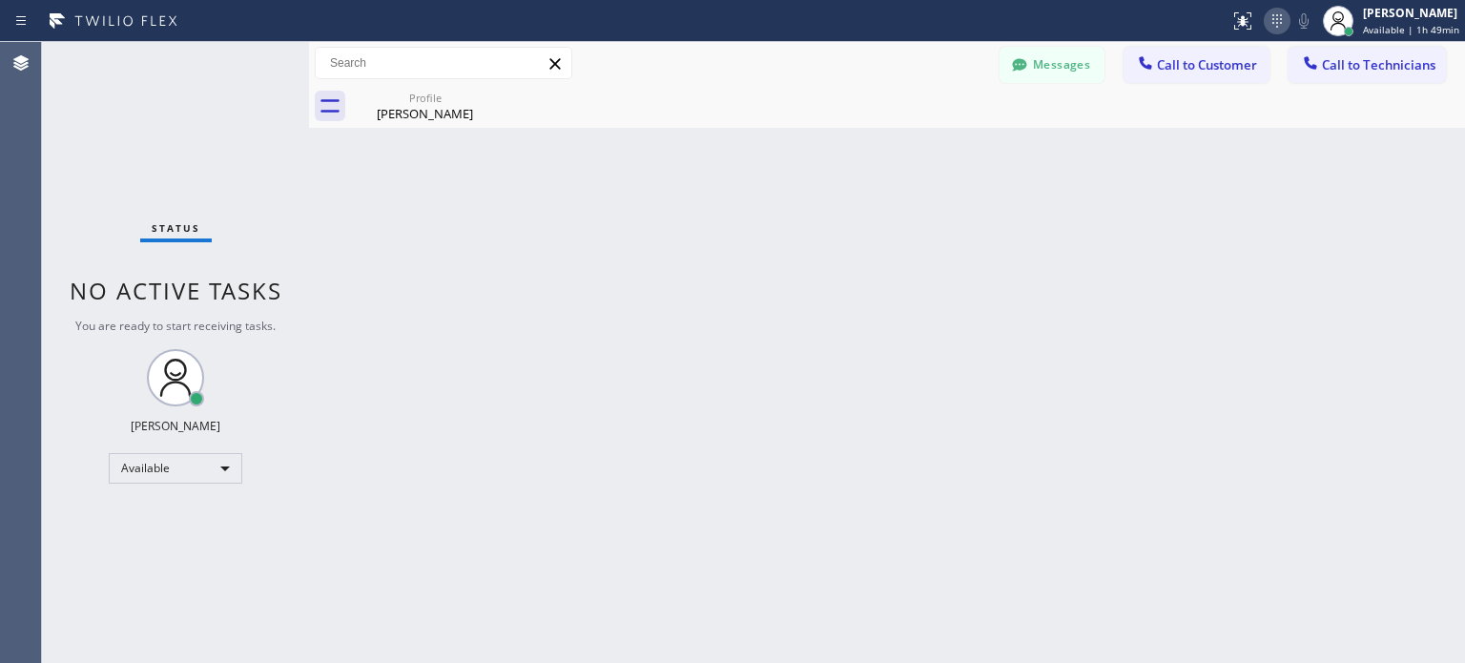
click at [1275, 14] on icon at bounding box center [1278, 20] width 10 height 13
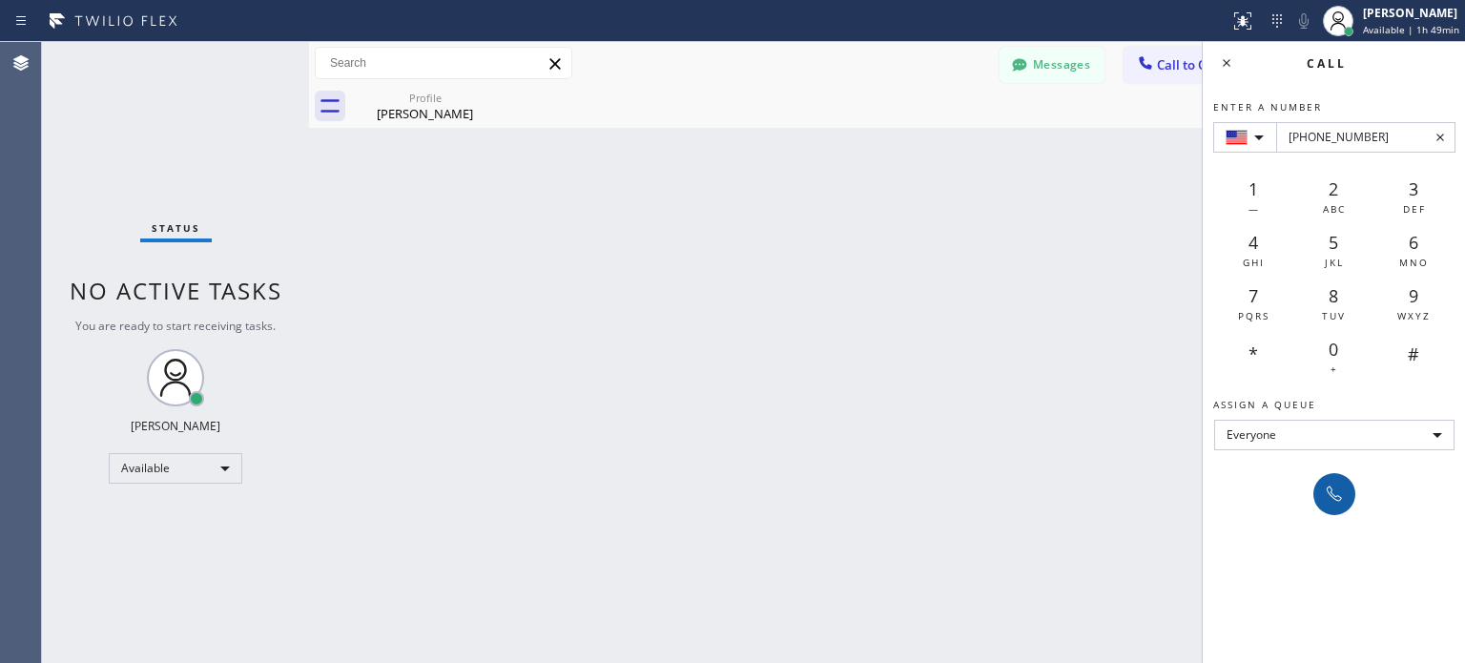
type input "[PHONE_NUMBER]"
drag, startPoint x: 1333, startPoint y: 491, endPoint x: 1323, endPoint y: 456, distance: 36.6
click at [1333, 492] on icon at bounding box center [1334, 494] width 23 height 23
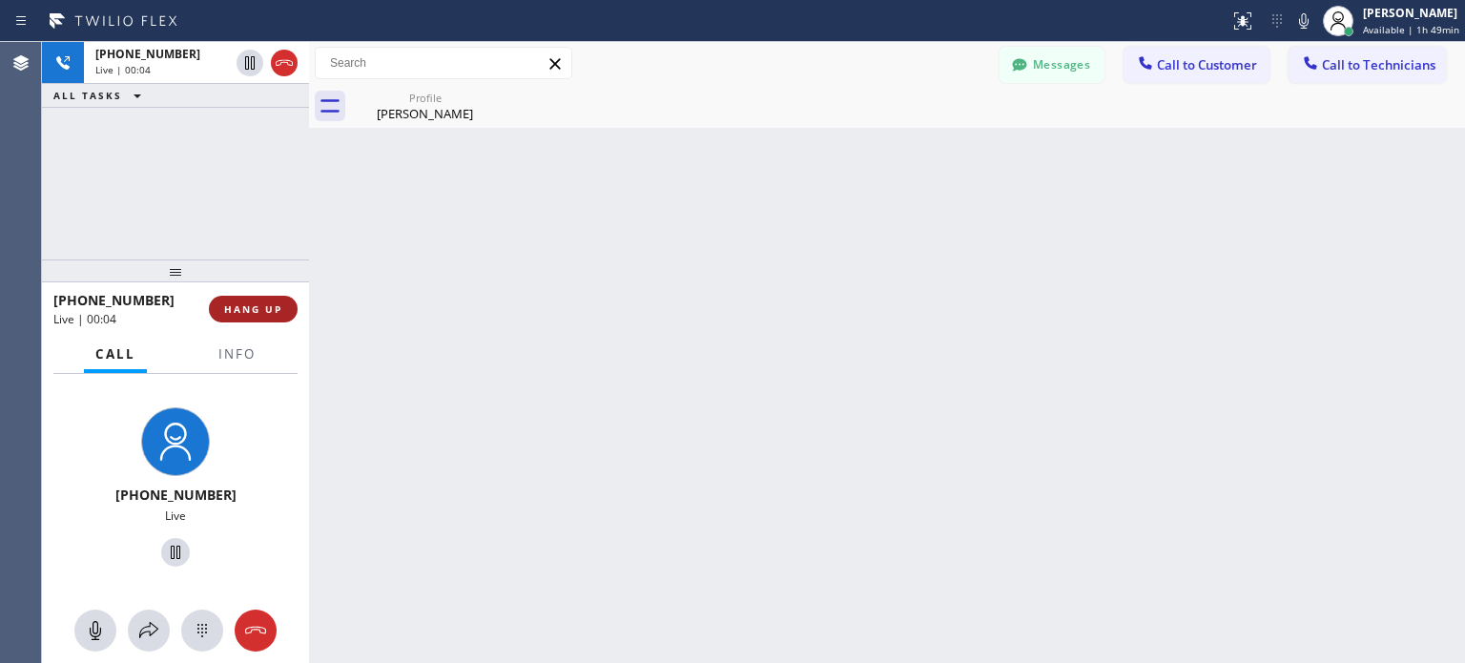
click at [280, 302] on span "HANG UP" at bounding box center [253, 308] width 58 height 13
click at [278, 304] on span "HANG UP" at bounding box center [253, 308] width 58 height 13
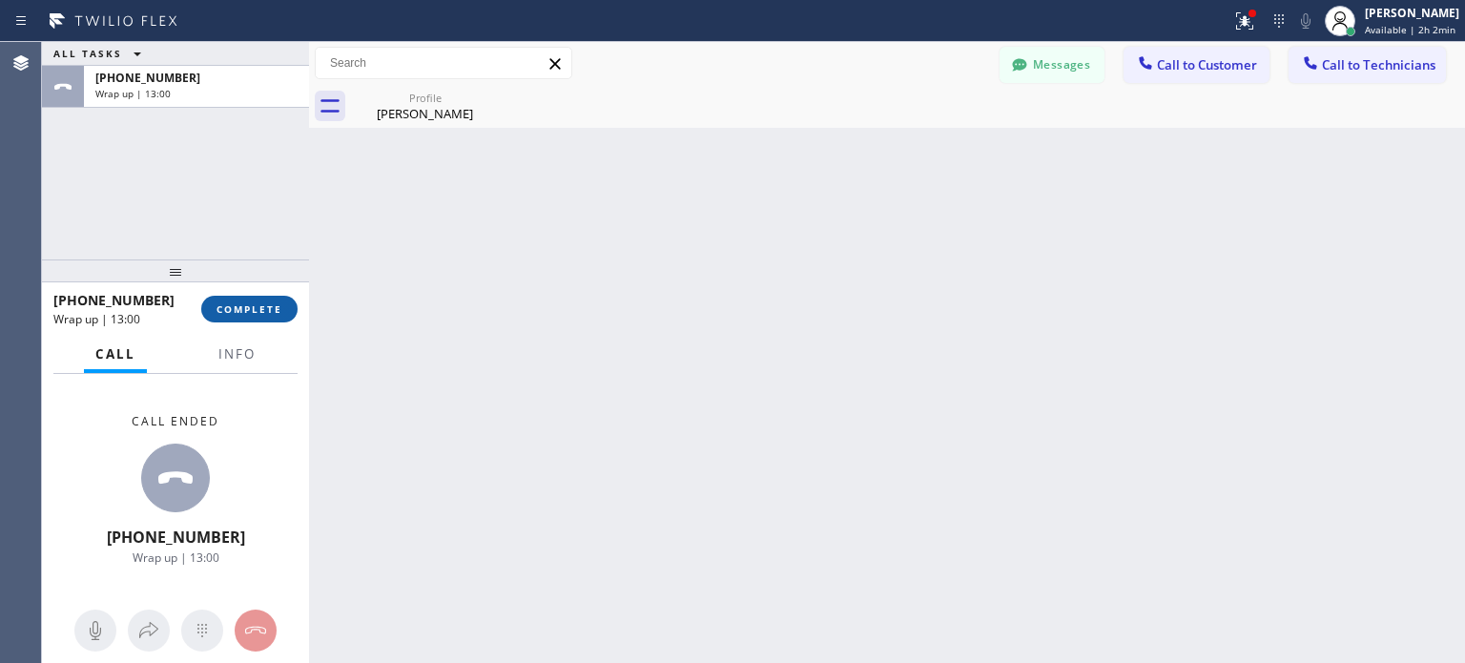
click at [244, 301] on button "COMPLETE" at bounding box center [249, 309] width 96 height 27
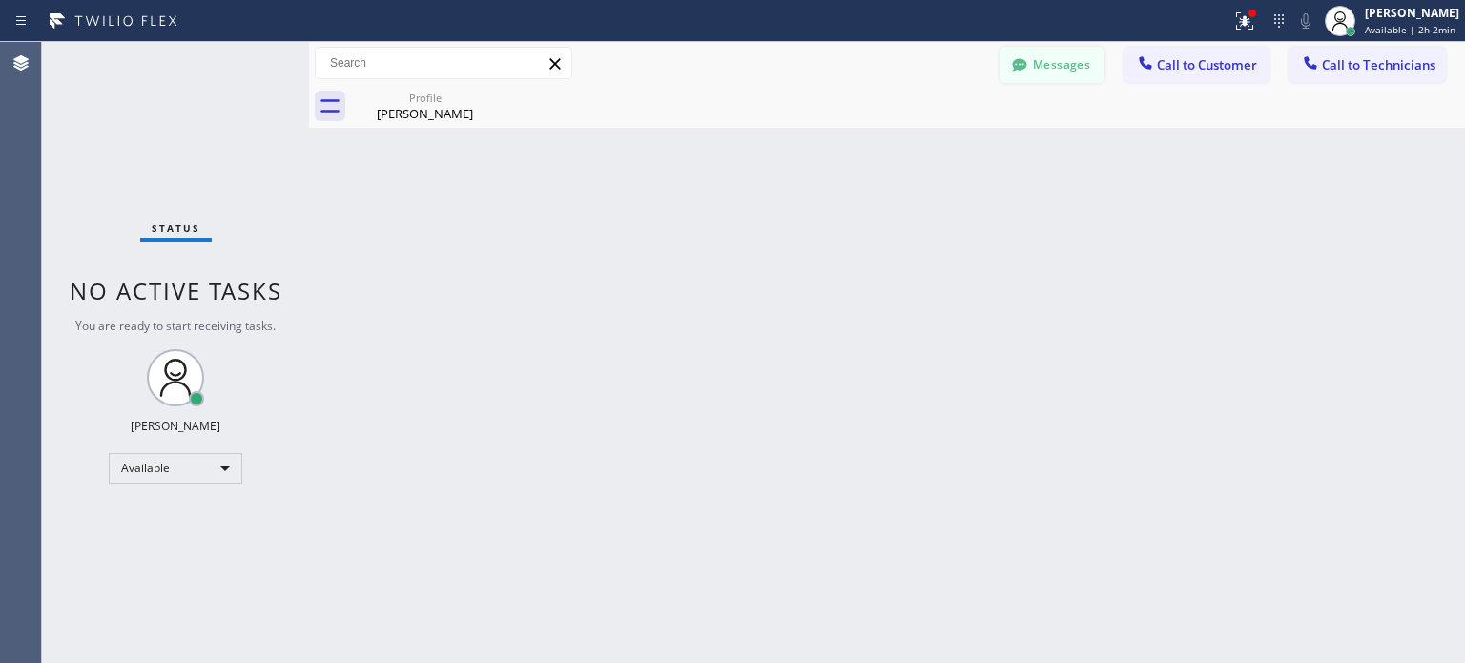
click at [1029, 60] on icon at bounding box center [1019, 64] width 19 height 19
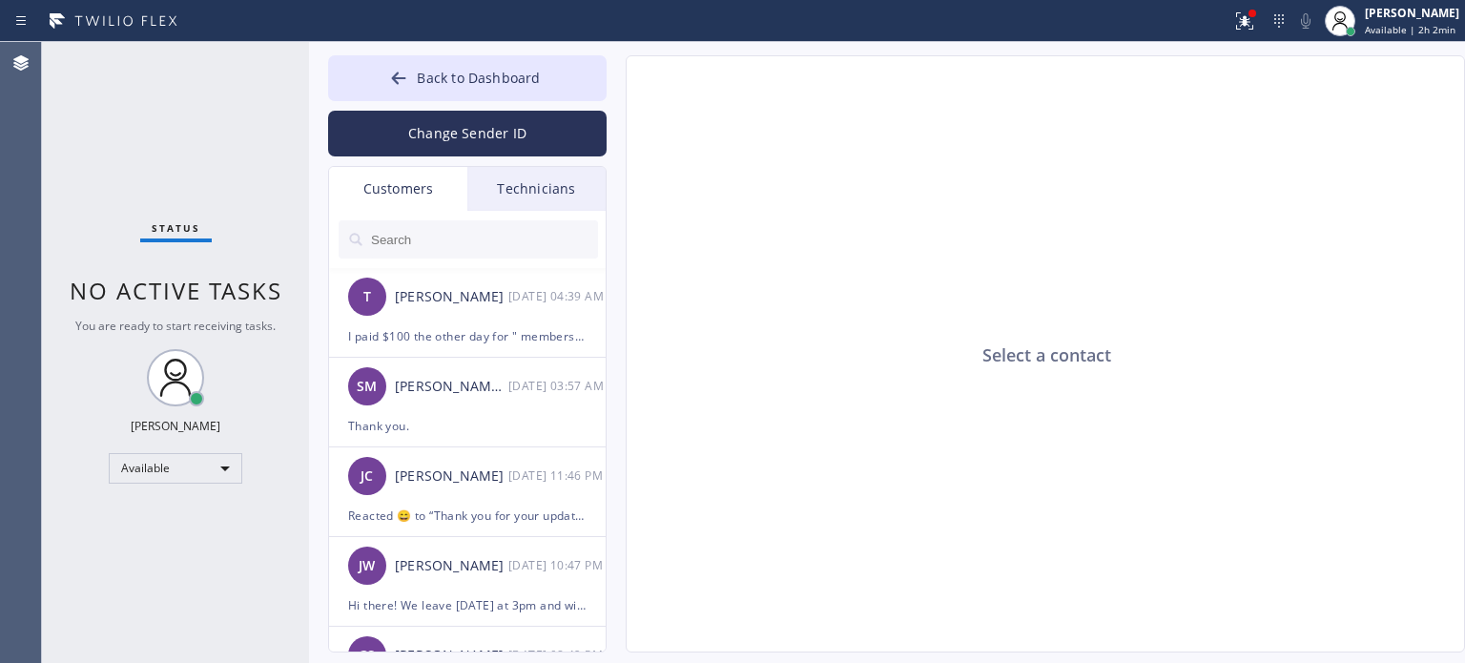
click at [402, 239] on input "text" at bounding box center [483, 239] width 229 height 38
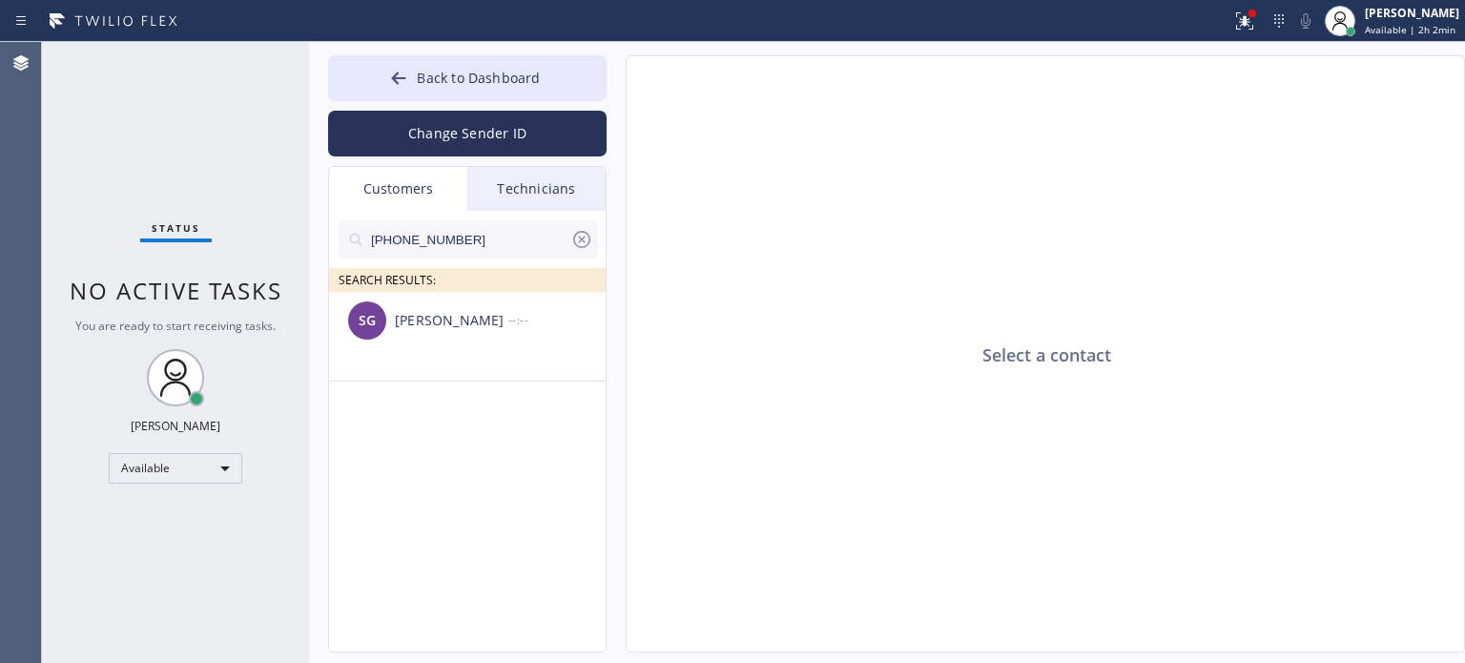
click at [474, 322] on div "[PERSON_NAME]" at bounding box center [452, 321] width 114 height 22
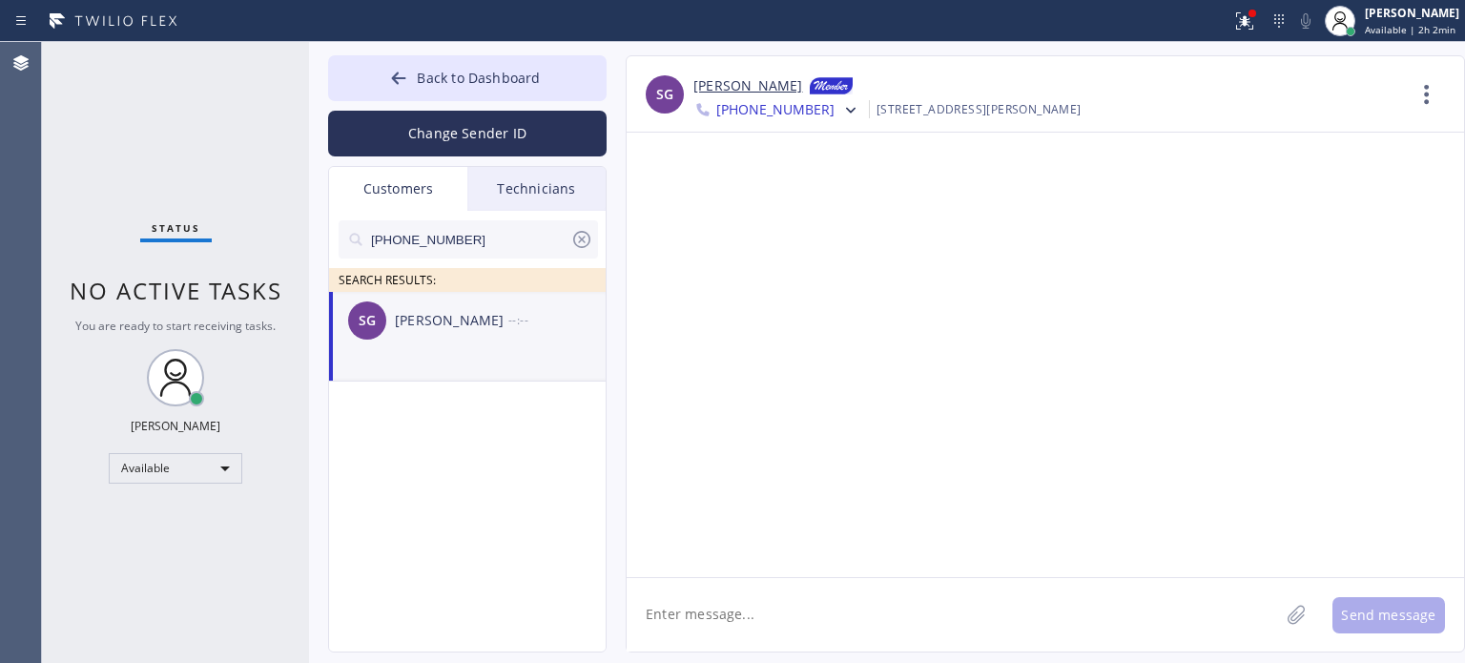
click at [839, 588] on textarea at bounding box center [953, 614] width 653 height 73
type textarea "Hello,"
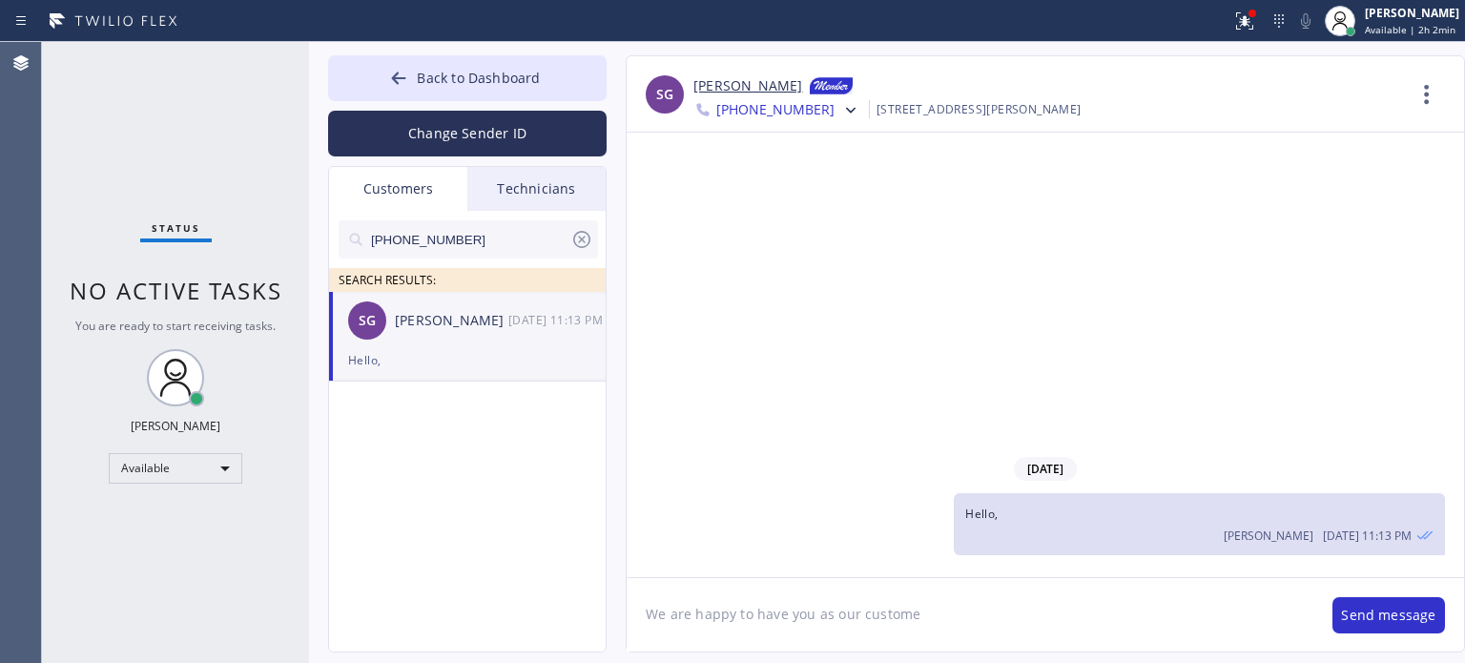
type textarea "We are happy to have you as our customer"
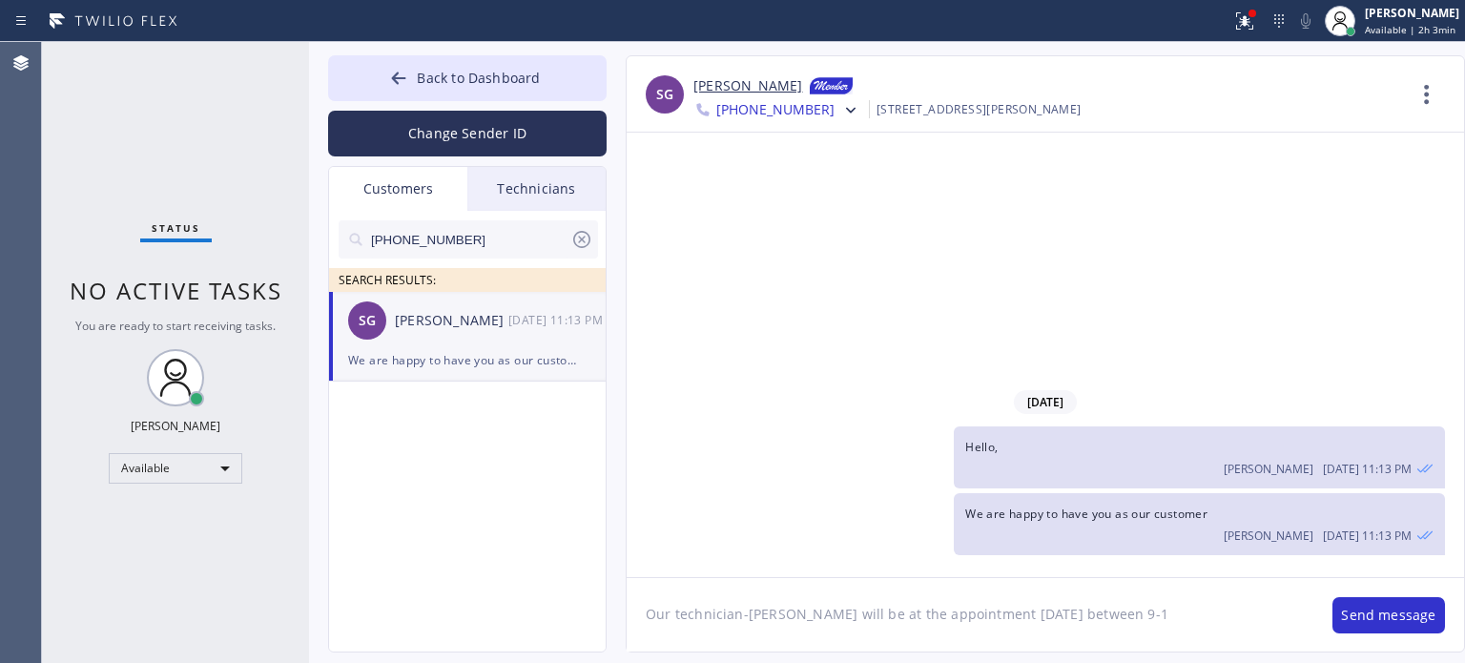
type textarea "Our technician-[PERSON_NAME] will be at the appointment [DATE] between 9-12"
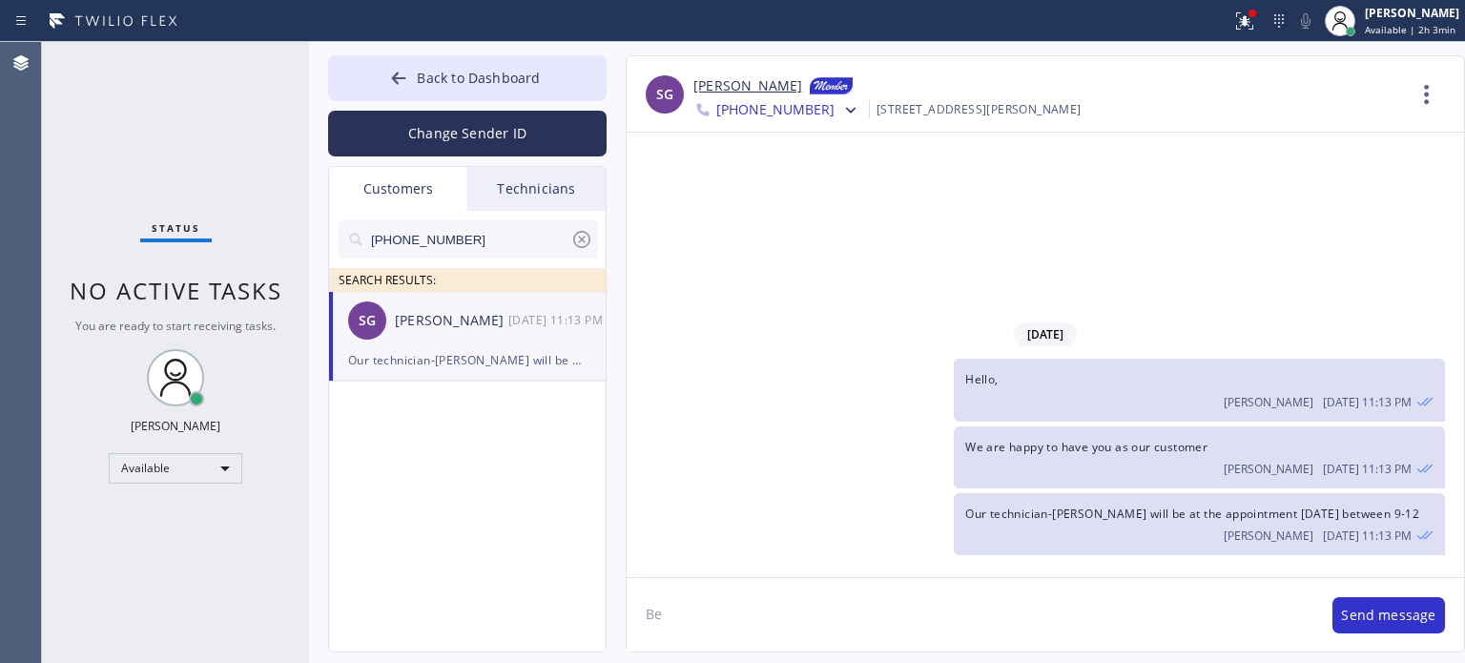
type textarea "B"
type textarea "In case of any questions please do not hesitate to contact us"
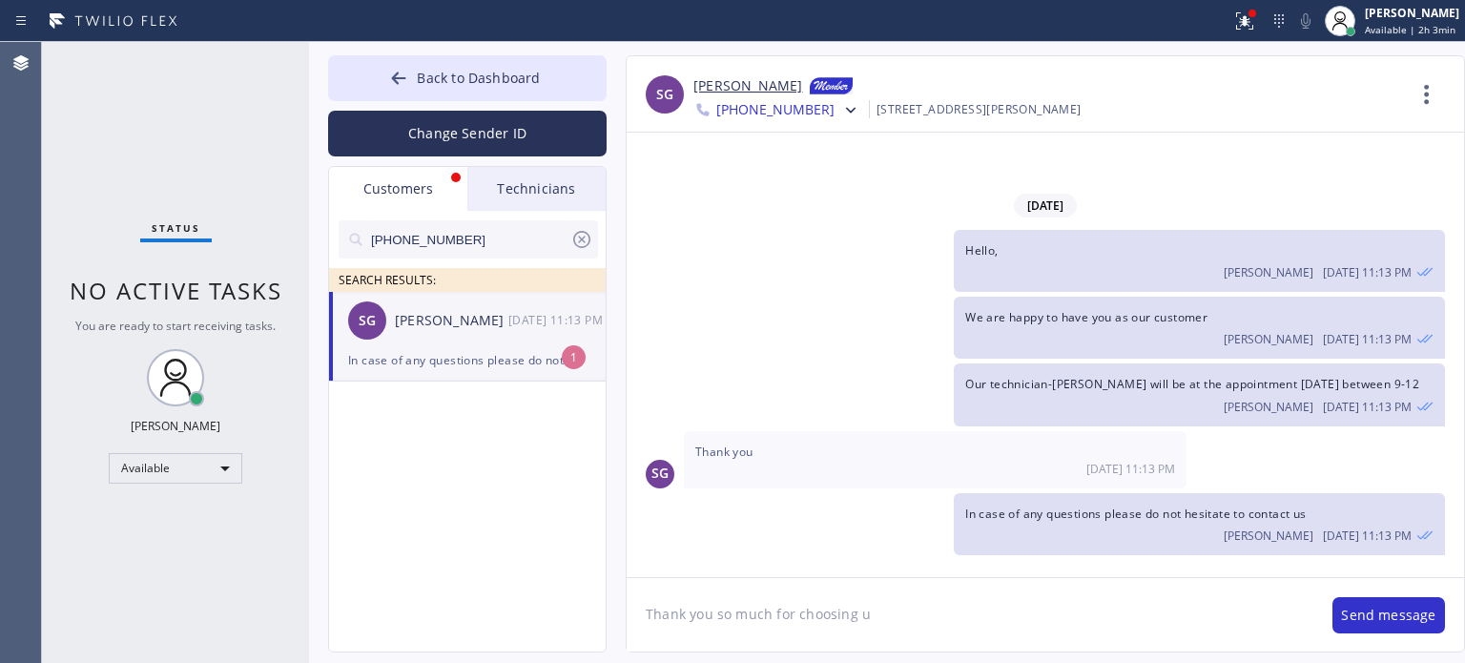
type textarea "Thank you so much for choosing us"
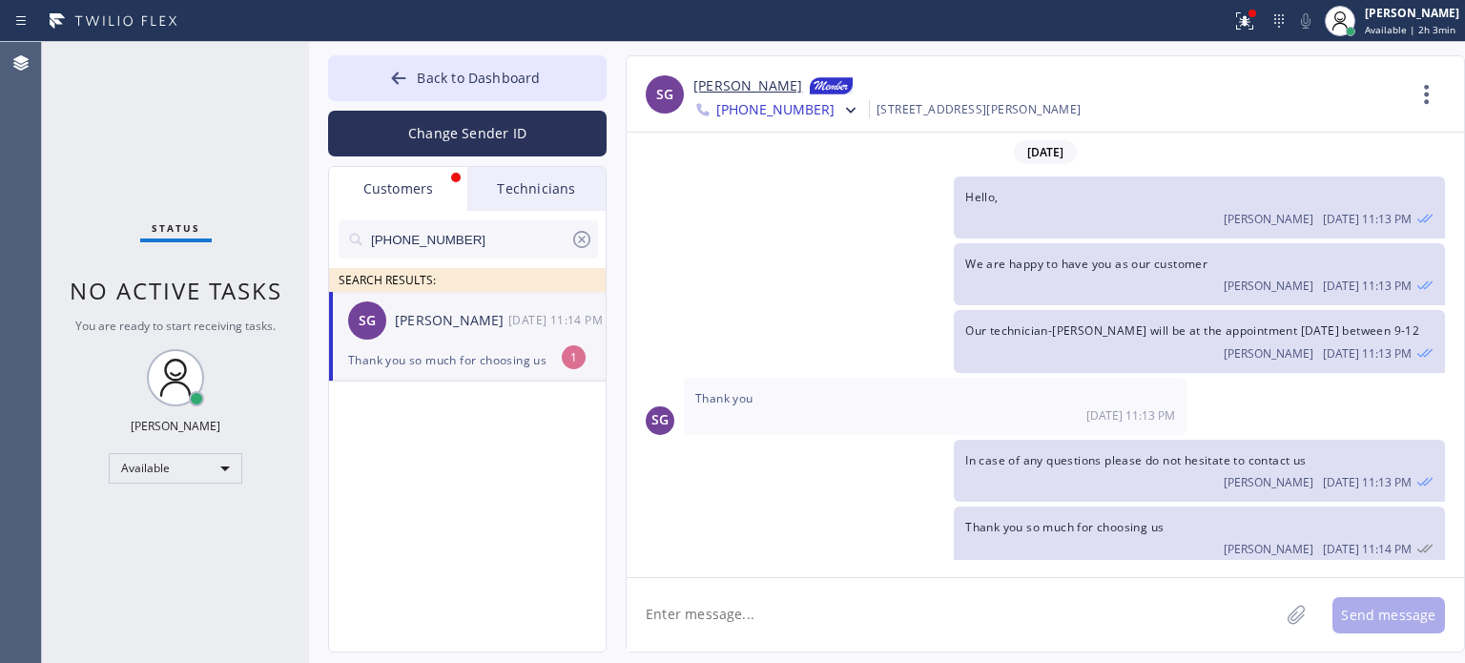
scroll to position [7, 0]
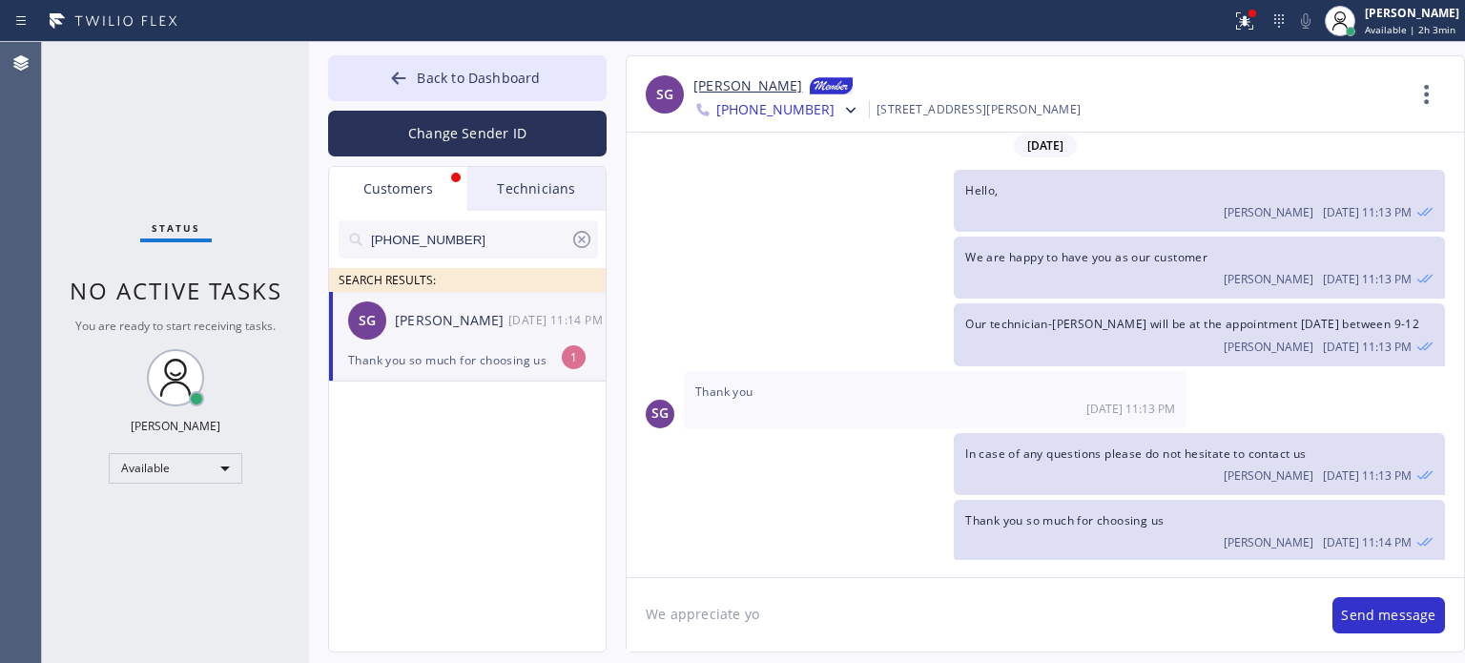
type textarea "We appreciate you"
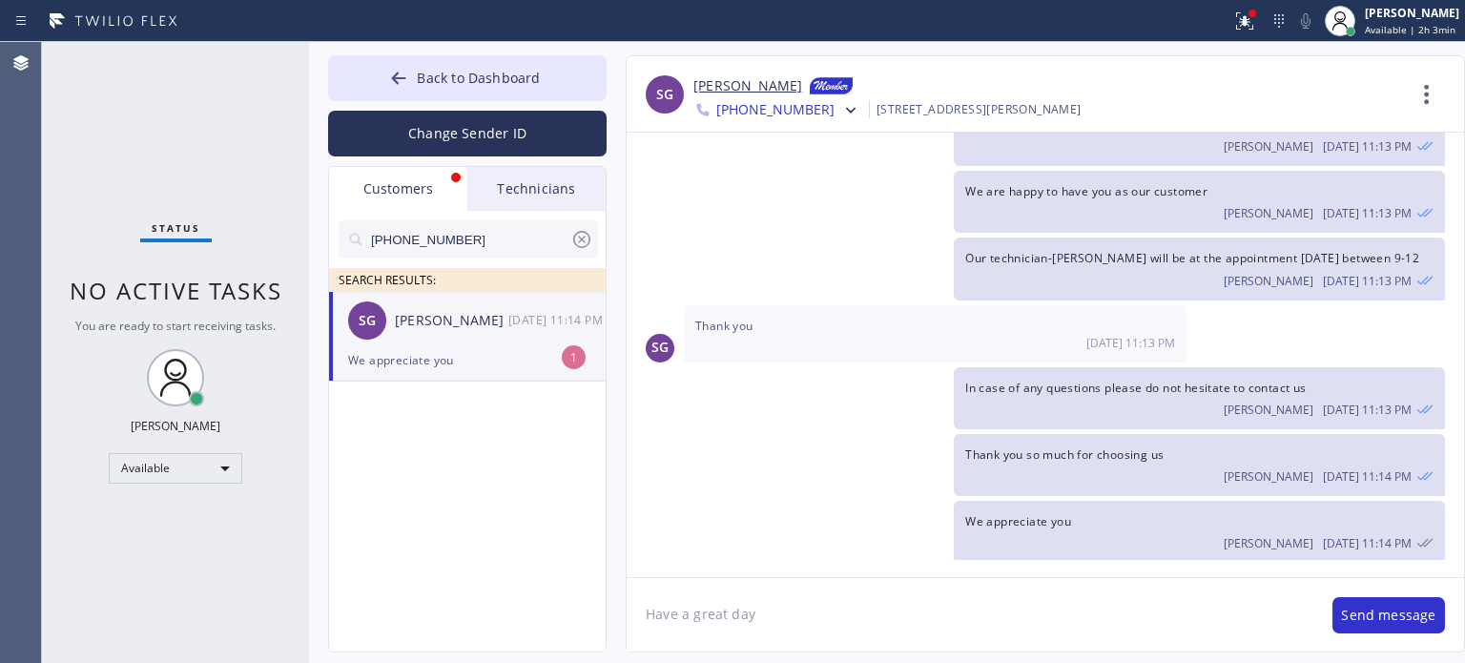
type textarea "Have a great day!"
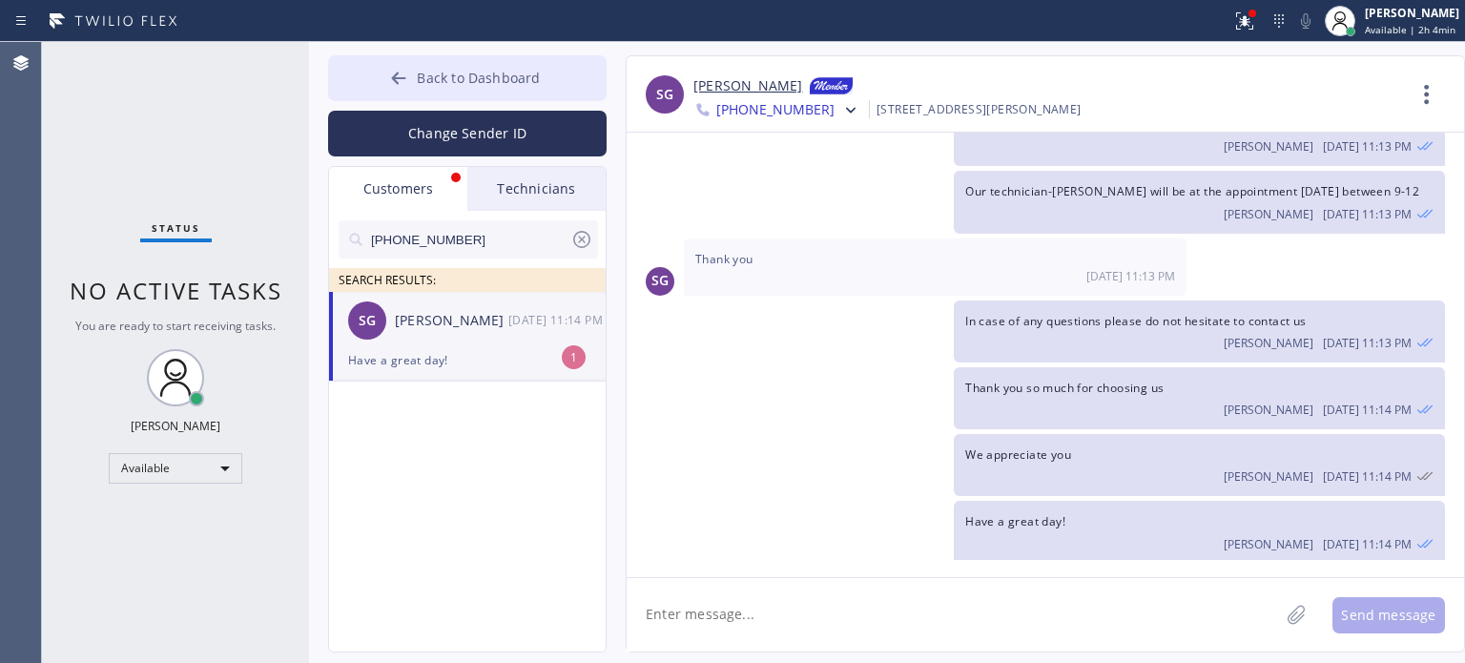
click at [403, 80] on icon at bounding box center [398, 78] width 19 height 19
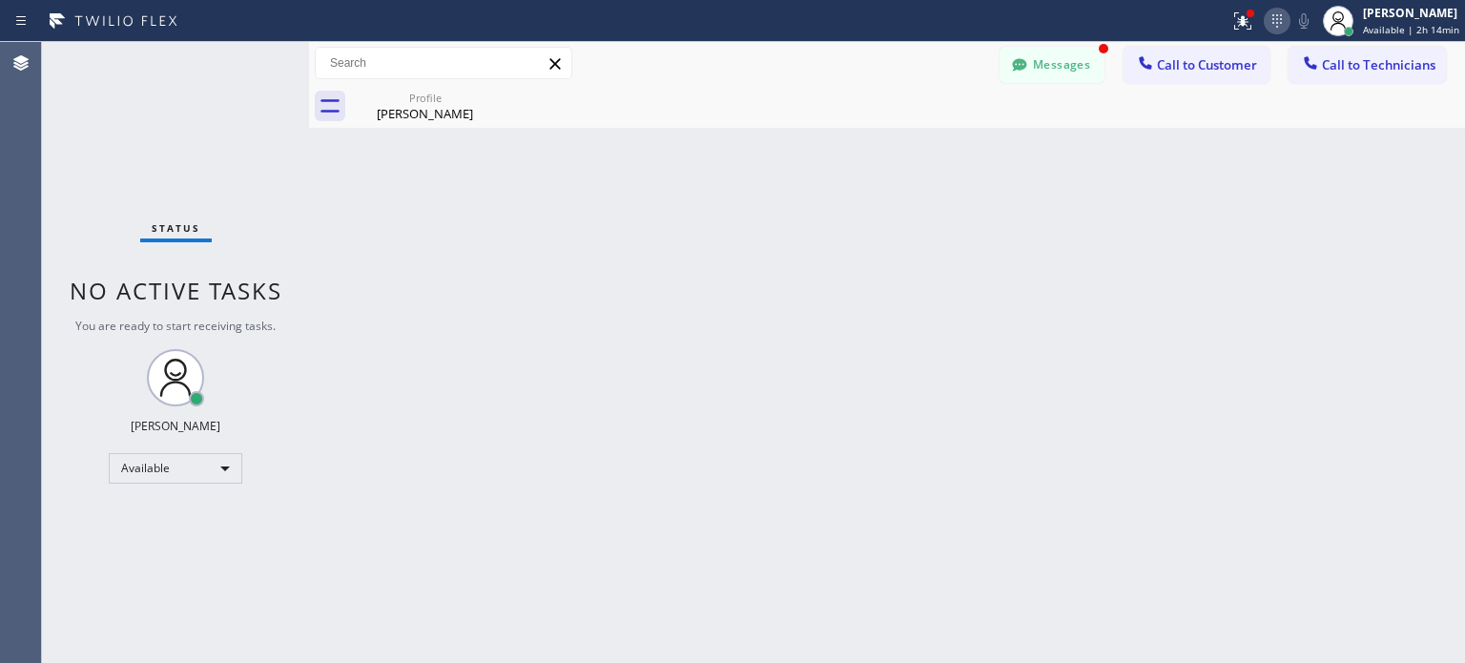
click at [1278, 14] on icon at bounding box center [1278, 20] width 10 height 13
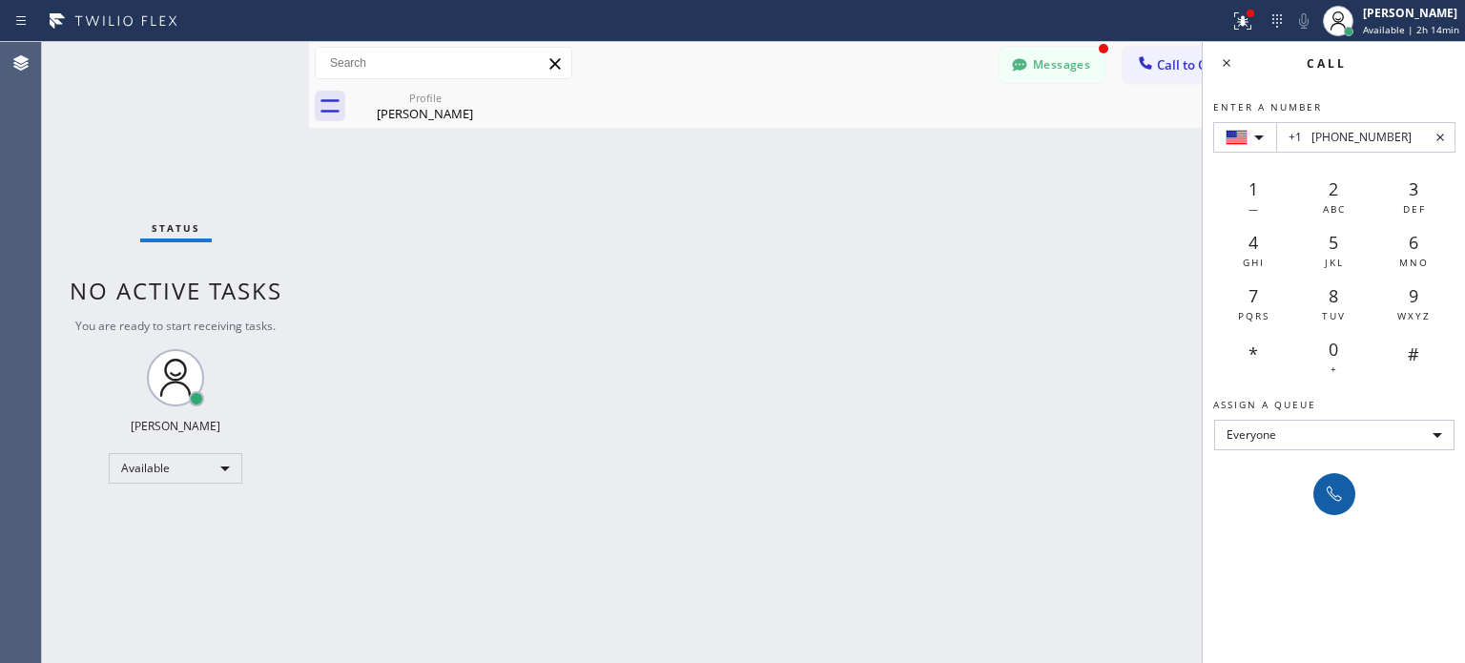
type input "+1 [PHONE_NUMBER]"
click at [1336, 500] on icon at bounding box center [1334, 494] width 23 height 23
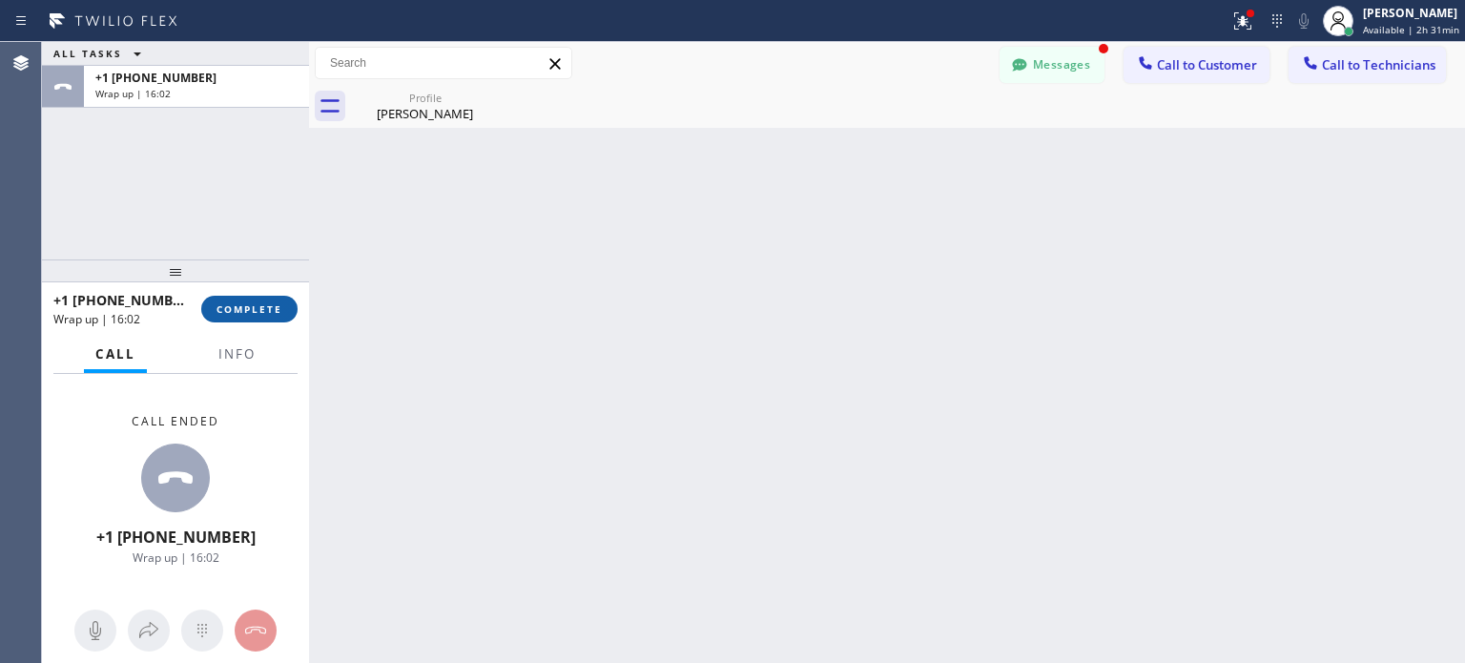
click at [275, 320] on button "COMPLETE" at bounding box center [249, 309] width 96 height 27
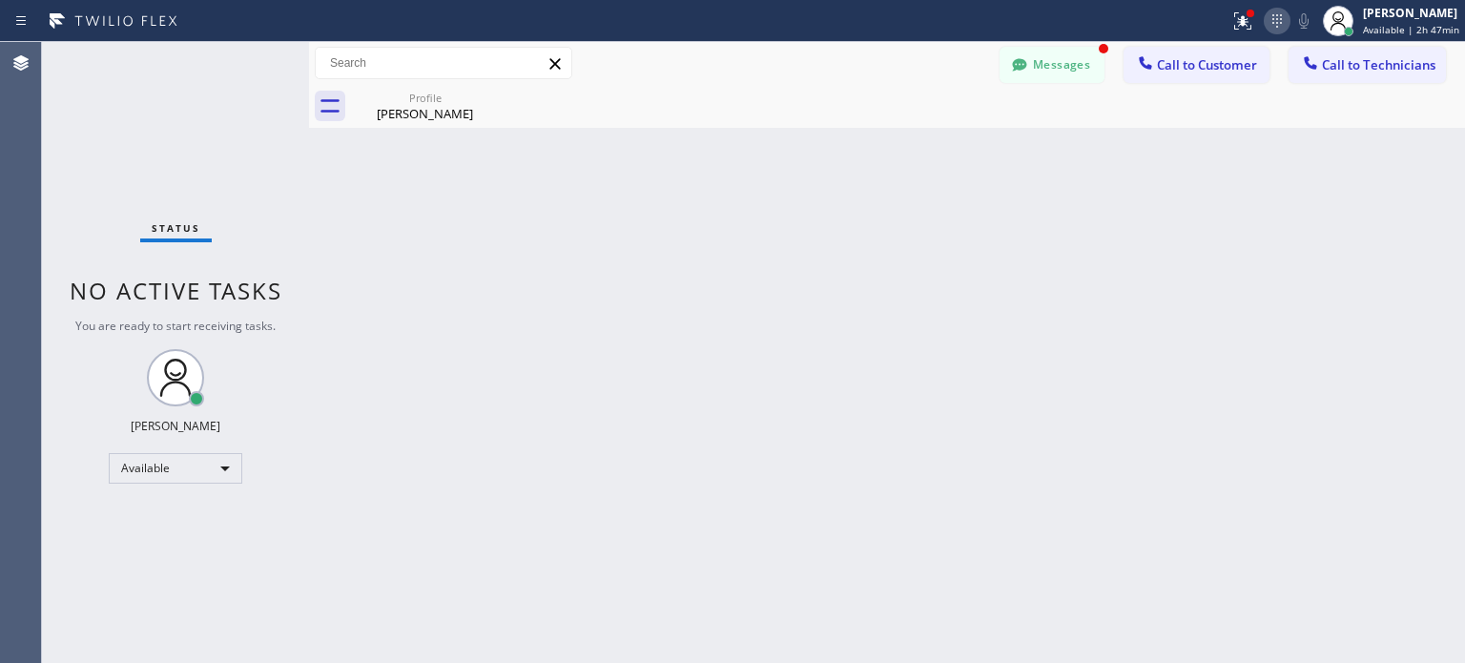
click at [1271, 21] on icon at bounding box center [1277, 21] width 23 height 23
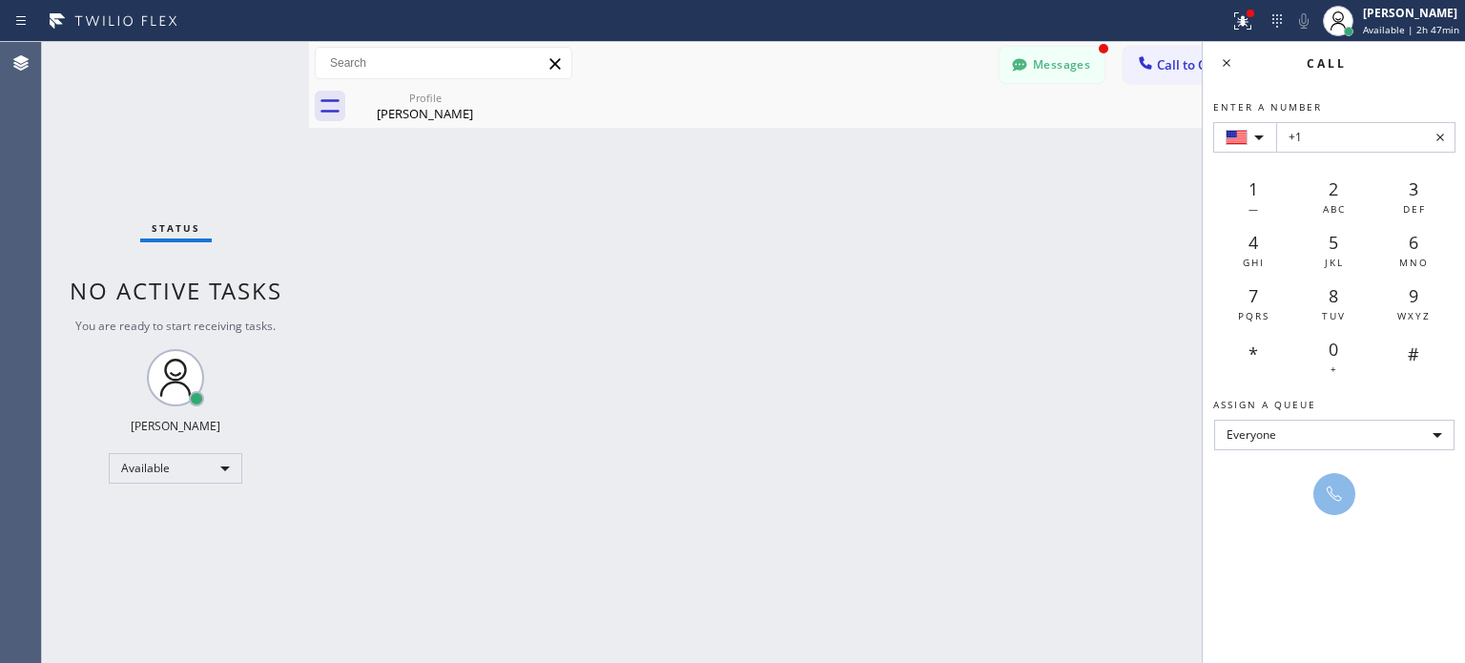
click at [1328, 139] on input "+1" at bounding box center [1366, 137] width 179 height 31
paste input "[PHONE_NUMBER]"
type input "[PHONE_NUMBER]"
drag, startPoint x: 1335, startPoint y: 491, endPoint x: 710, endPoint y: 76, distance: 750.2
click at [1333, 491] on icon at bounding box center [1334, 494] width 23 height 23
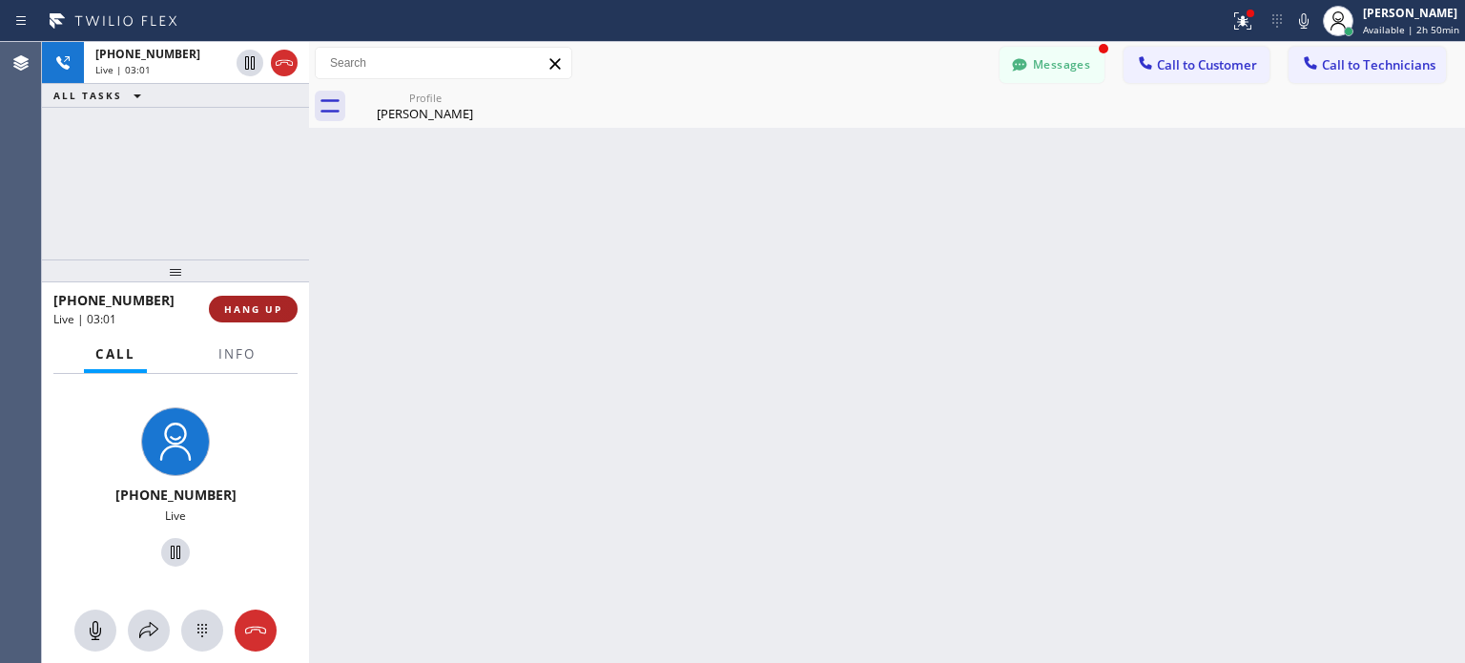
click at [271, 306] on span "HANG UP" at bounding box center [253, 308] width 58 height 13
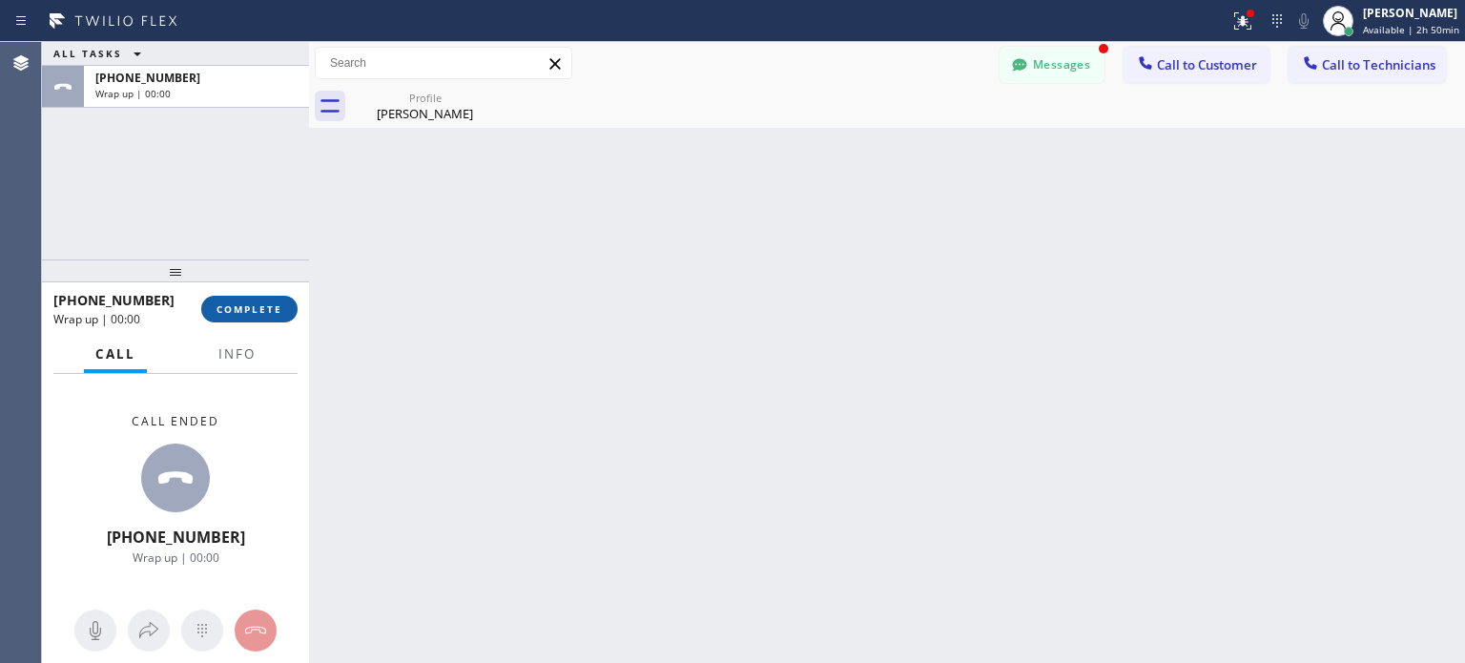
click at [259, 309] on span "COMPLETE" at bounding box center [250, 308] width 66 height 13
